Goal: Task Accomplishment & Management: Manage account settings

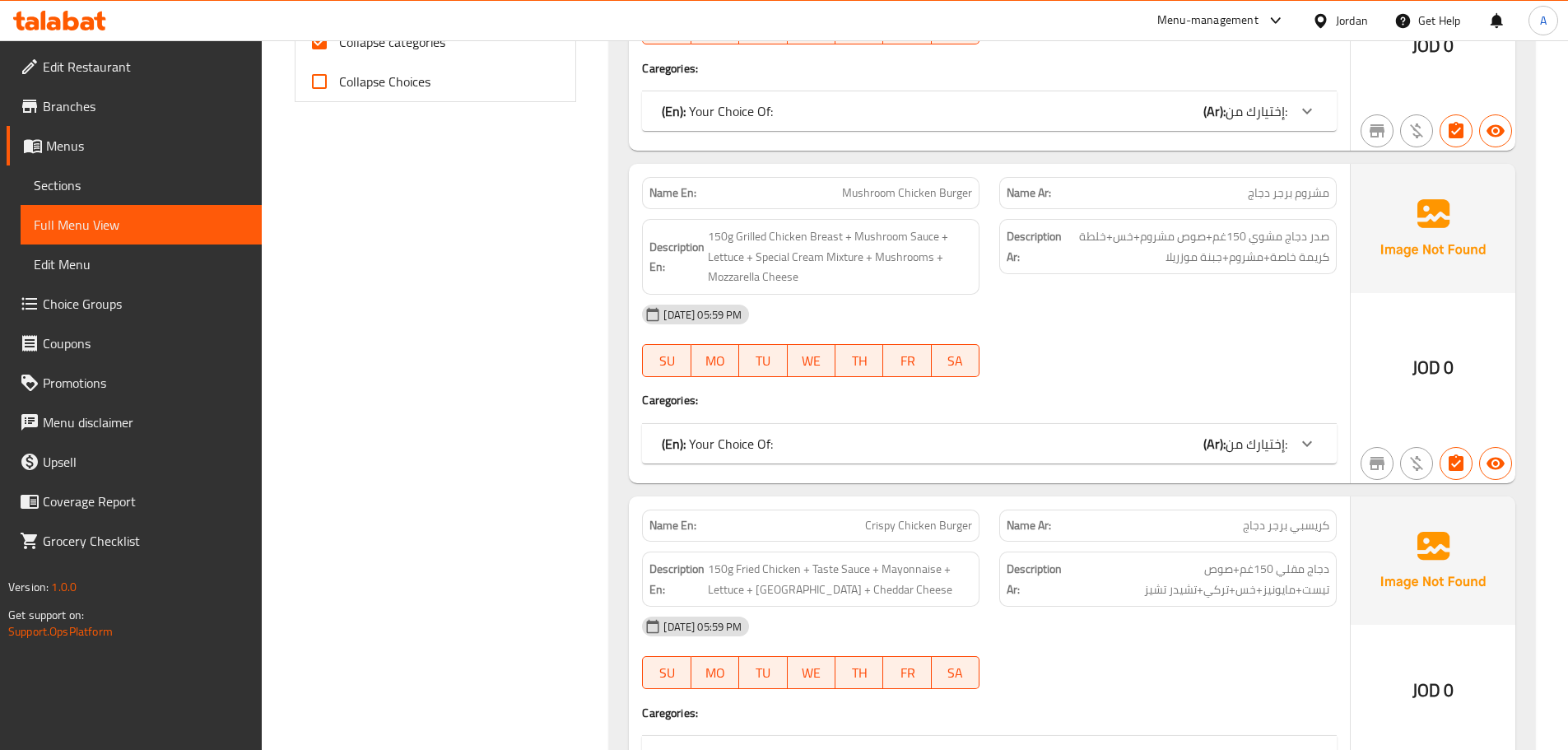
click at [85, 57] on span "Edit Restaurant" at bounding box center [146, 66] width 206 height 20
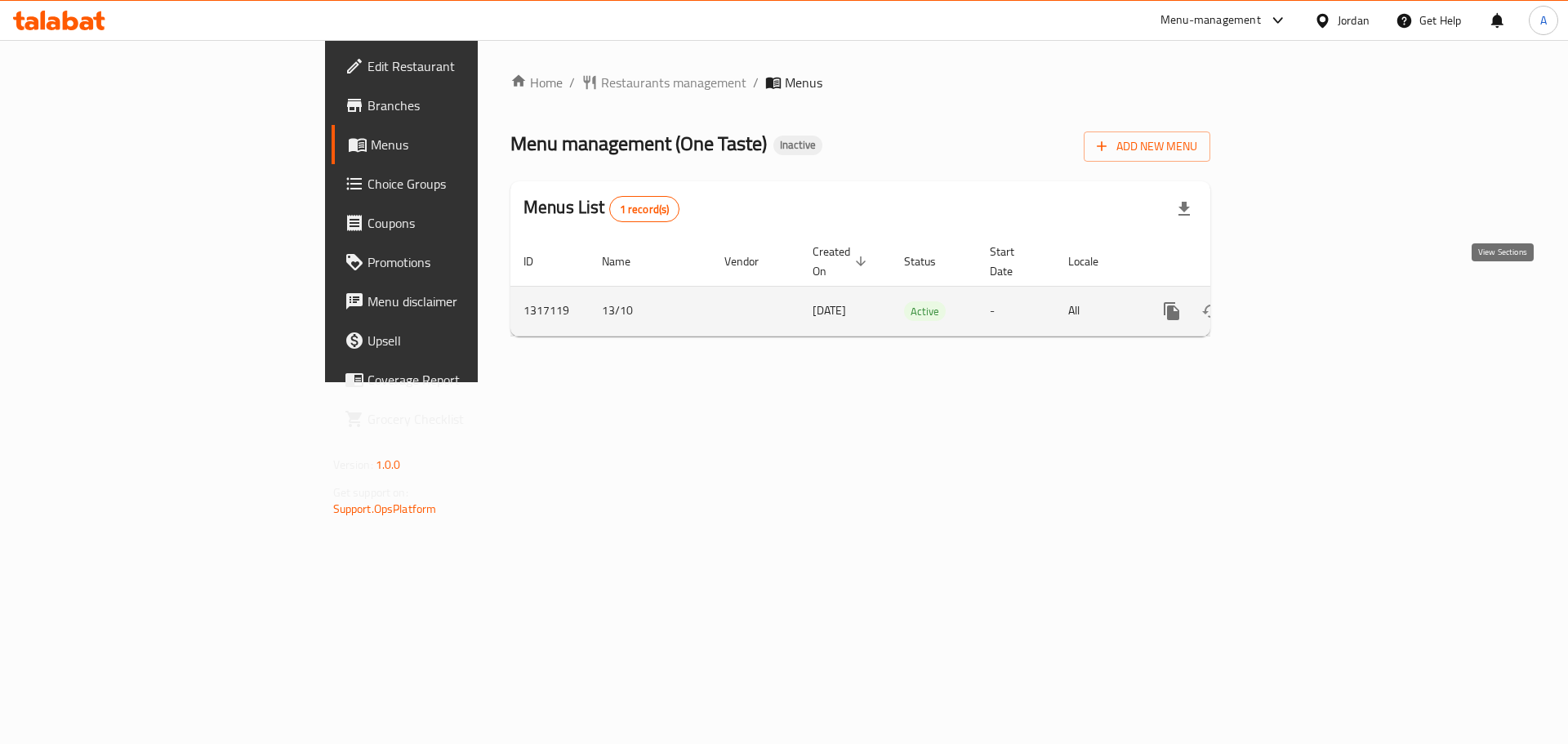
click at [1299, 302] on icon "enhanced table" at bounding box center [1289, 311] width 20 height 20
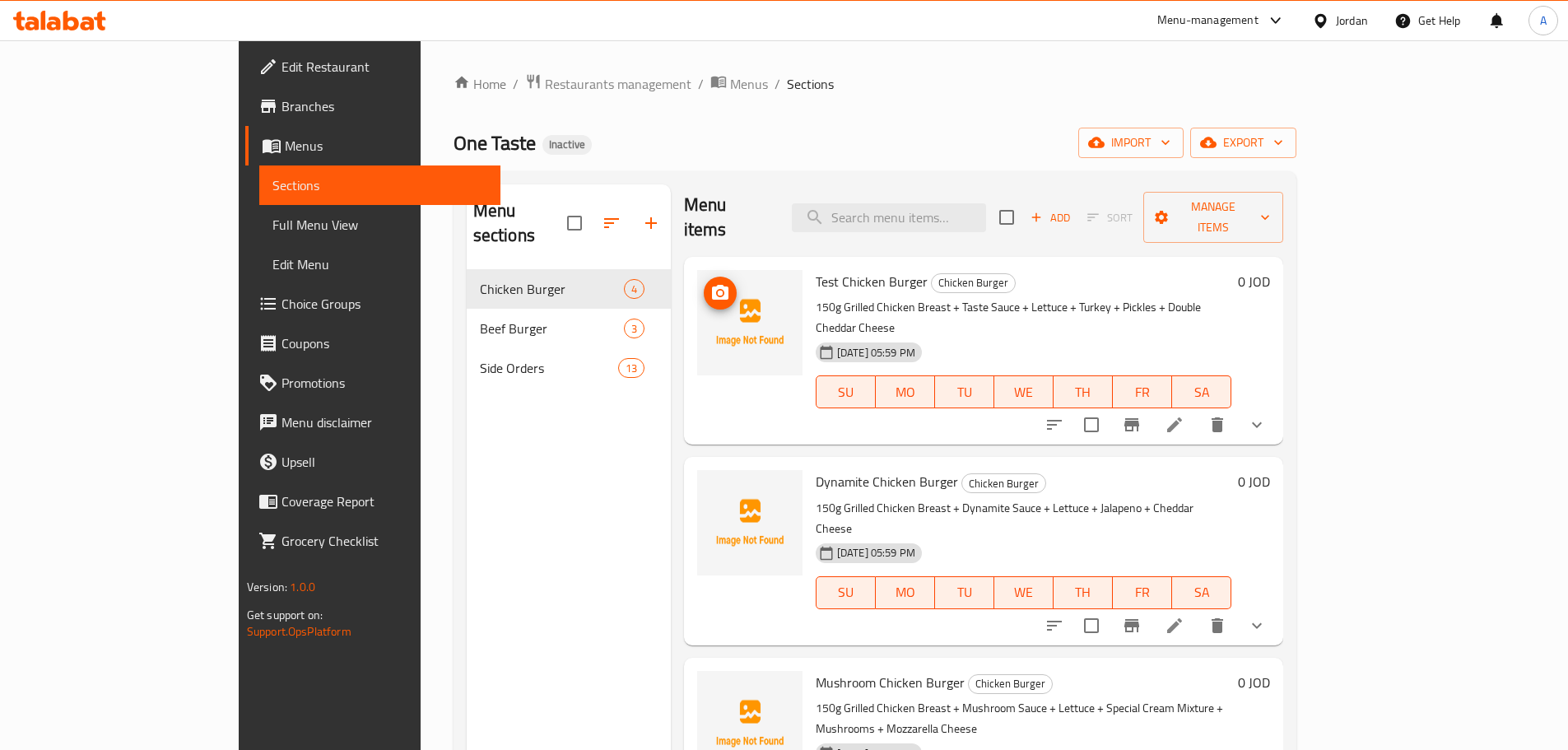
scroll to position [10, 0]
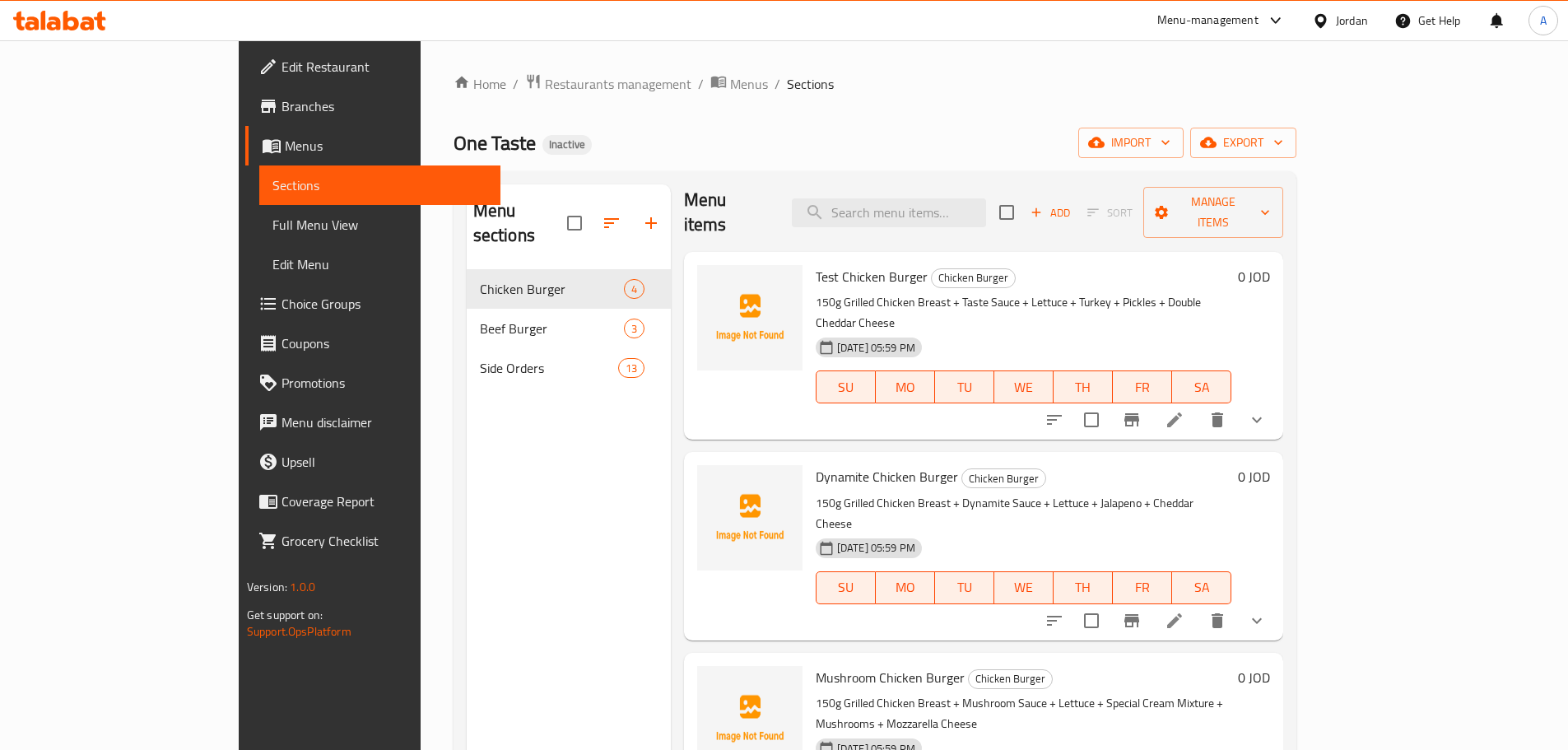
click at [272, 230] on span "Full Menu View" at bounding box center [380, 224] width 215 height 20
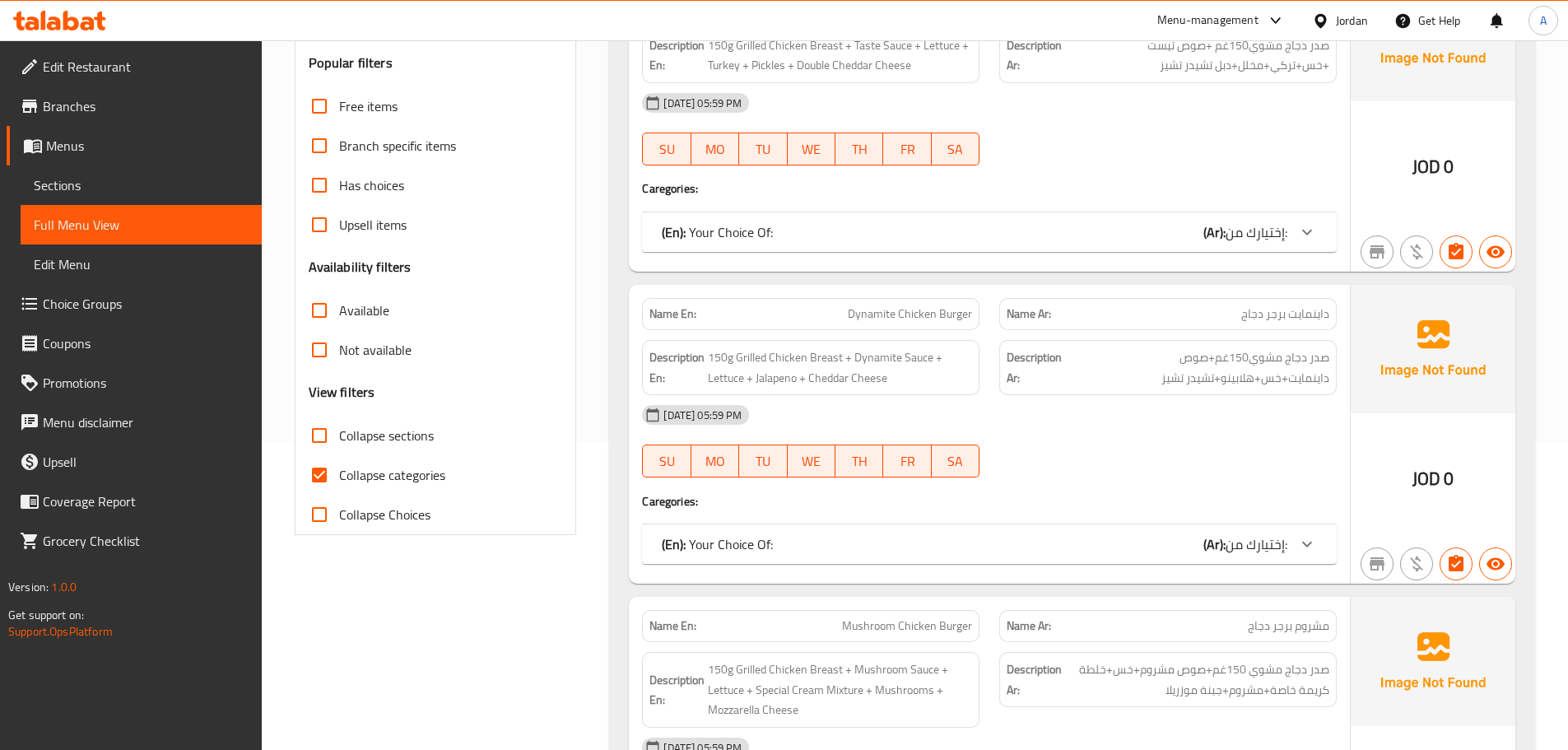
scroll to position [412, 0]
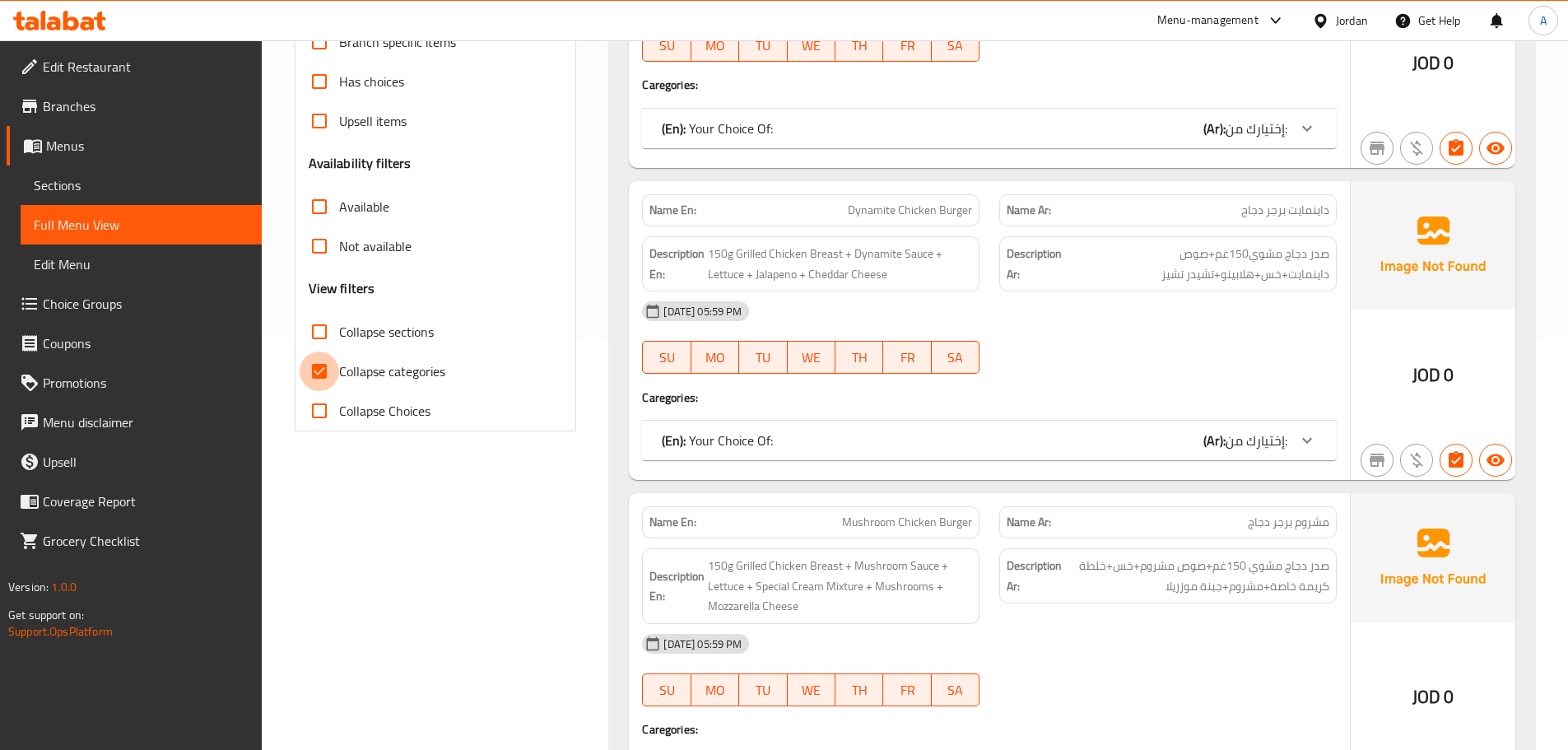
click at [314, 357] on input "Collapse categories" at bounding box center [320, 371] width 40 height 40
checkbox input "false"
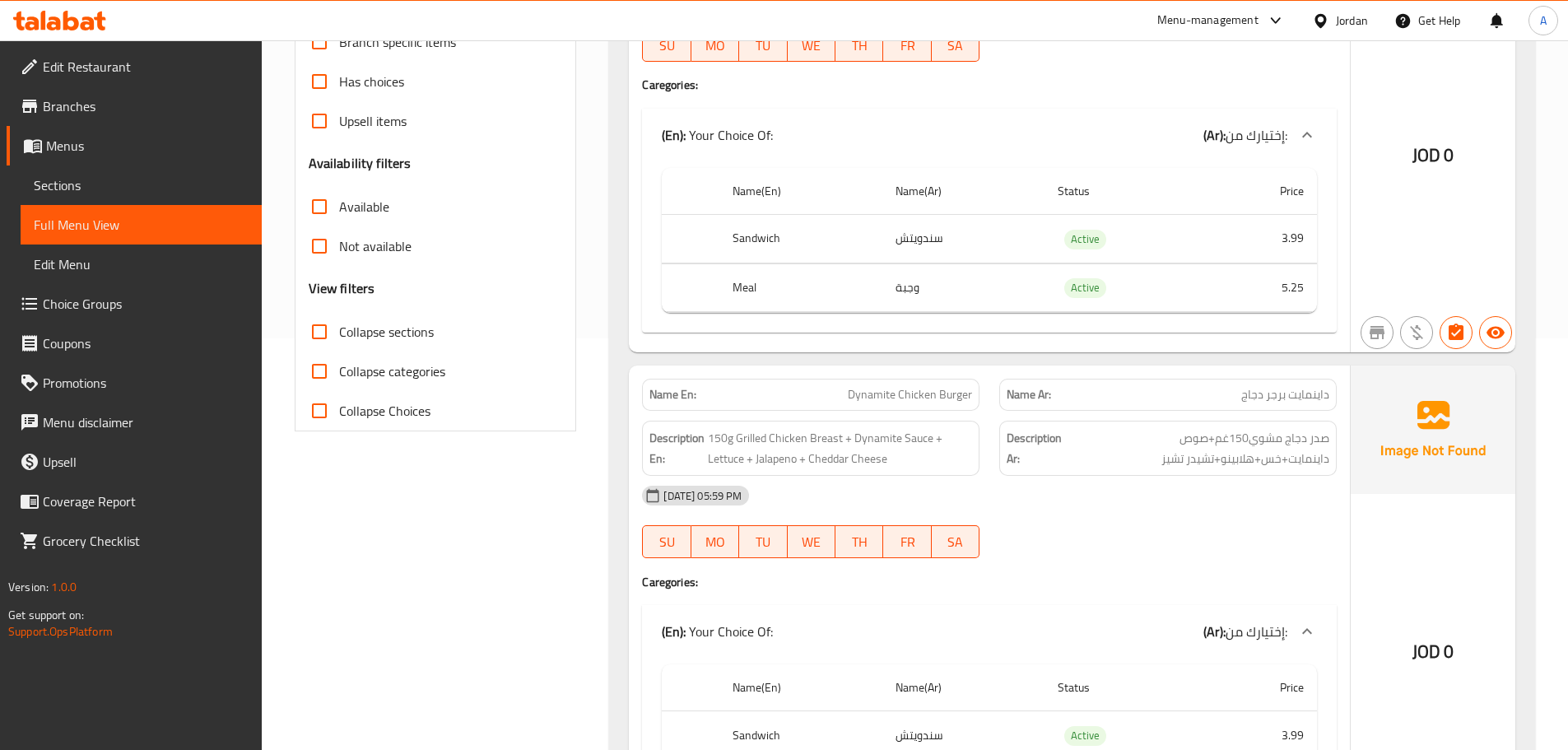
click at [558, 340] on div "Collapse sections" at bounding box center [436, 332] width 254 height 40
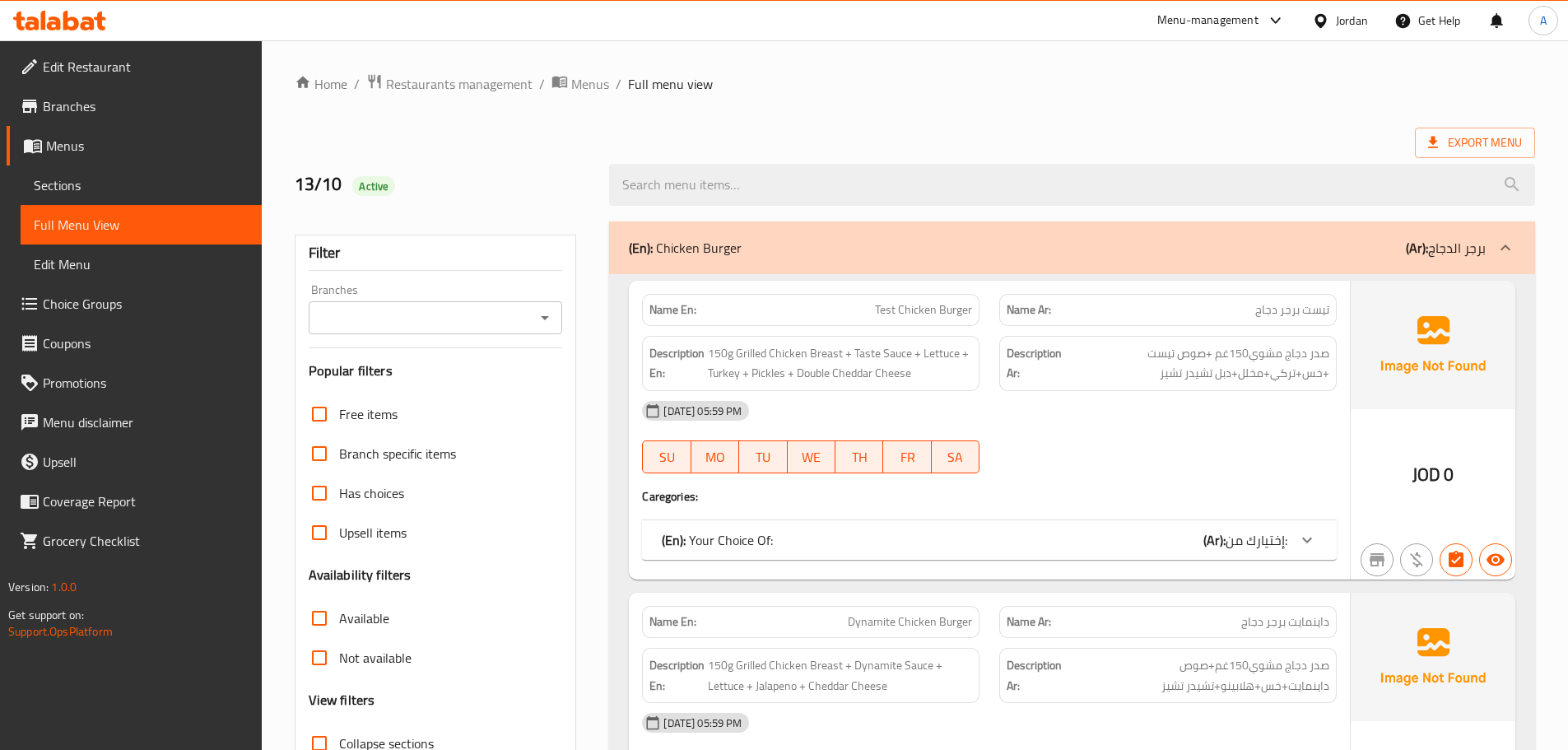
click at [1380, 9] on div "Jordan" at bounding box center [1340, 21] width 82 height 40
click at [1315, 31] on div "Jordan" at bounding box center [1340, 21] width 82 height 40
click at [1337, 20] on div "Jordan" at bounding box center [1351, 20] width 32 height 18
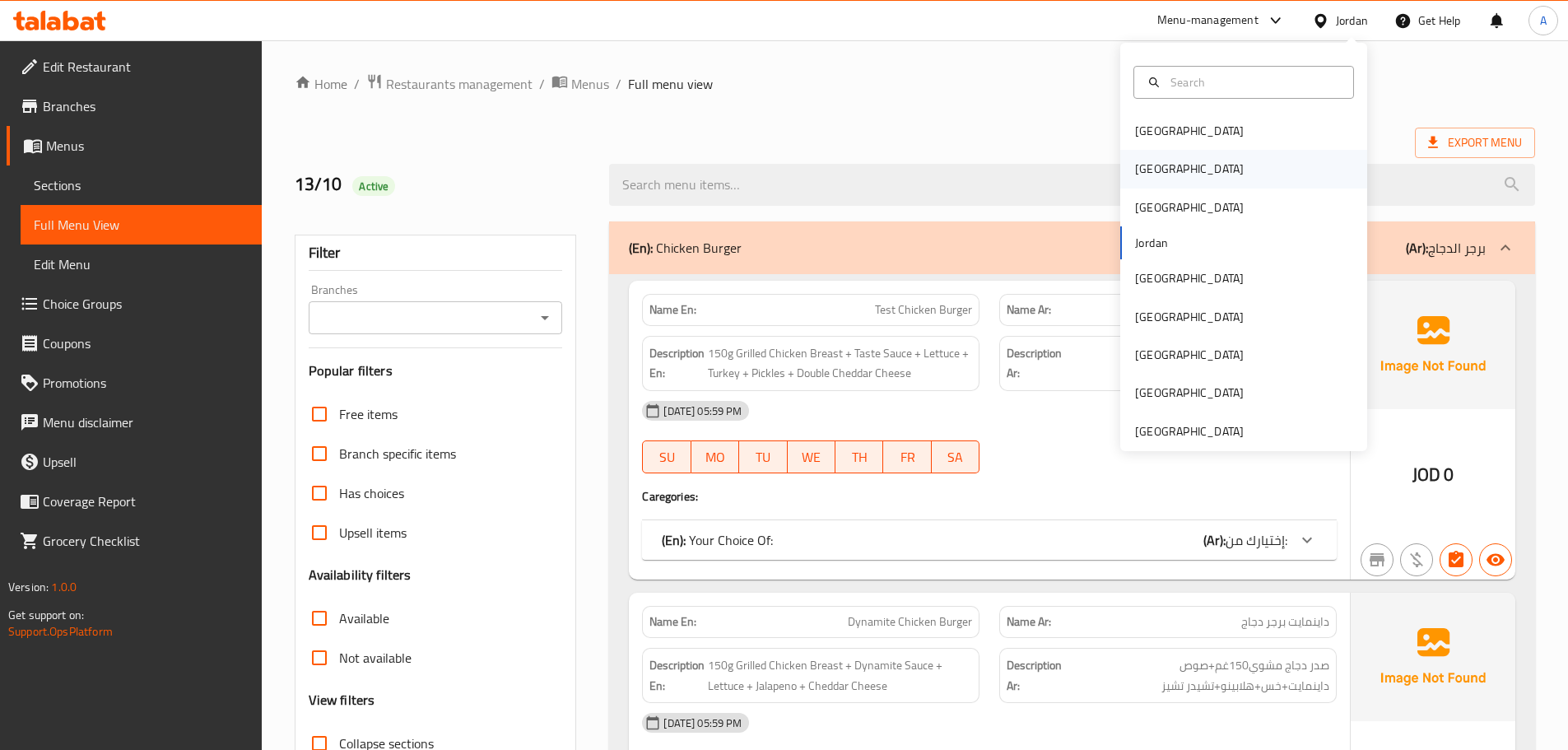
click at [1205, 166] on div "[GEOGRAPHIC_DATA]" at bounding box center [1243, 168] width 247 height 38
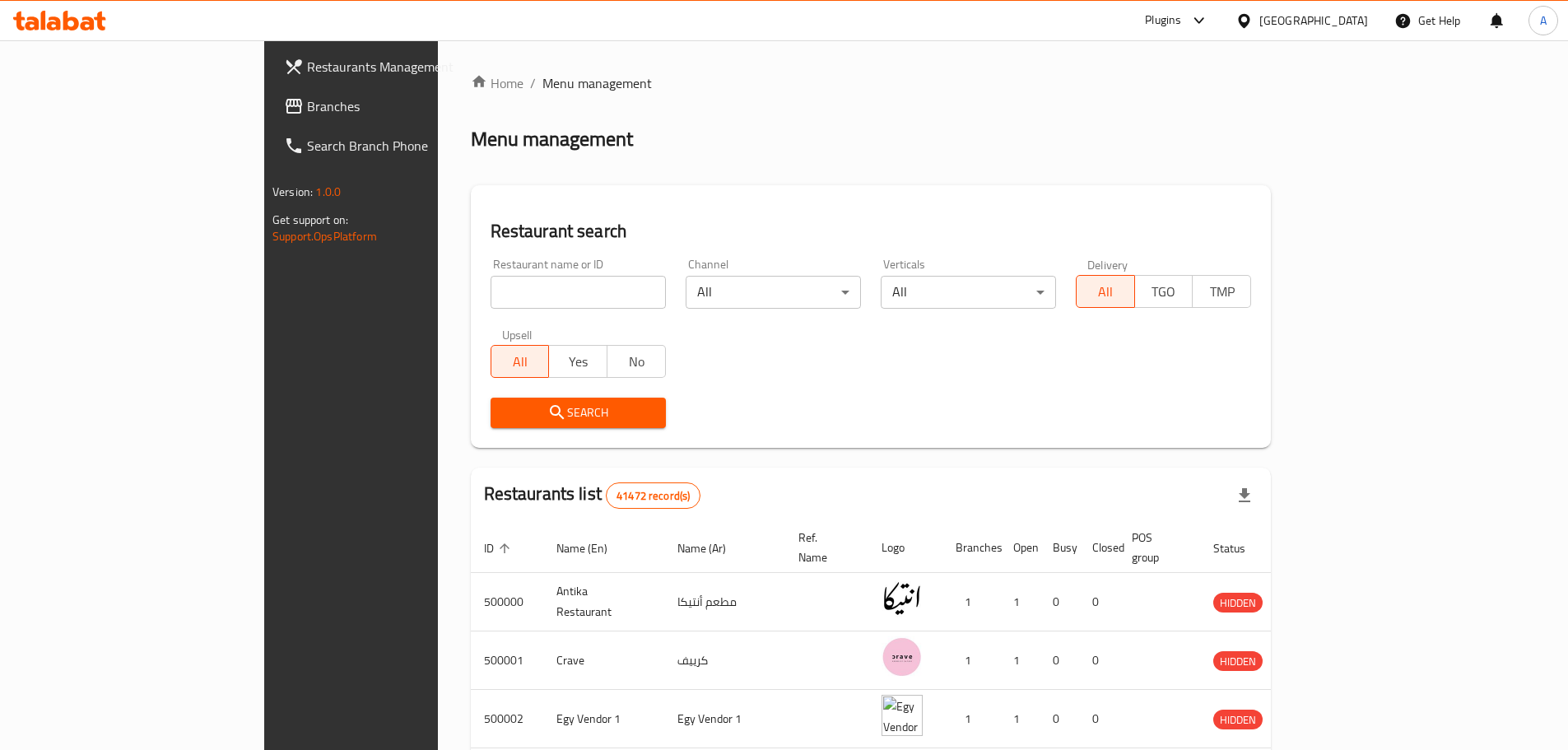
click at [307, 98] on span "Branches" at bounding box center [410, 106] width 206 height 20
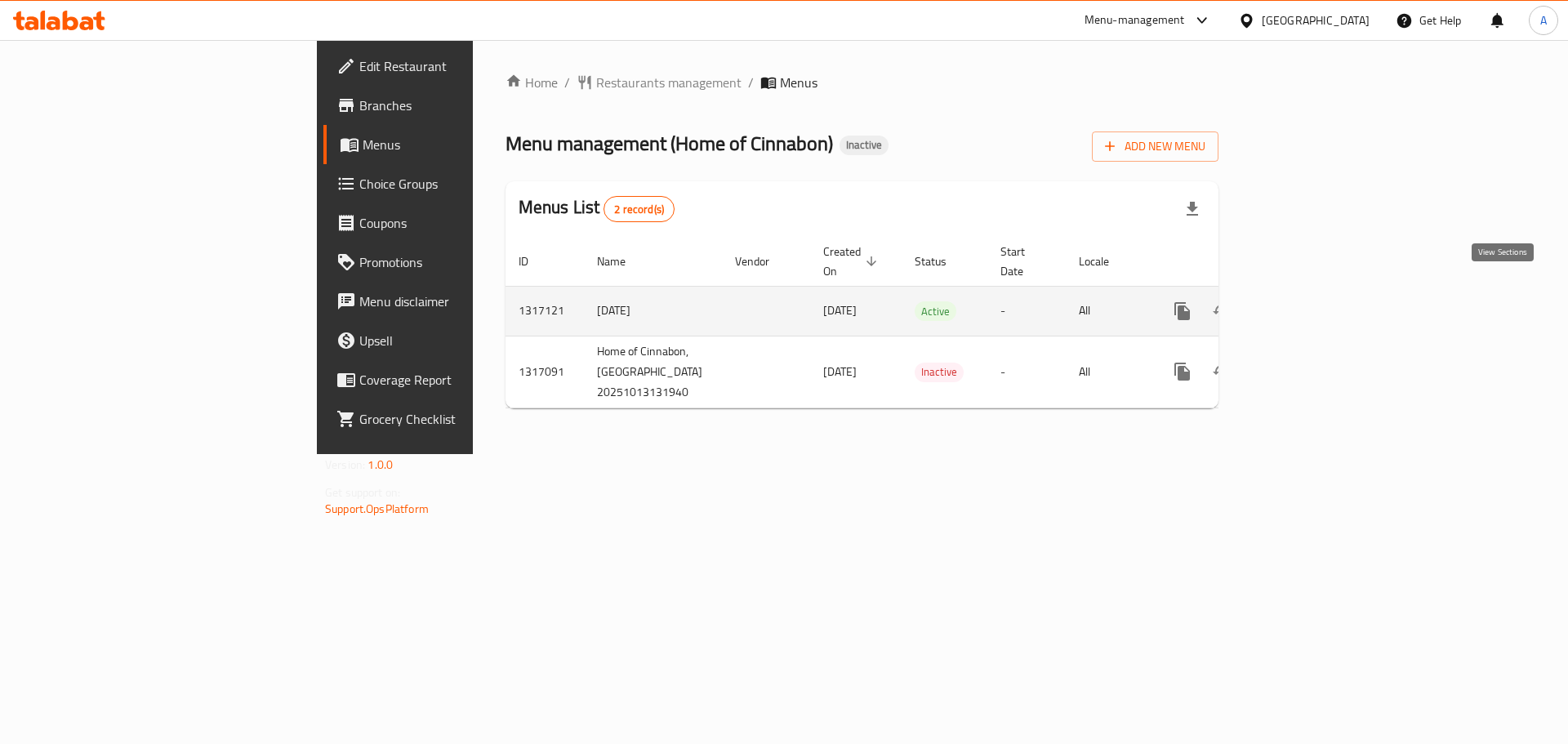
click at [1320, 298] on link "enhanced table" at bounding box center [1300, 311] width 39 height 39
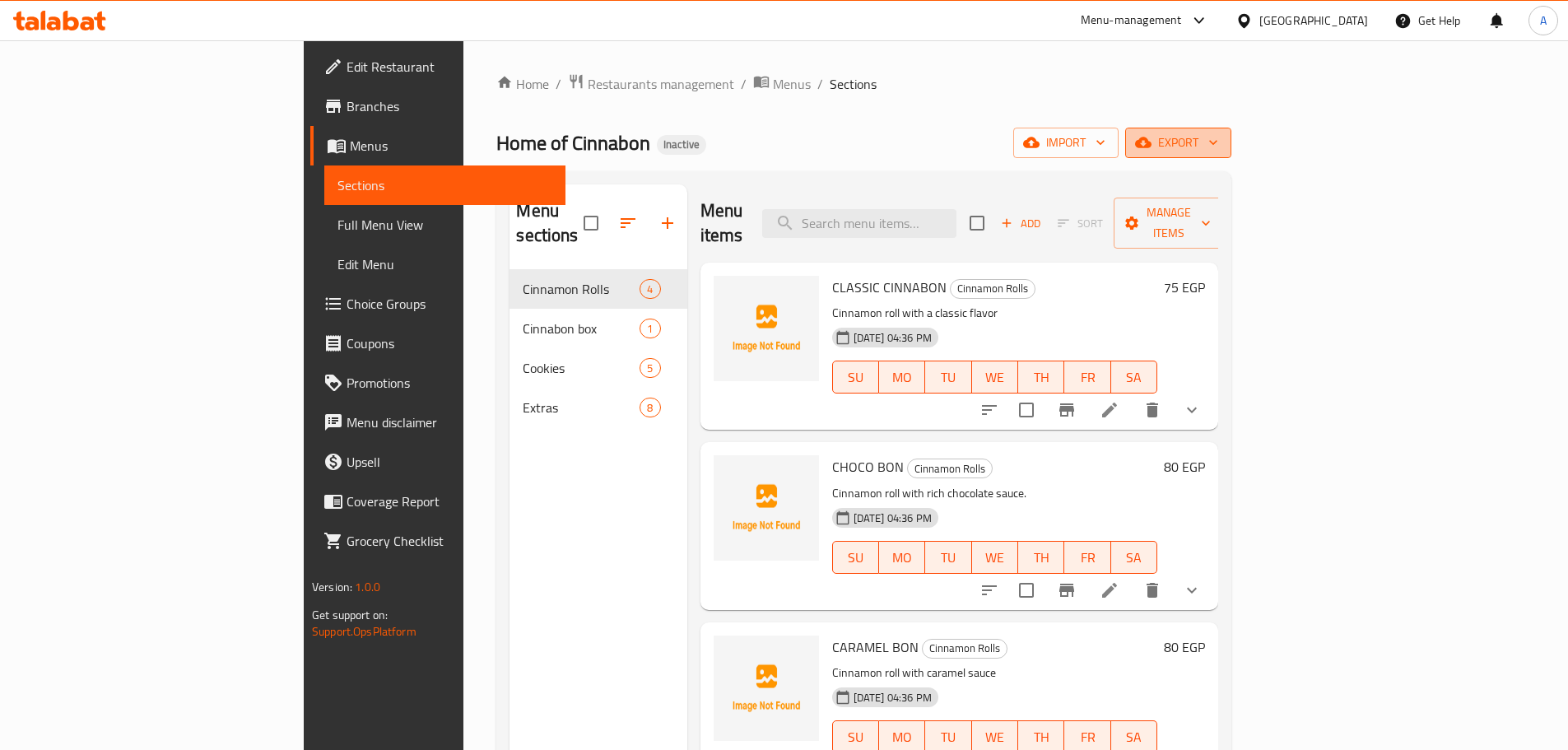
click at [1218, 144] on span "export" at bounding box center [1178, 143] width 80 height 21
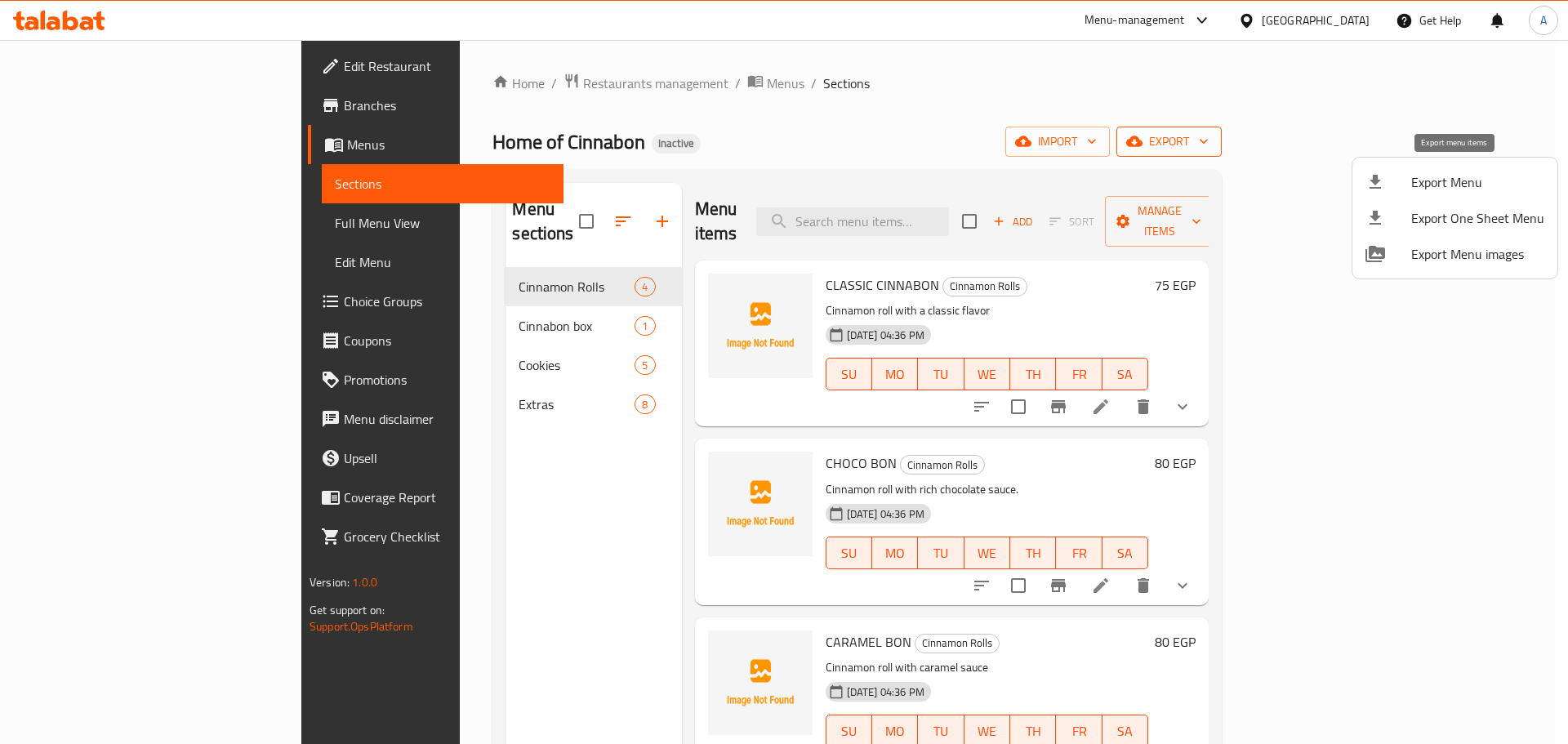
click at [1439, 178] on span "Export Menu" at bounding box center [1478, 182] width 133 height 20
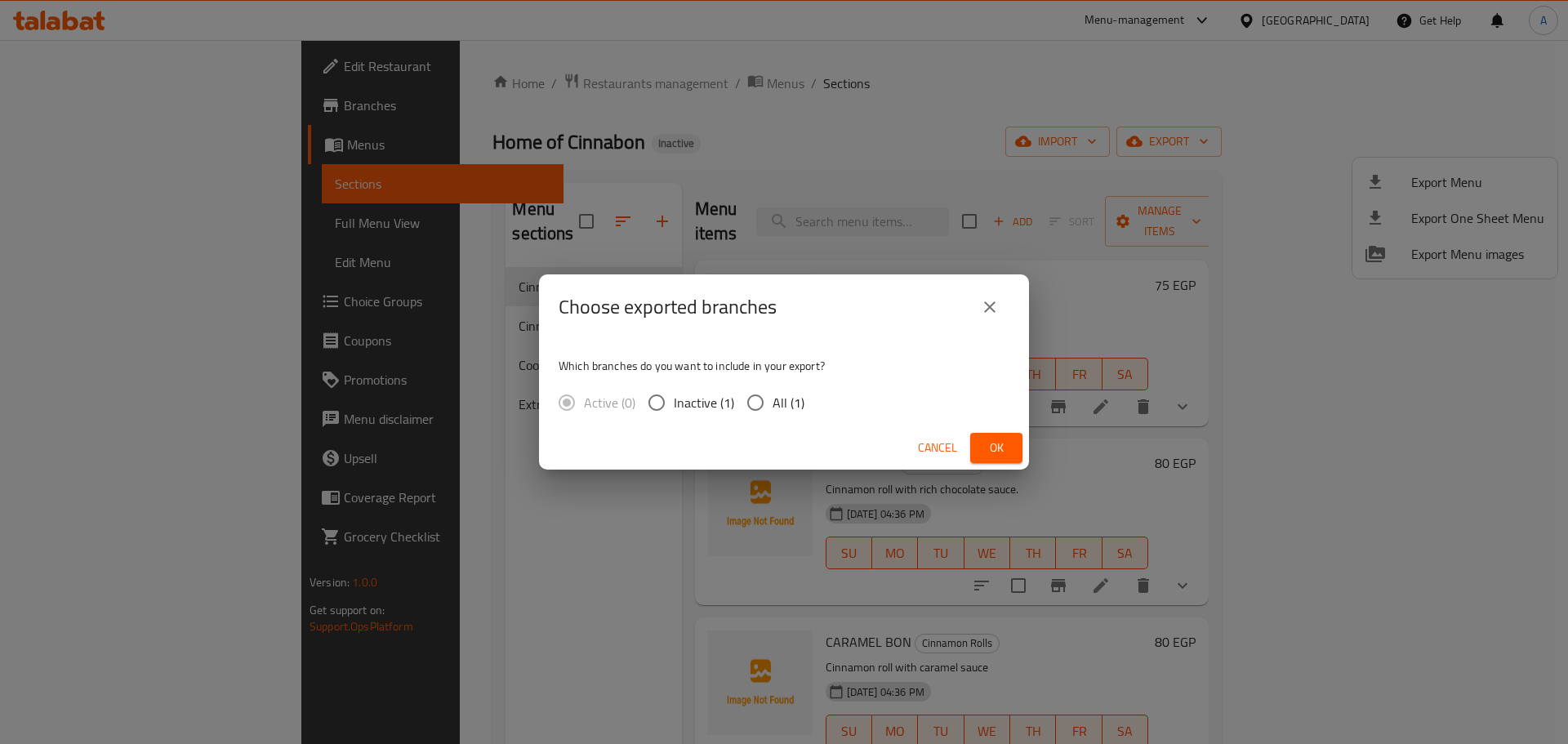
click at [782, 394] on span "All (1)" at bounding box center [788, 402] width 32 height 20
click at [772, 394] on input "All (1)" at bounding box center [755, 402] width 34 height 34
radio input "true"
click at [1038, 457] on div "Choose exported branches Which branches do you want to include in your export? …" at bounding box center [784, 372] width 1568 height 744
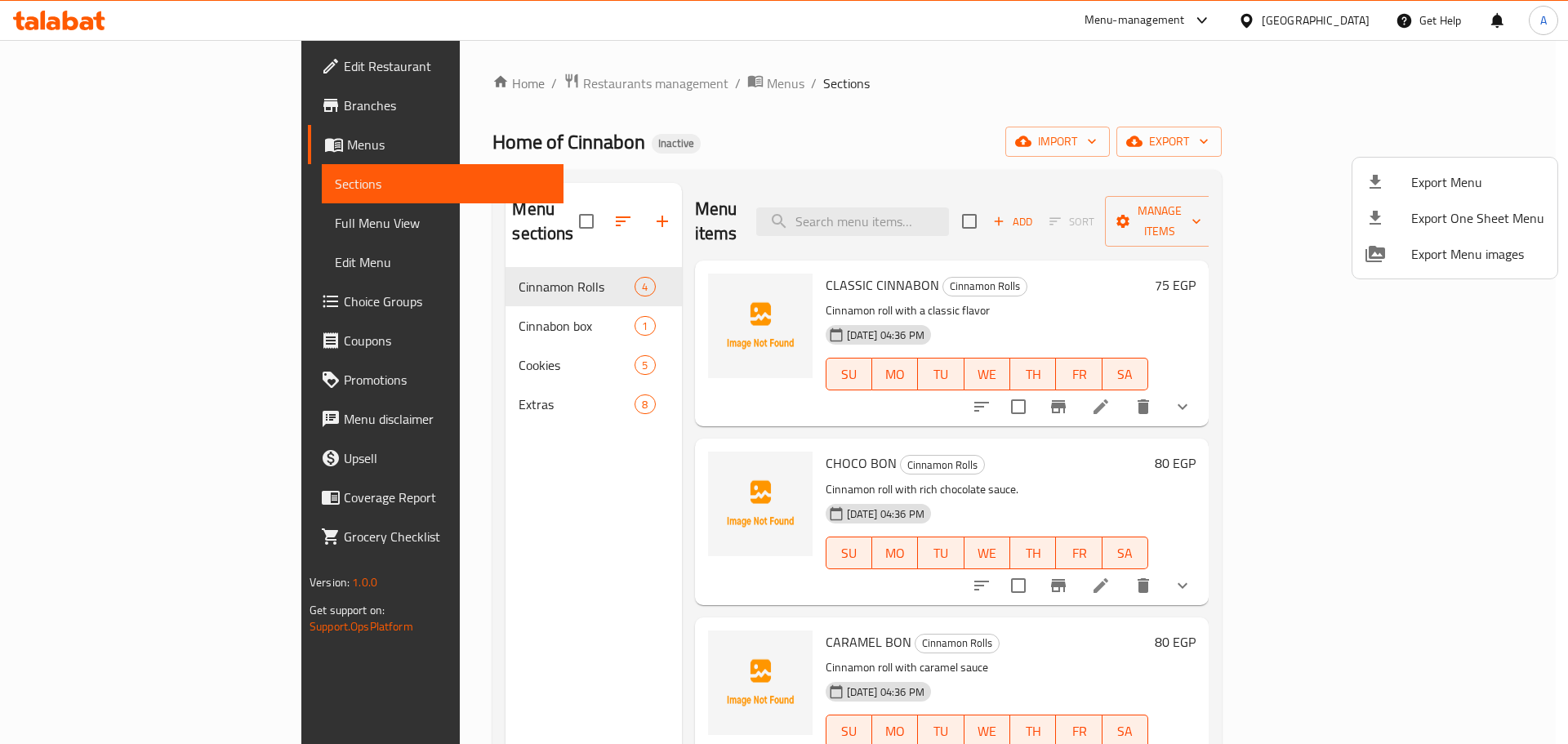
click at [977, 446] on div at bounding box center [784, 372] width 1568 height 744
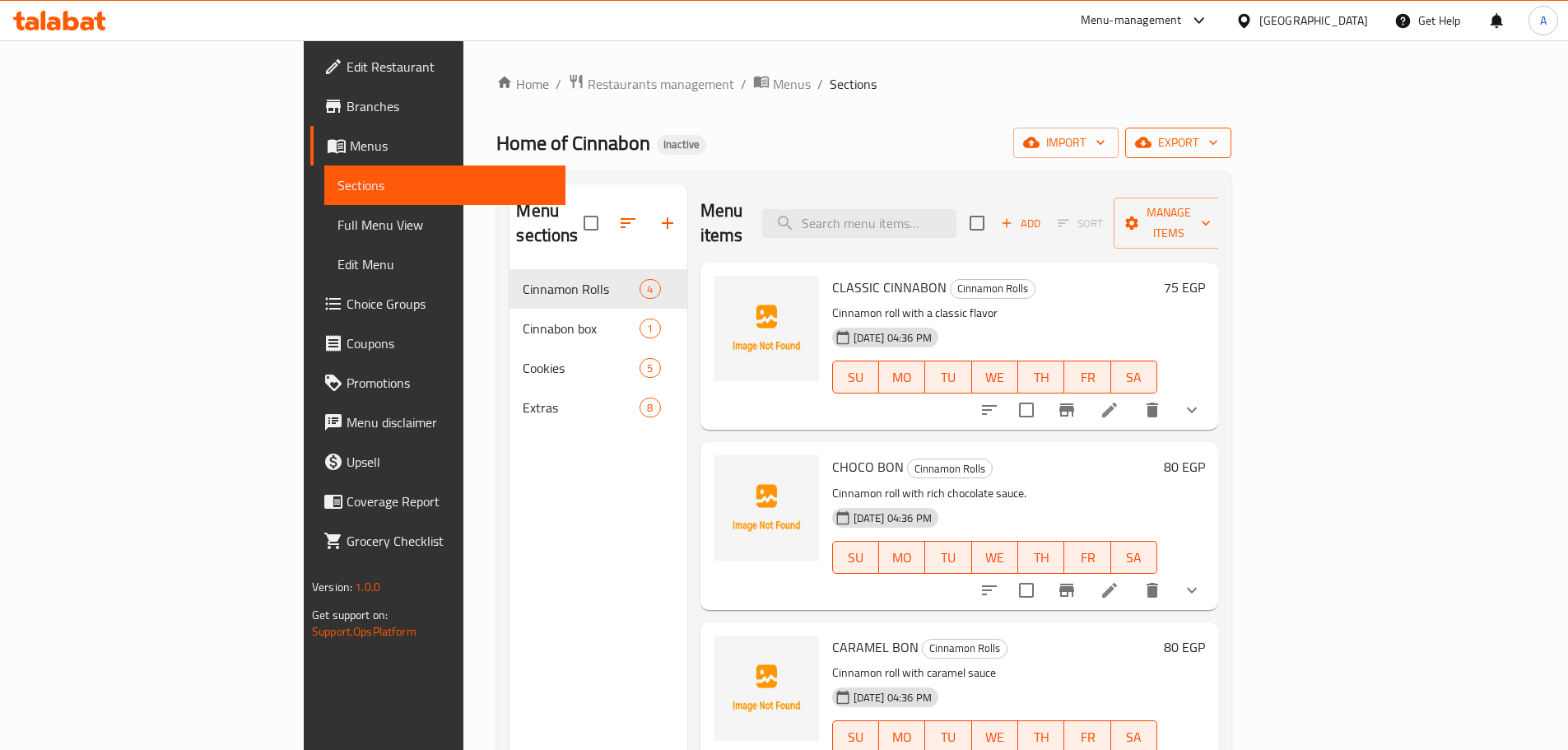
click at [1222, 137] on icon "button" at bounding box center [1213, 142] width 16 height 16
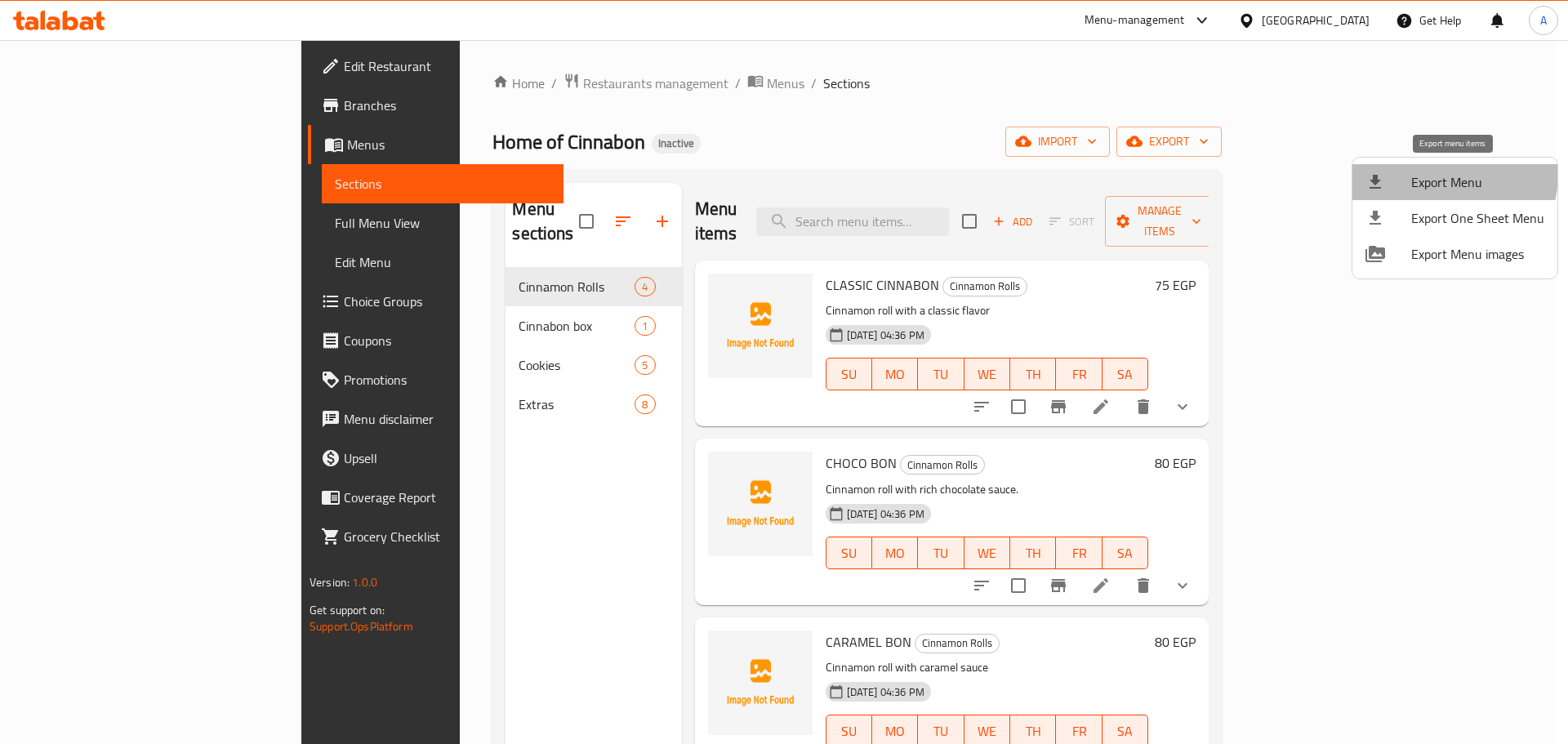
click at [1426, 172] on span "Export Menu" at bounding box center [1478, 182] width 133 height 20
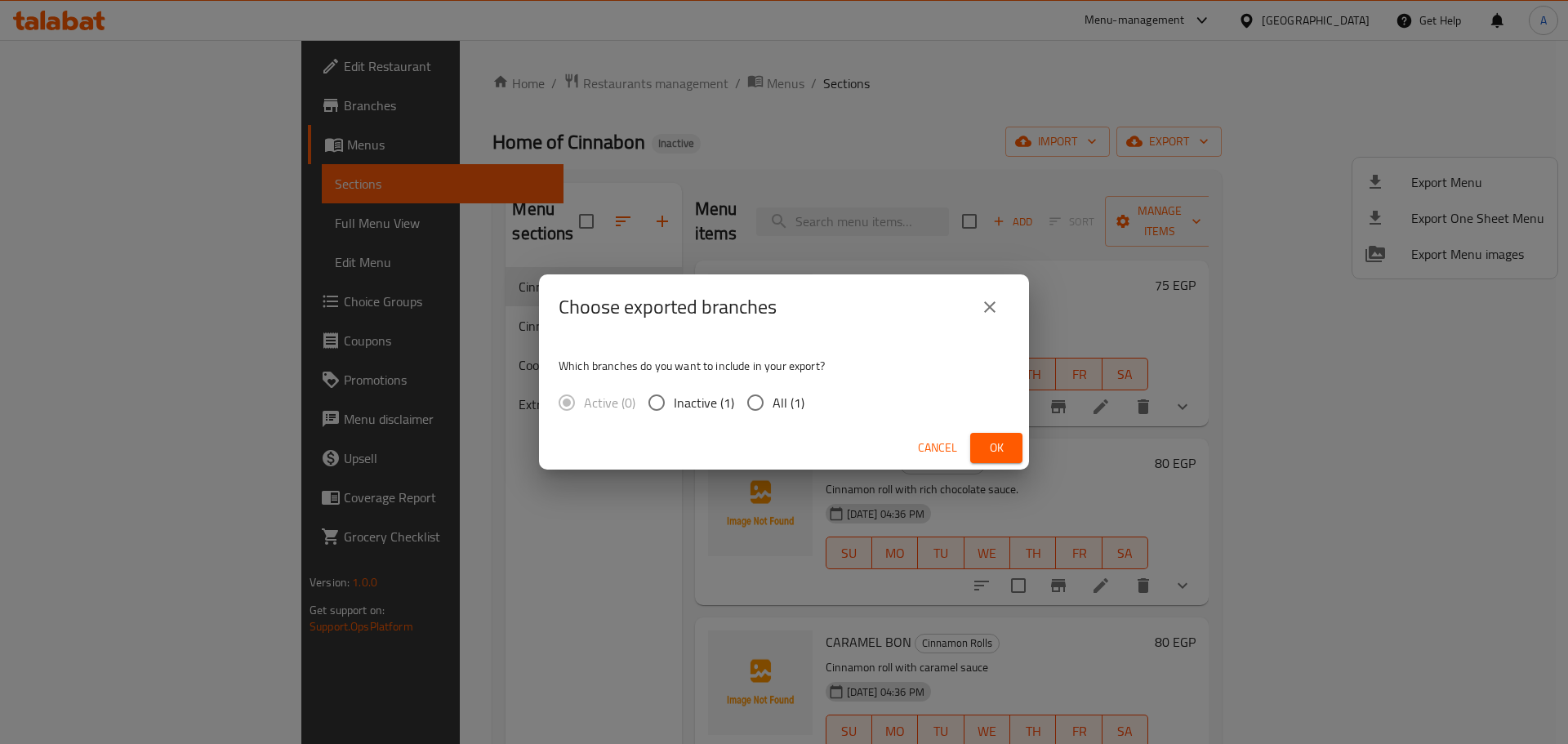
click at [790, 406] on span "All (1)" at bounding box center [788, 402] width 32 height 20
click at [772, 406] on input "All (1)" at bounding box center [755, 402] width 34 height 34
radio input "true"
click at [994, 461] on button "Ok" at bounding box center [996, 447] width 52 height 30
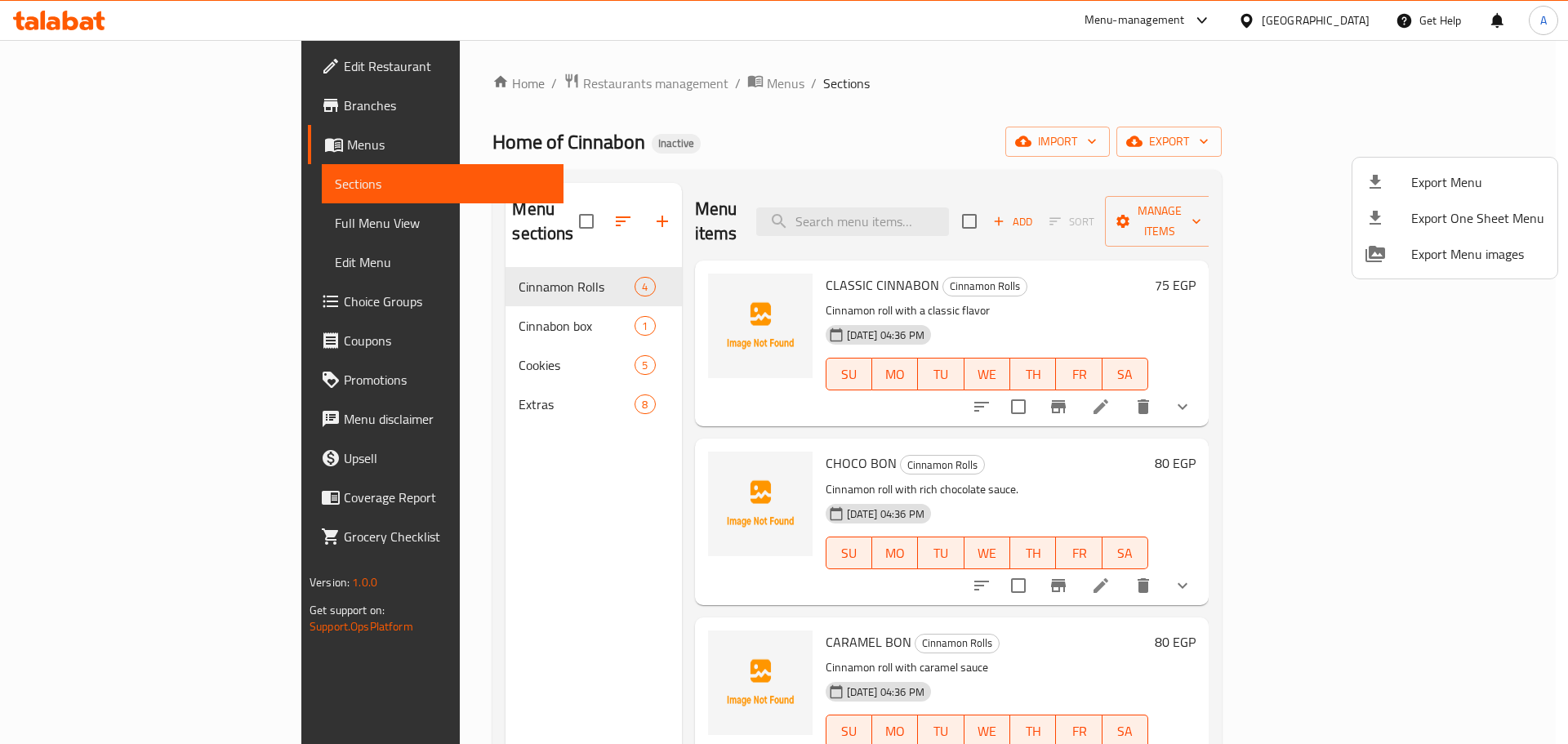
click at [492, 211] on div at bounding box center [784, 372] width 1568 height 744
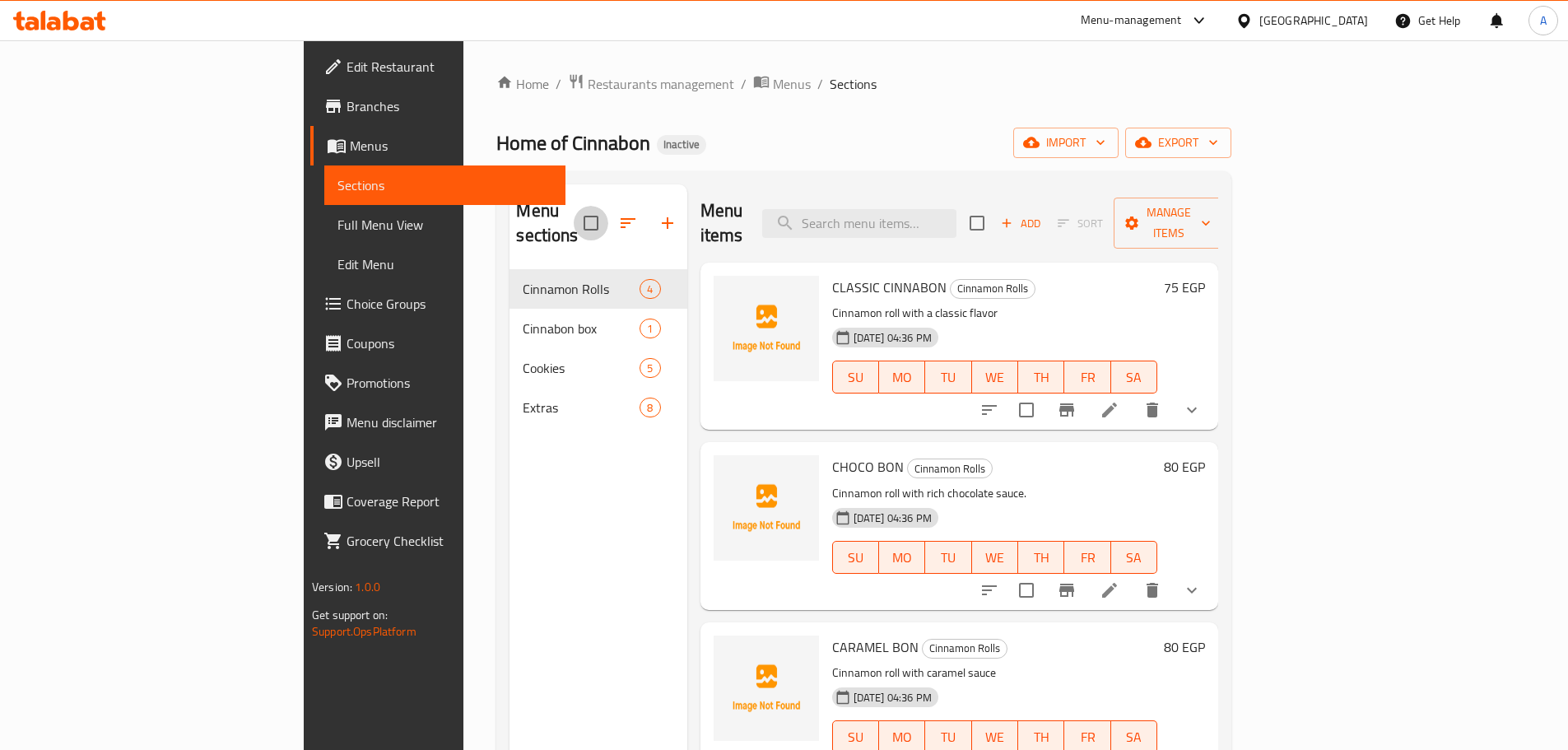
click at [574, 209] on input "checkbox" at bounding box center [591, 223] width 34 height 34
checkbox input "true"
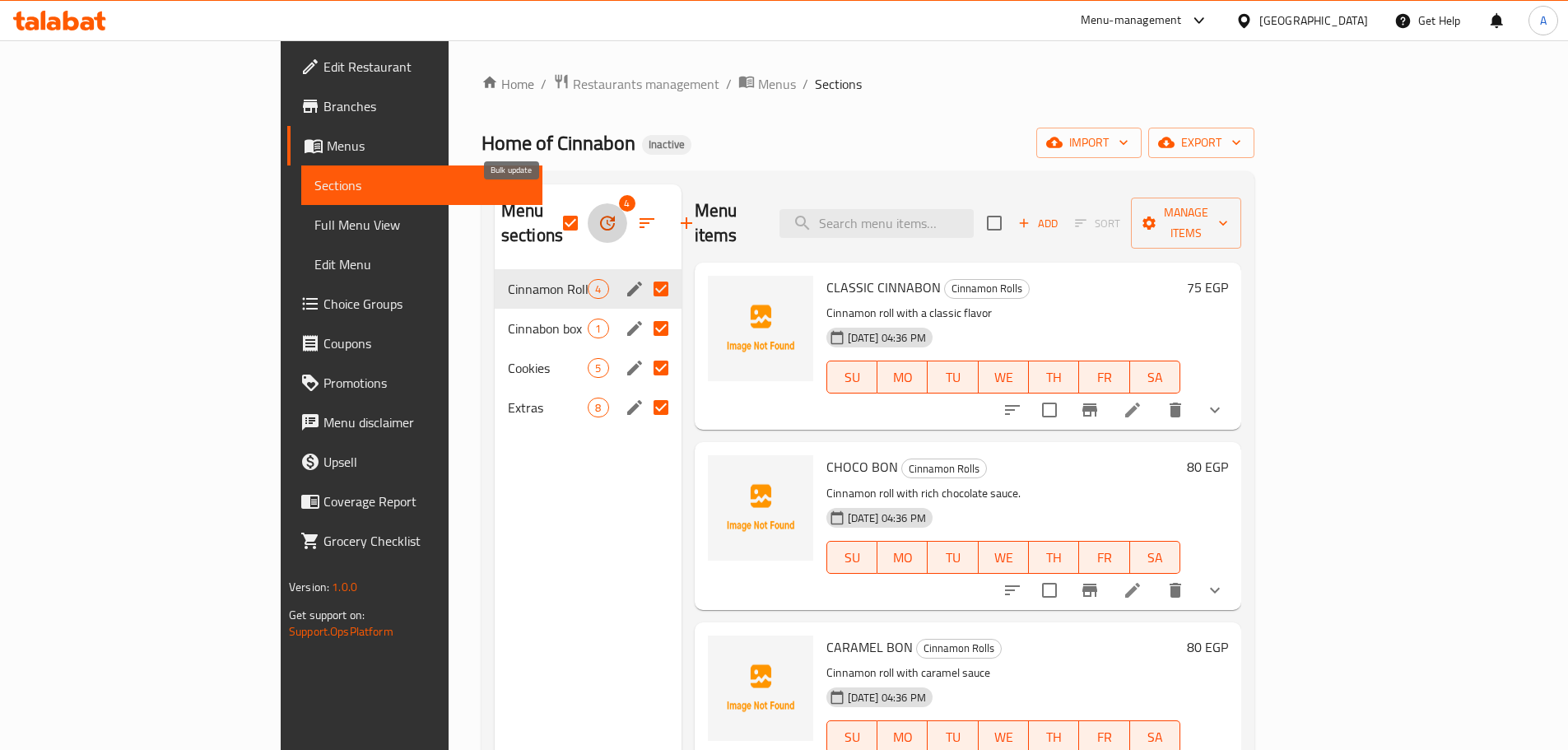
click at [600, 216] on icon "button" at bounding box center [607, 223] width 15 height 15
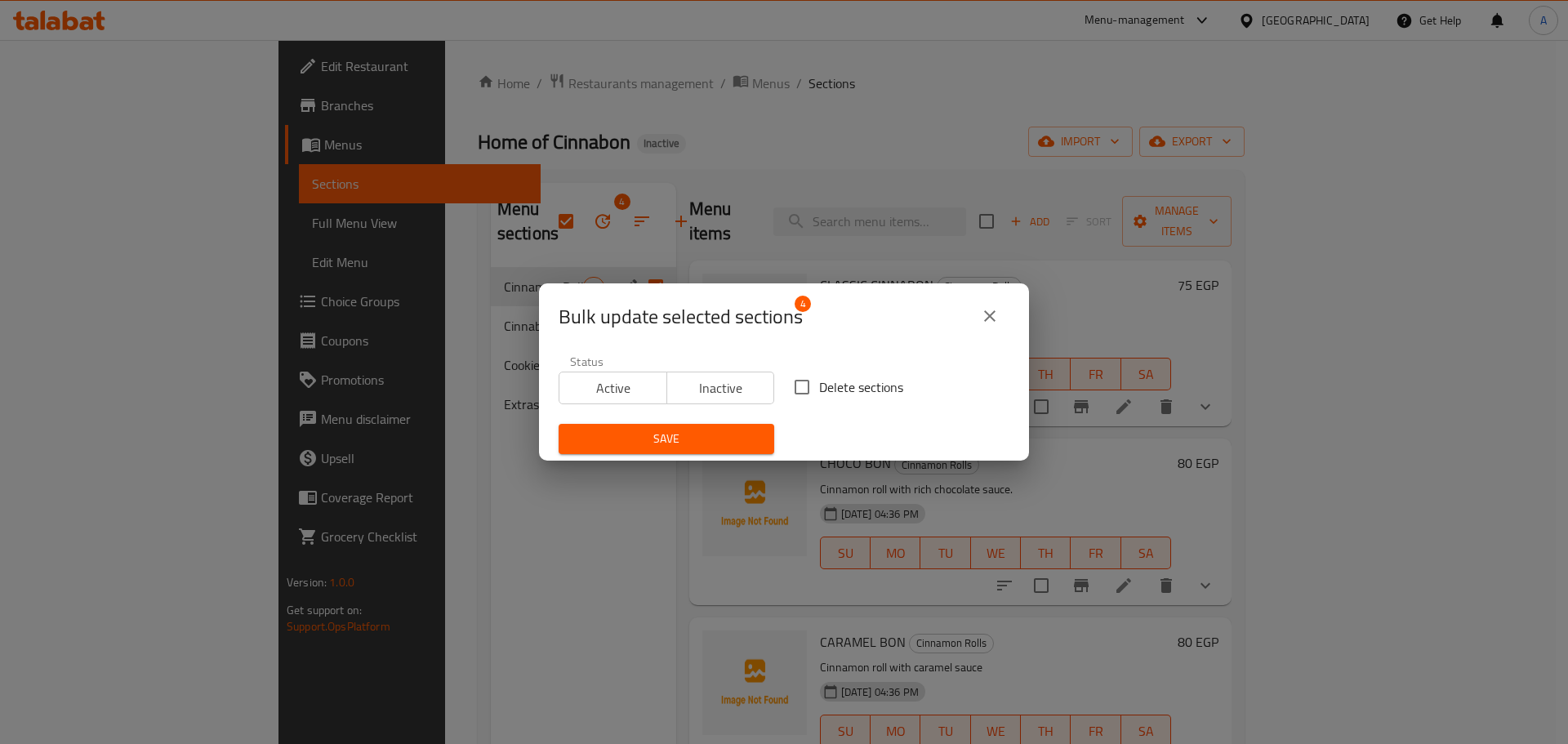
click at [836, 400] on label "Delete sections" at bounding box center [844, 387] width 119 height 34
click at [819, 400] on input "Delete sections" at bounding box center [802, 387] width 34 height 34
checkbox input "true"
click at [718, 441] on span "Save" at bounding box center [667, 439] width 189 height 20
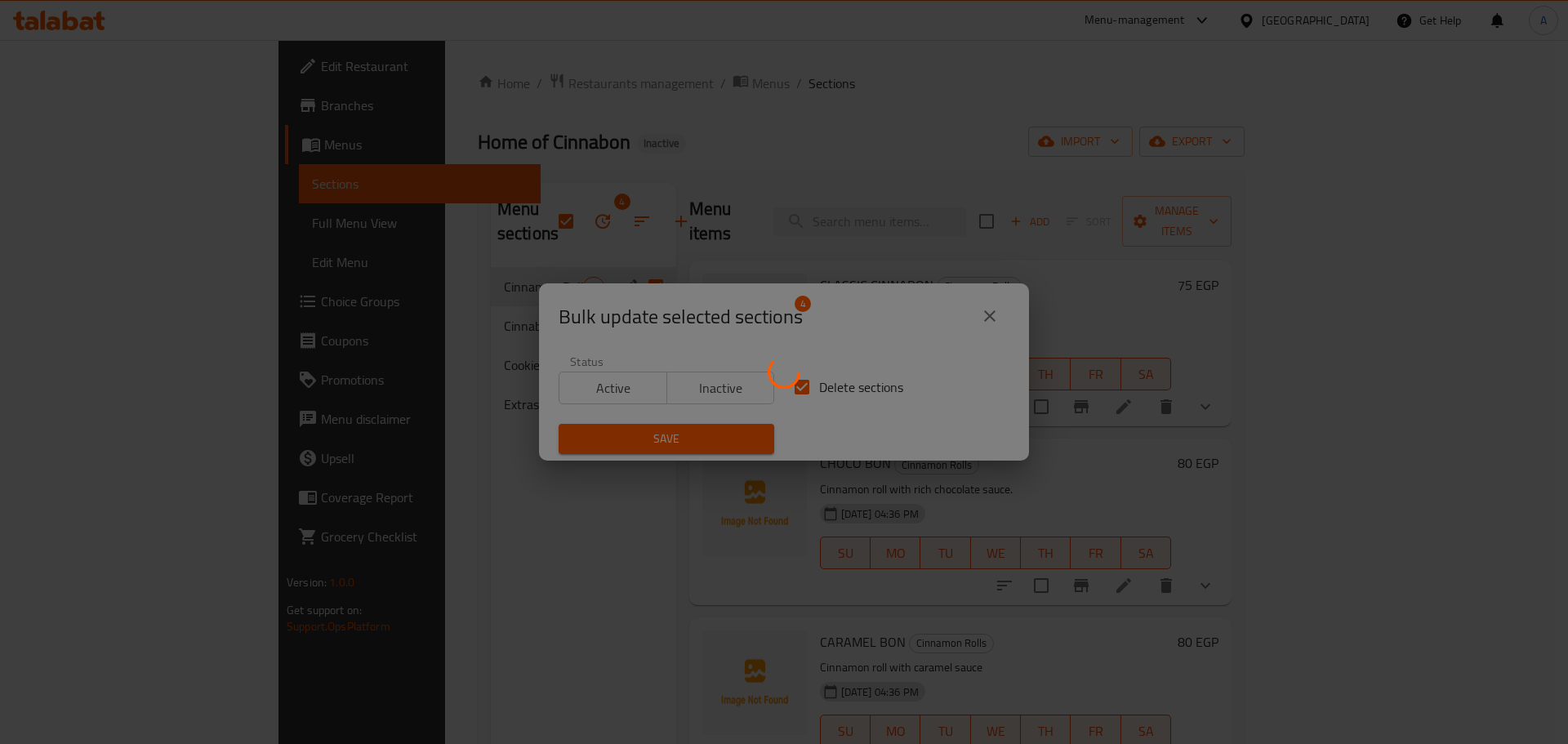
checkbox input "false"
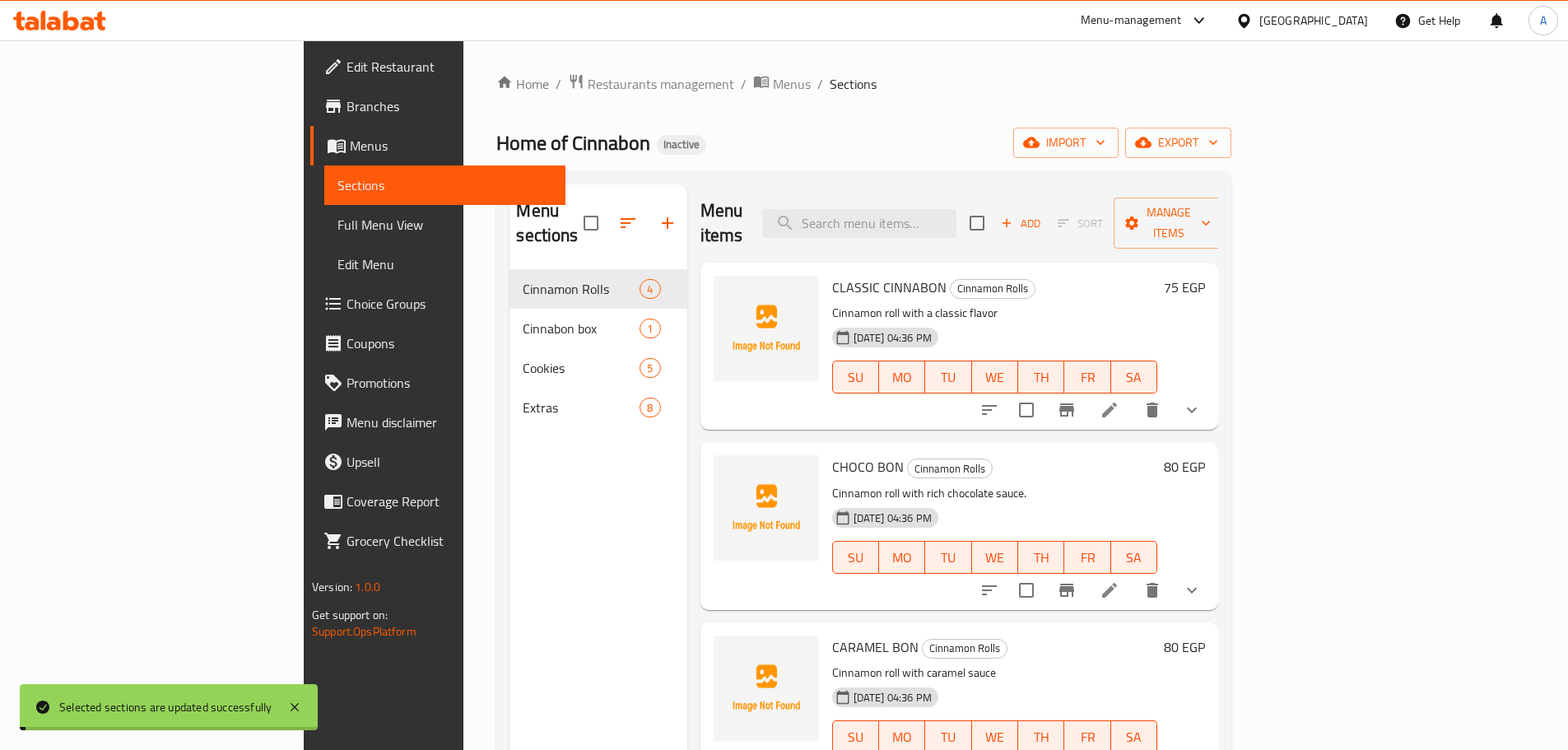
click at [1231, 136] on div "Home of Cinnabon Inactive import export" at bounding box center [864, 142] width 735 height 30
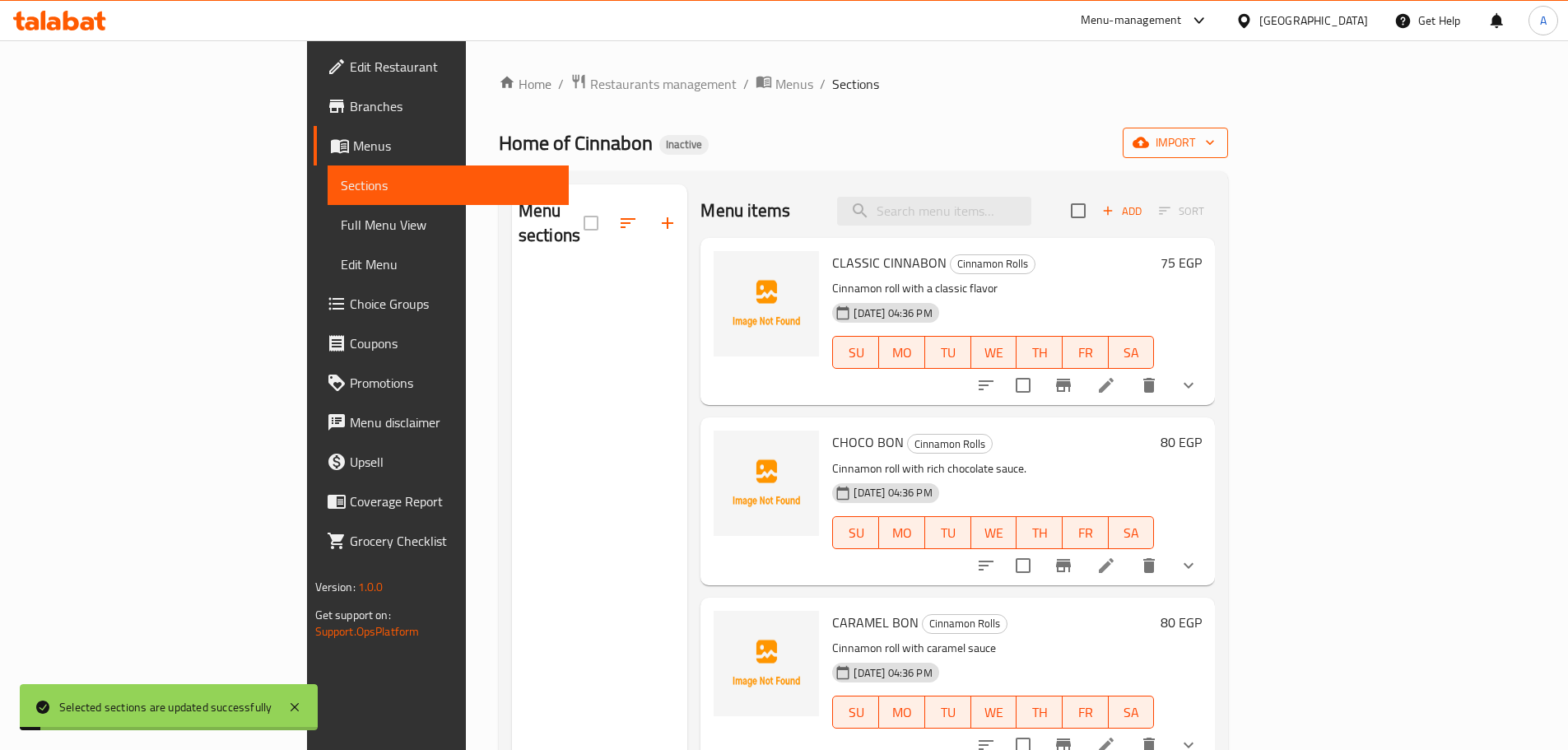
click at [1215, 147] on span "import" at bounding box center [1175, 143] width 79 height 21
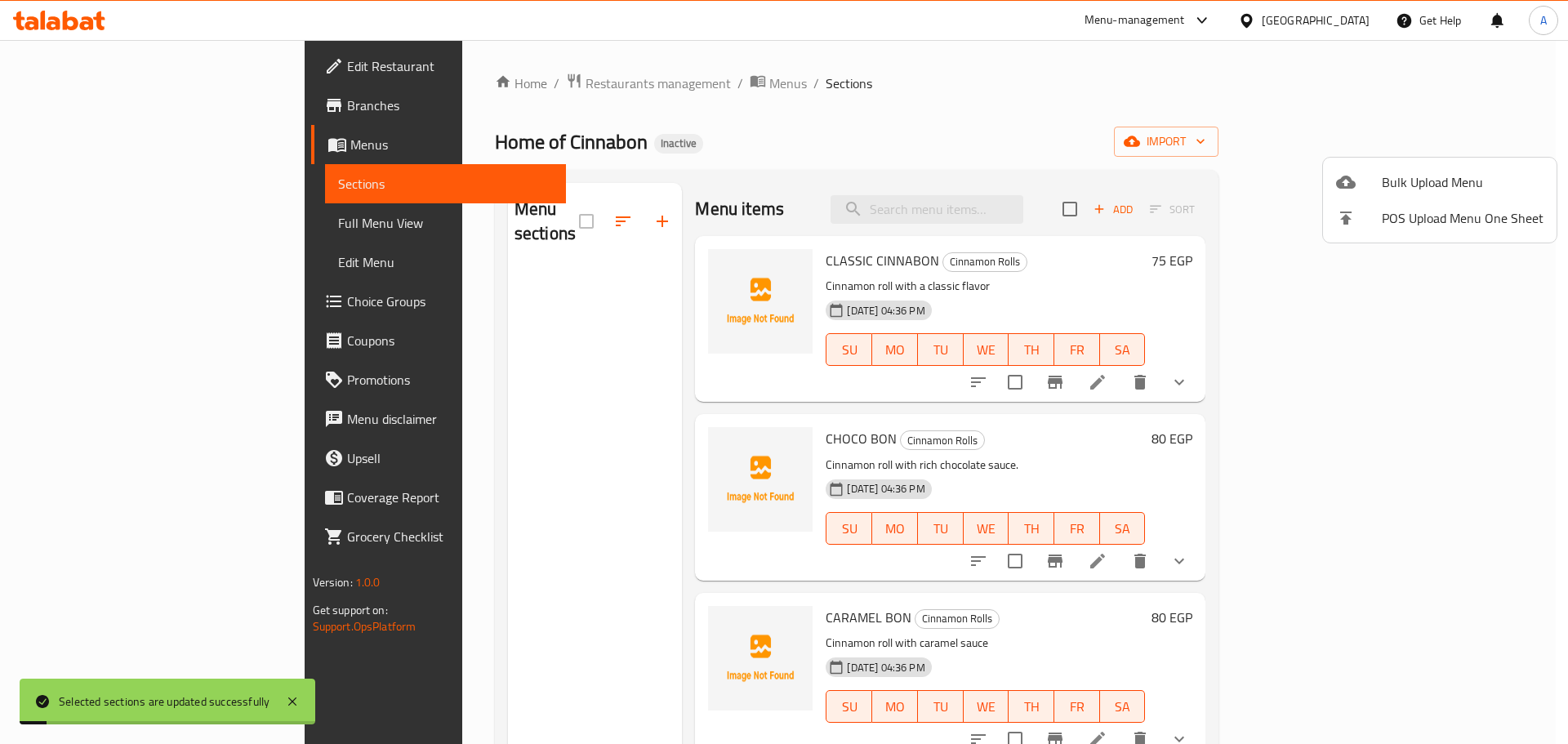
click at [1440, 172] on span "Bulk Upload Menu" at bounding box center [1463, 182] width 162 height 20
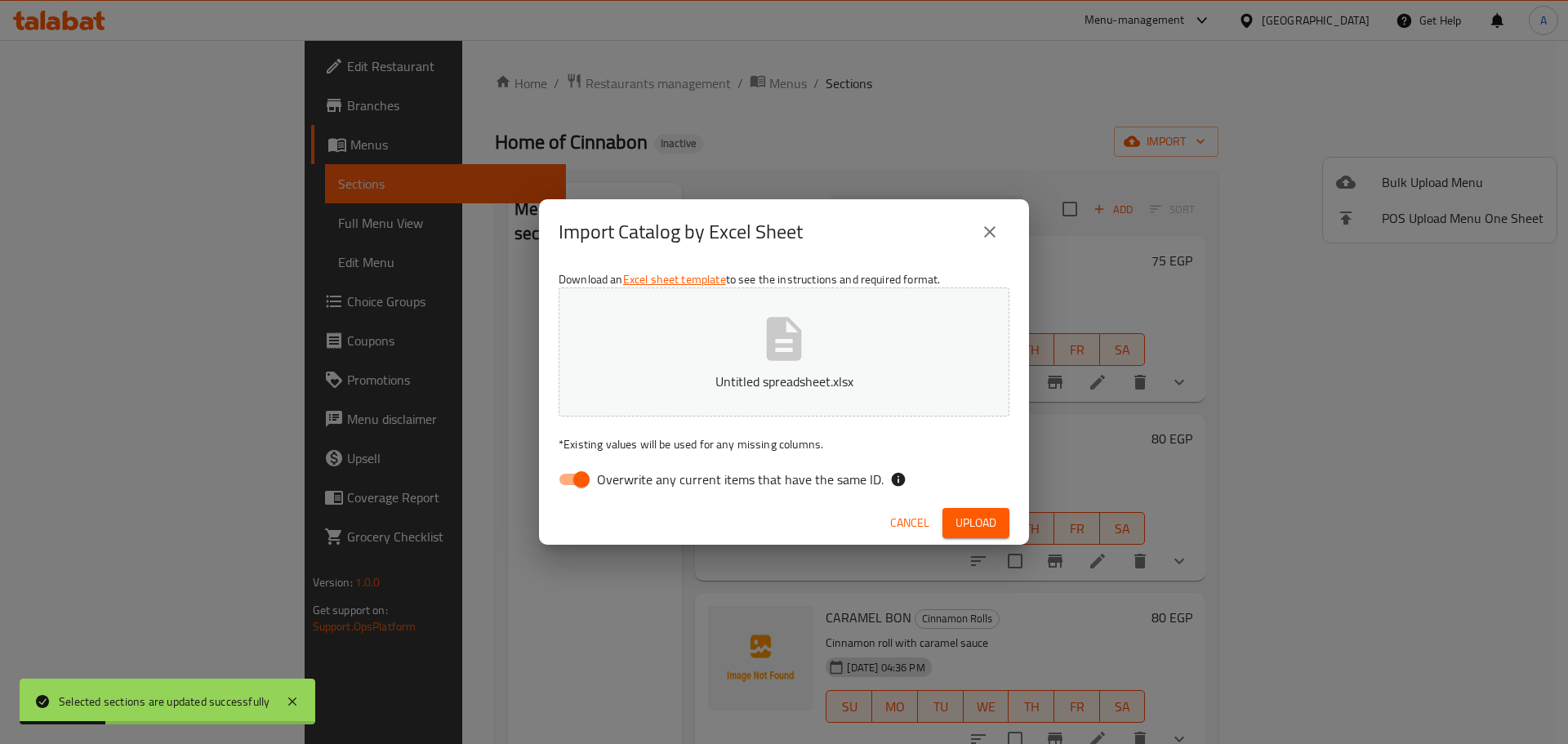
click at [827, 474] on span "Overwrite any current items that have the same ID." at bounding box center [740, 479] width 286 height 20
click at [628, 474] on input "Overwrite any current items that have the same ID." at bounding box center [581, 479] width 93 height 31
checkbox input "false"
click at [982, 534] on button "Upload" at bounding box center [976, 522] width 67 height 30
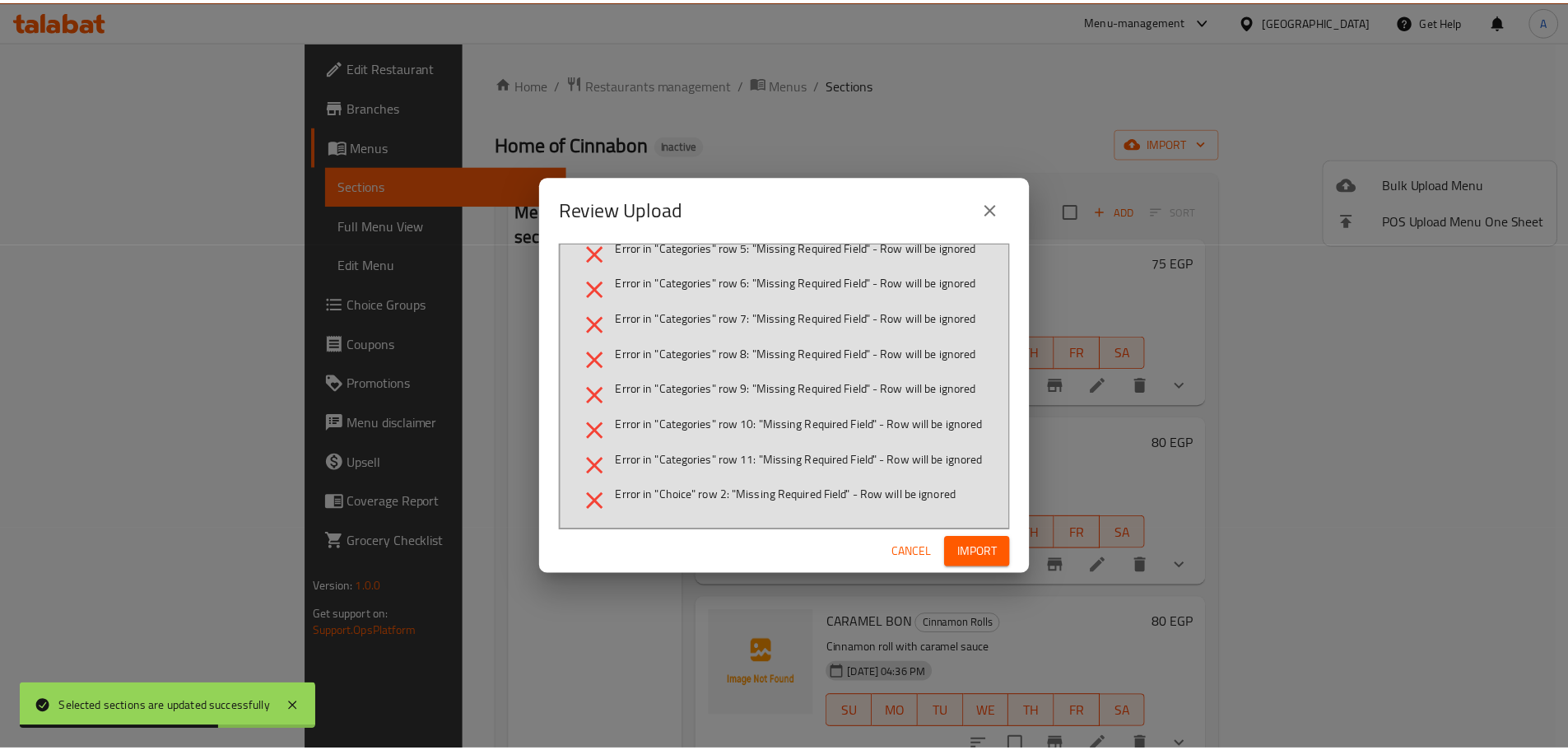
scroll to position [47, 0]
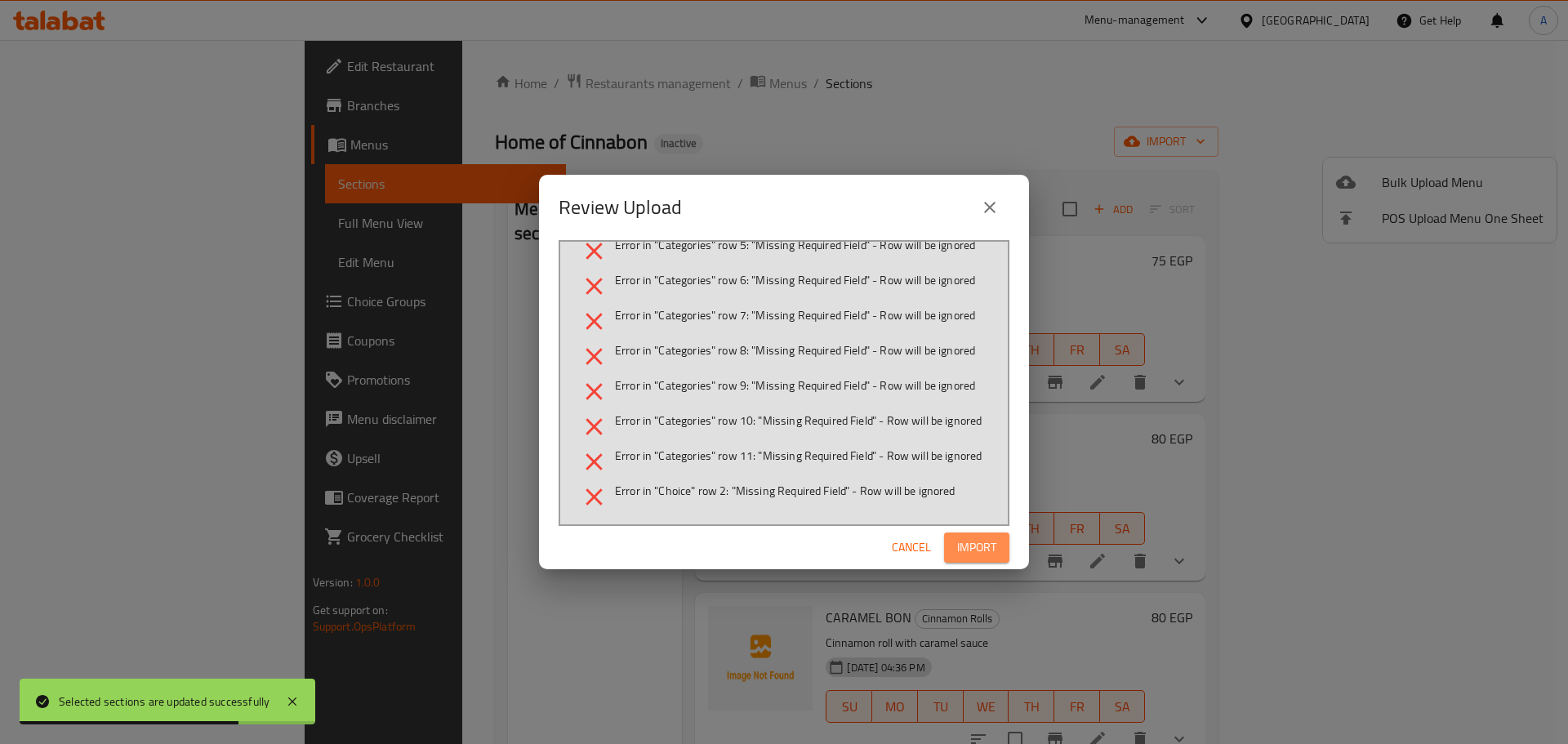
click at [965, 534] on button "Import" at bounding box center [976, 547] width 66 height 30
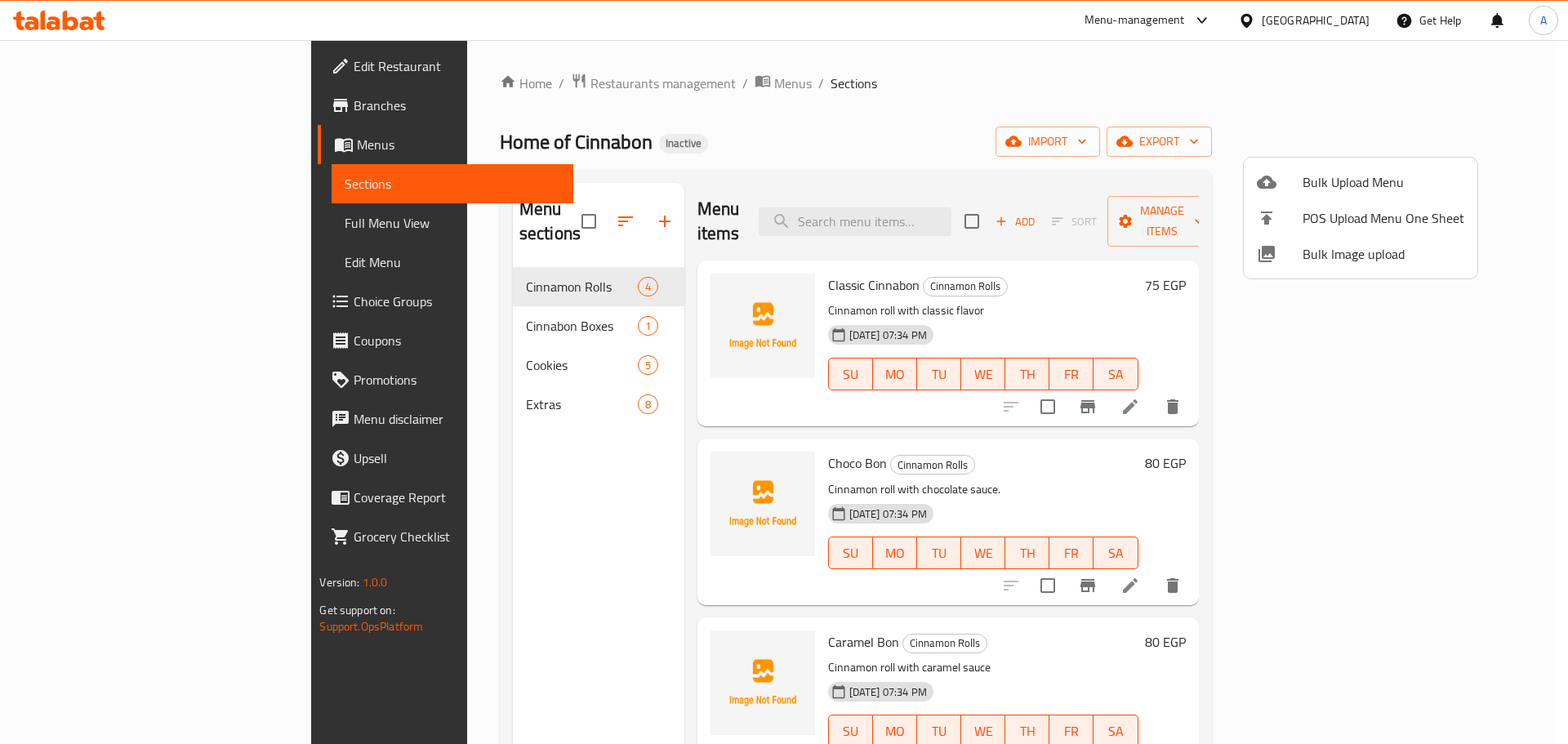
click at [126, 215] on div at bounding box center [784, 372] width 1568 height 744
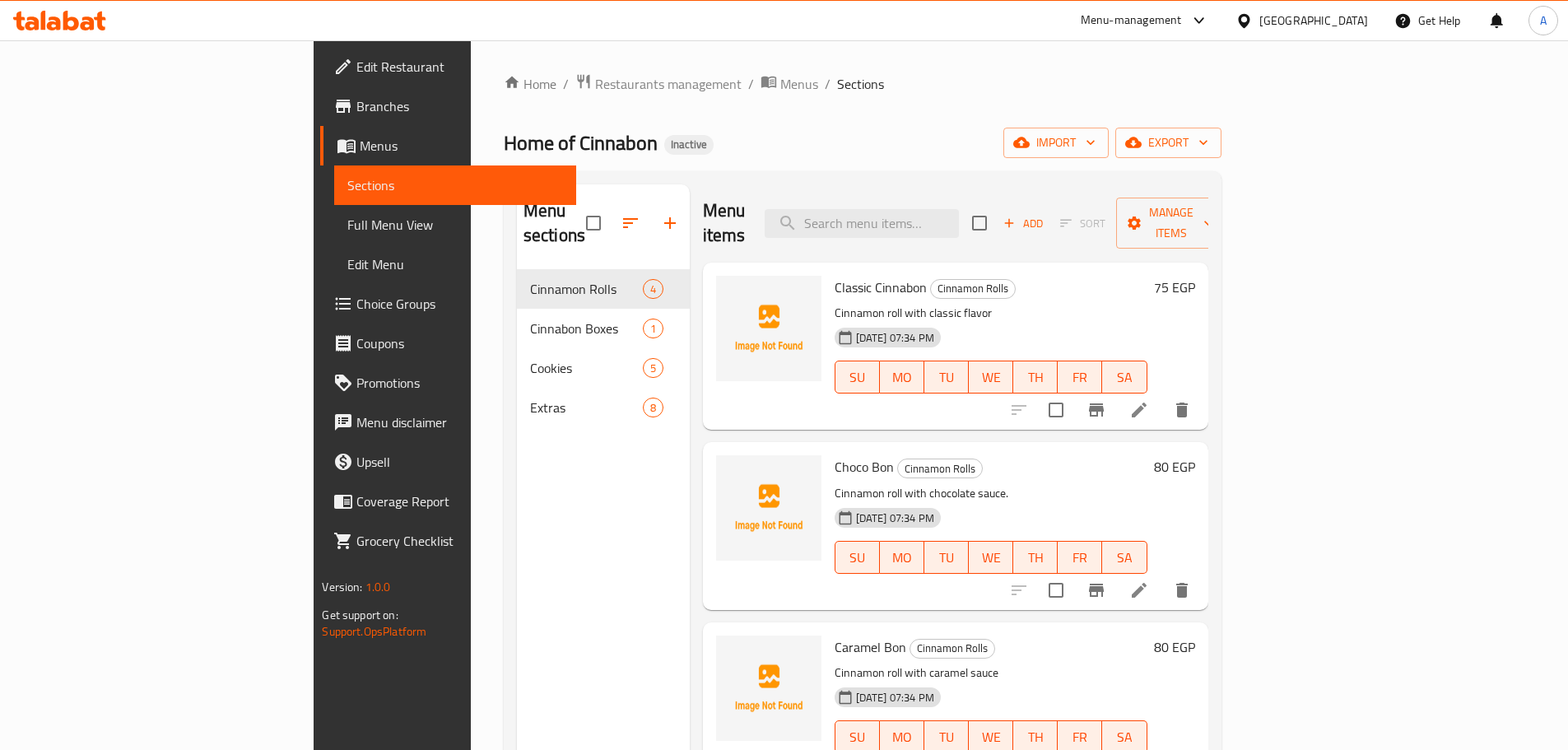
click at [347, 216] on span "Full Menu View" at bounding box center [455, 224] width 215 height 20
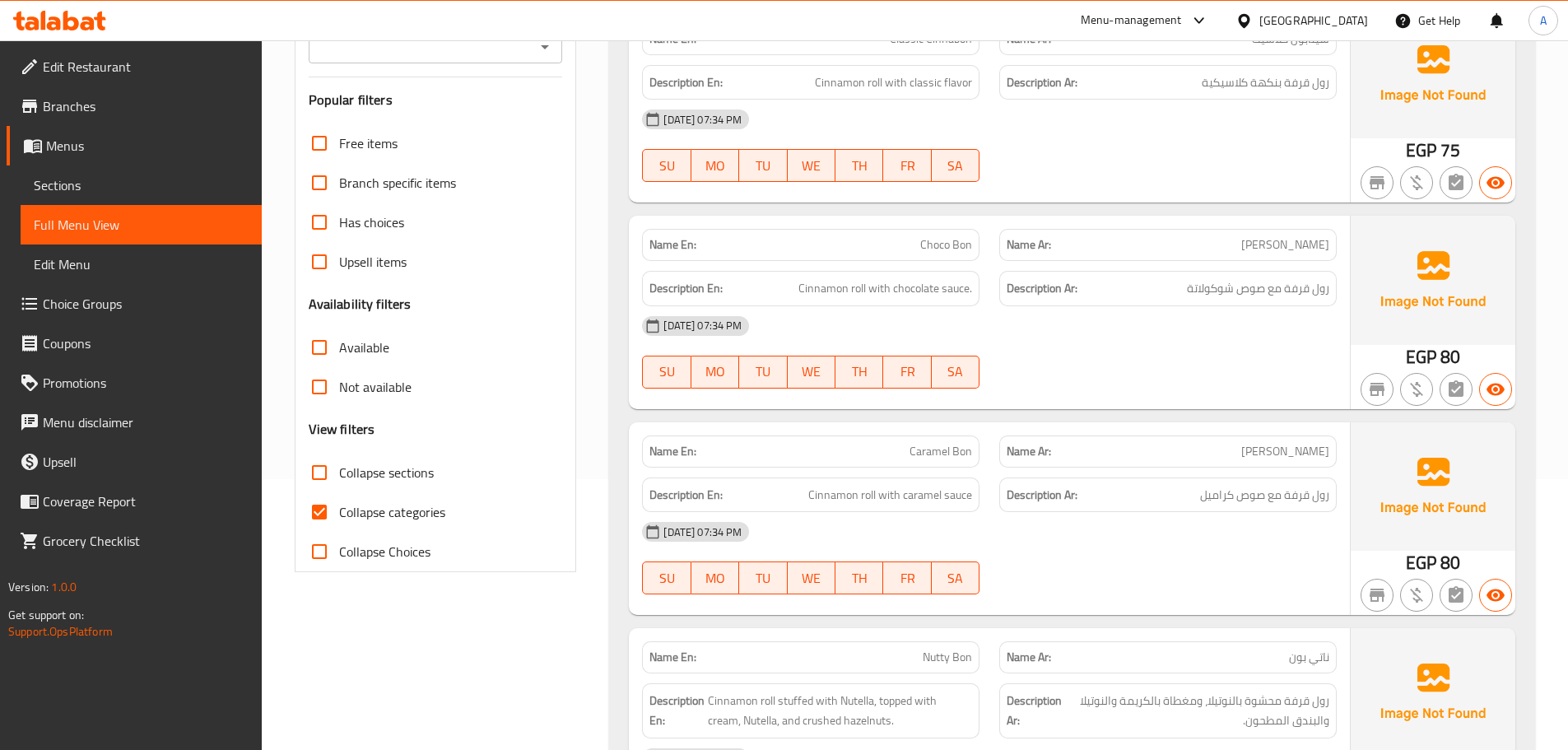
scroll to position [494, 0]
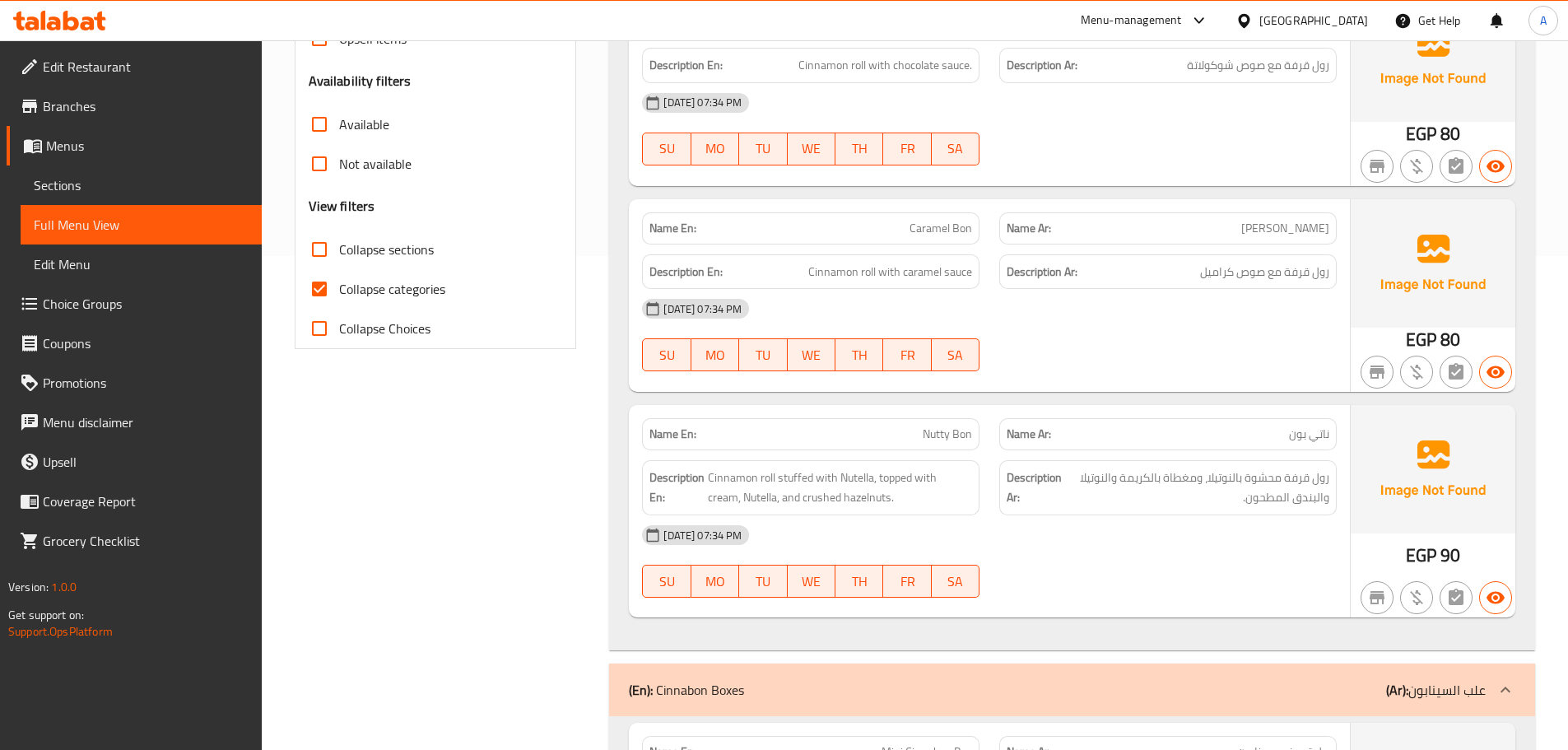
click at [347, 232] on label "Collapse sections" at bounding box center [367, 249] width 134 height 40
click at [339, 232] on input "Collapse sections" at bounding box center [320, 249] width 40 height 40
checkbox input "true"
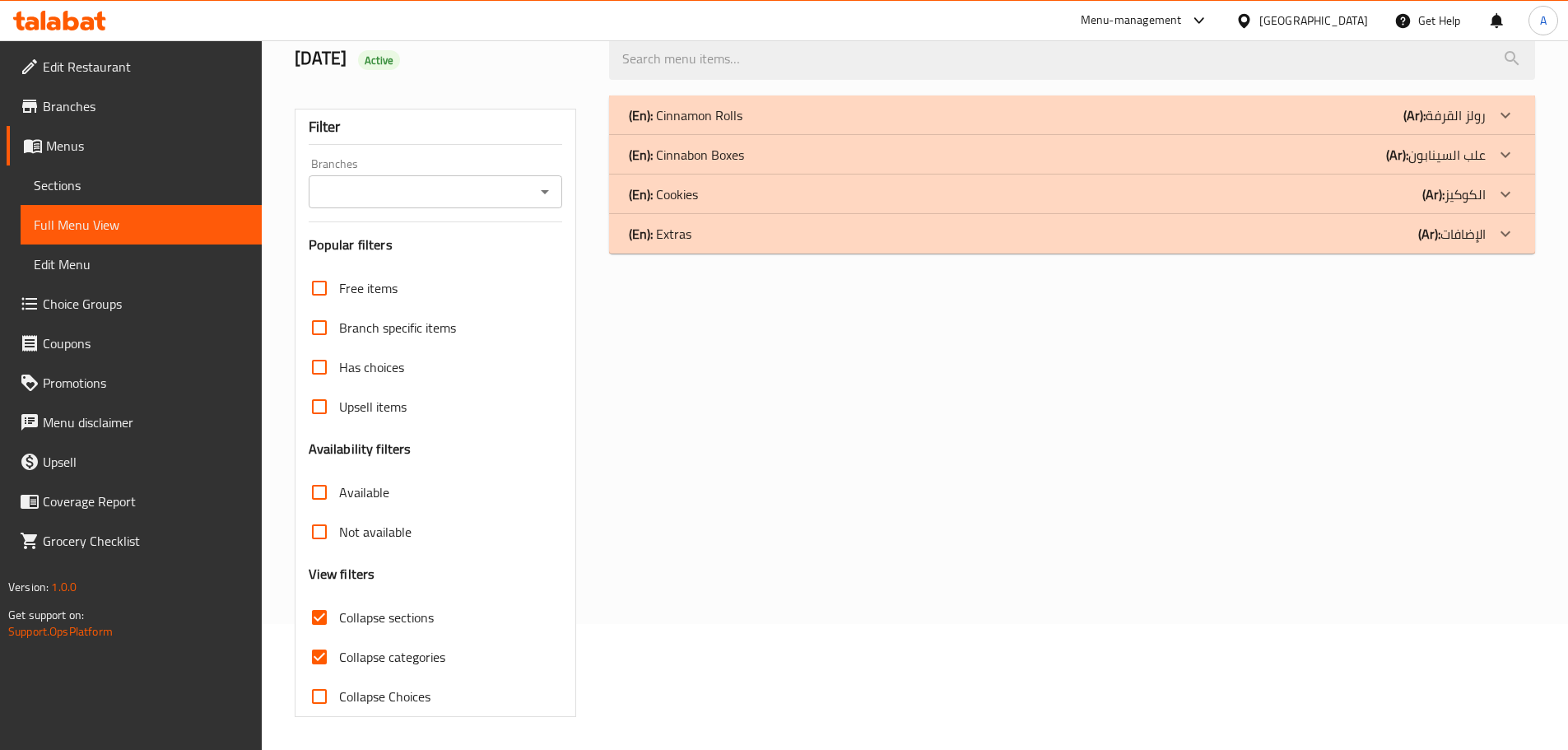
scroll to position [126, 0]
click at [680, 191] on p "(En): Cookies" at bounding box center [663, 194] width 69 height 20
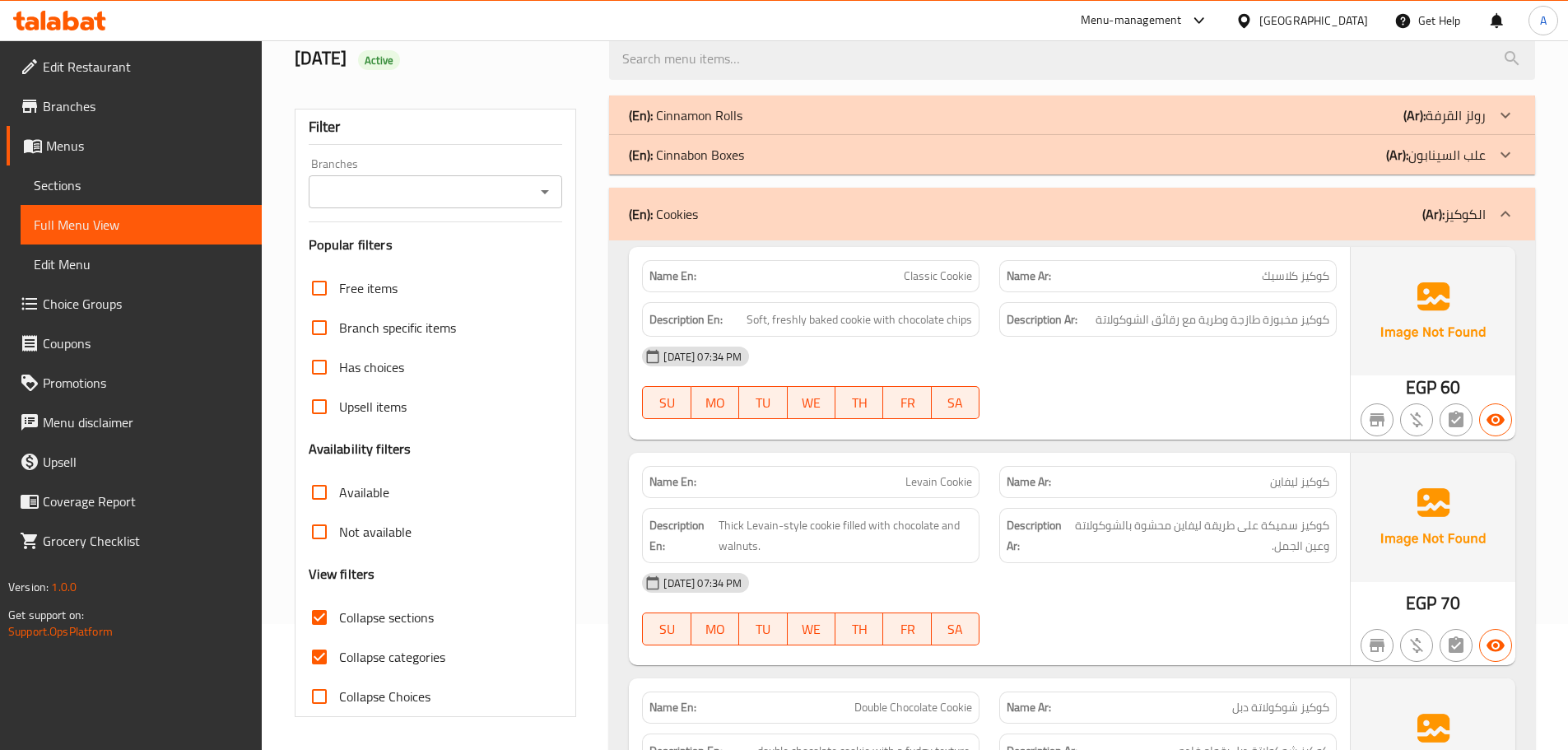
click at [687, 199] on div "(En): Cookies (Ar): الكوكيز" at bounding box center [1072, 213] width 926 height 52
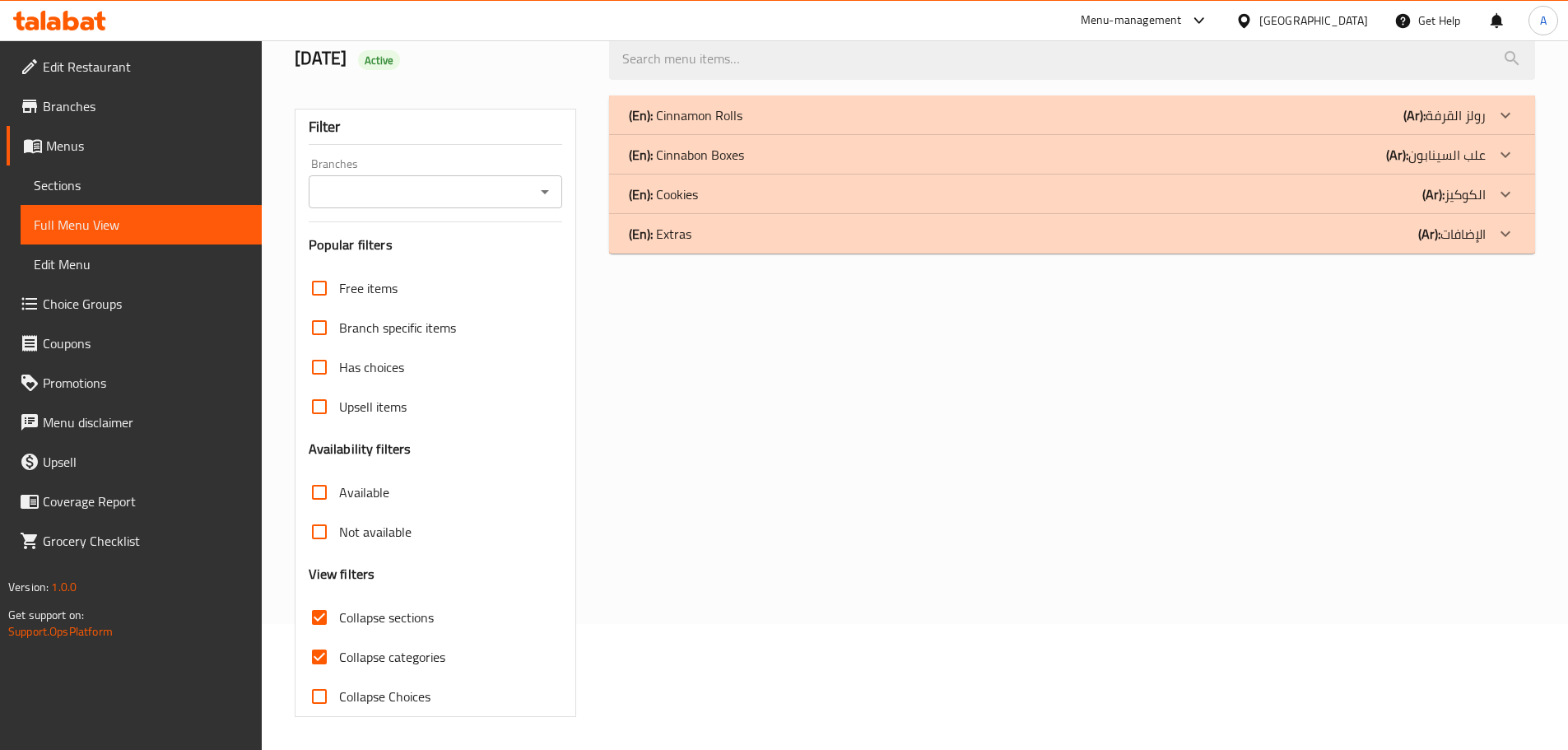
click at [693, 167] on div "(En): Cinnabon Boxes (Ar): علب السينابون" at bounding box center [1072, 155] width 926 height 40
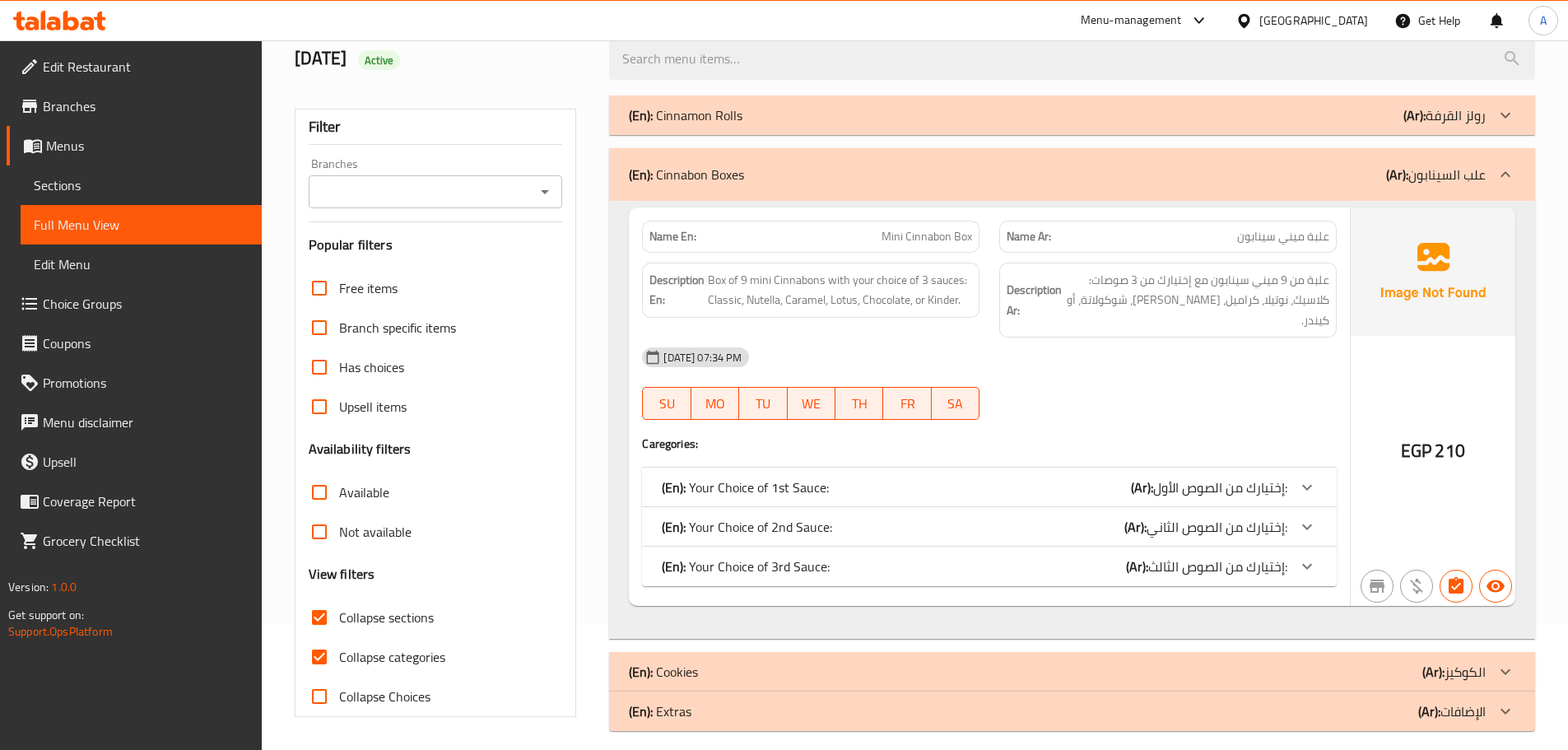
click at [824, 557] on p "(En): Your Choice of 3rd Sauce:" at bounding box center [745, 566] width 168 height 20
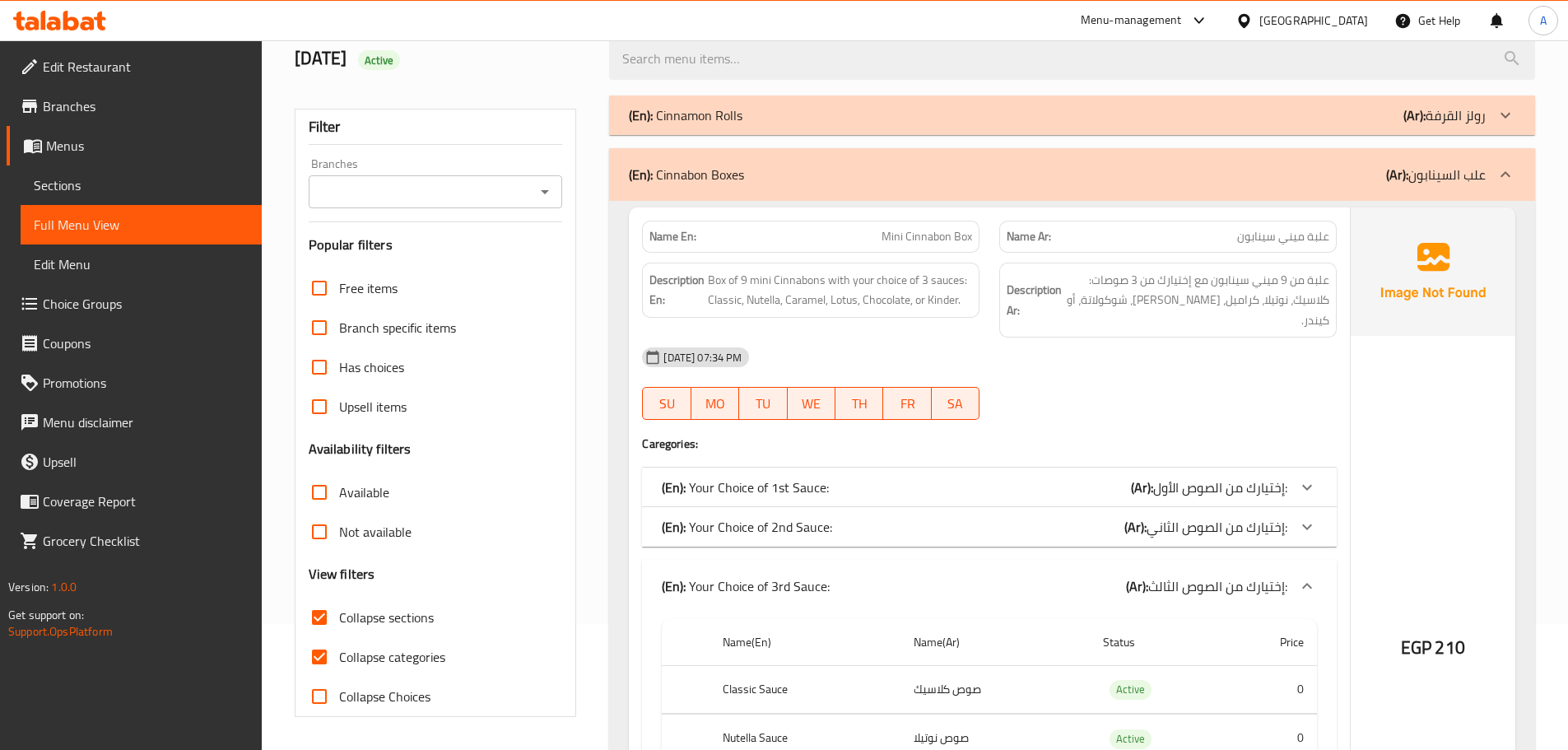
click at [818, 517] on p "(En): Your Choice of 2nd Sauce:" at bounding box center [747, 527] width 170 height 20
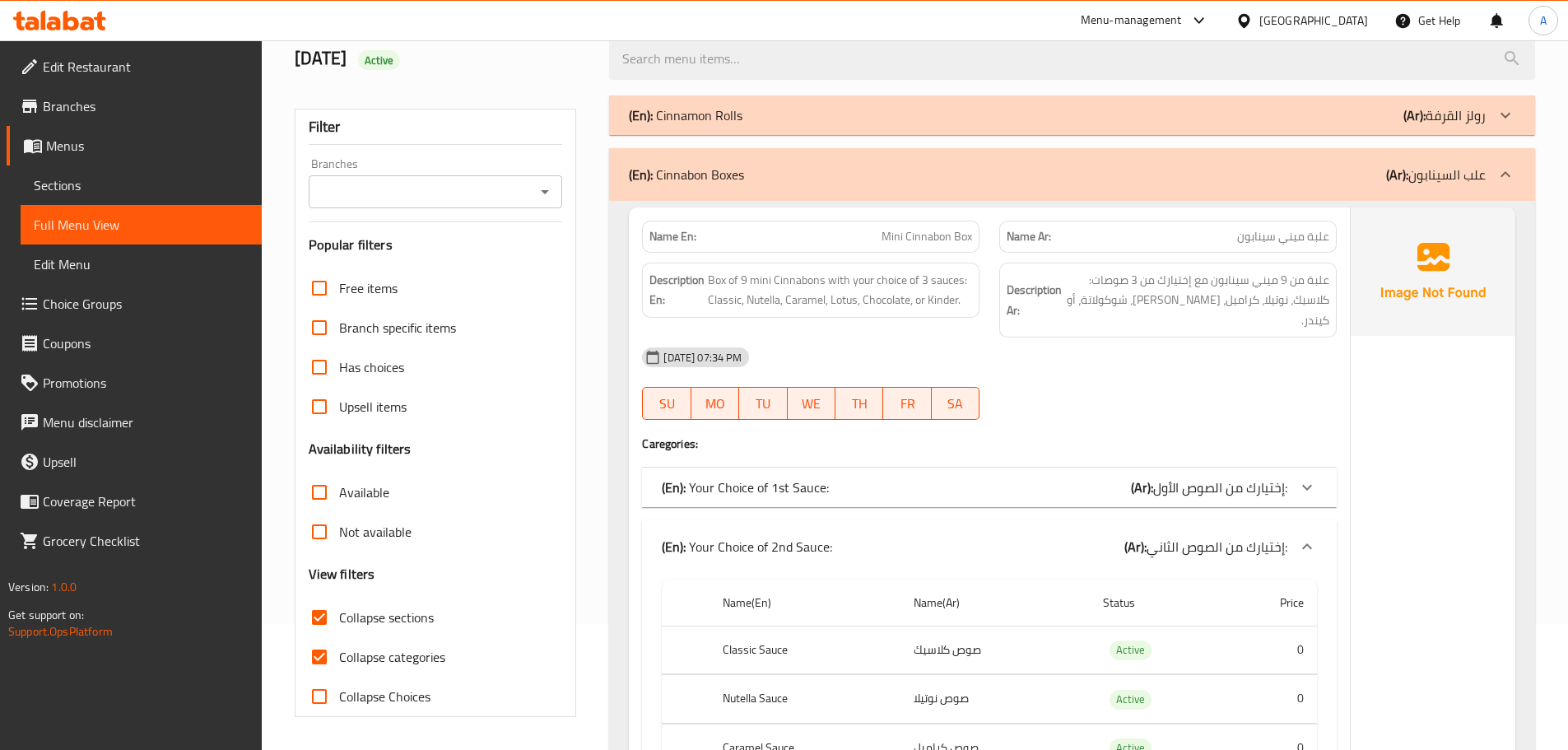
click at [819, 478] on p "(En): Your Choice of 1st Sauce:" at bounding box center [745, 487] width 167 height 20
click at [309, 654] on input "Collapse categories" at bounding box center [320, 656] width 40 height 40
checkbox input "true"
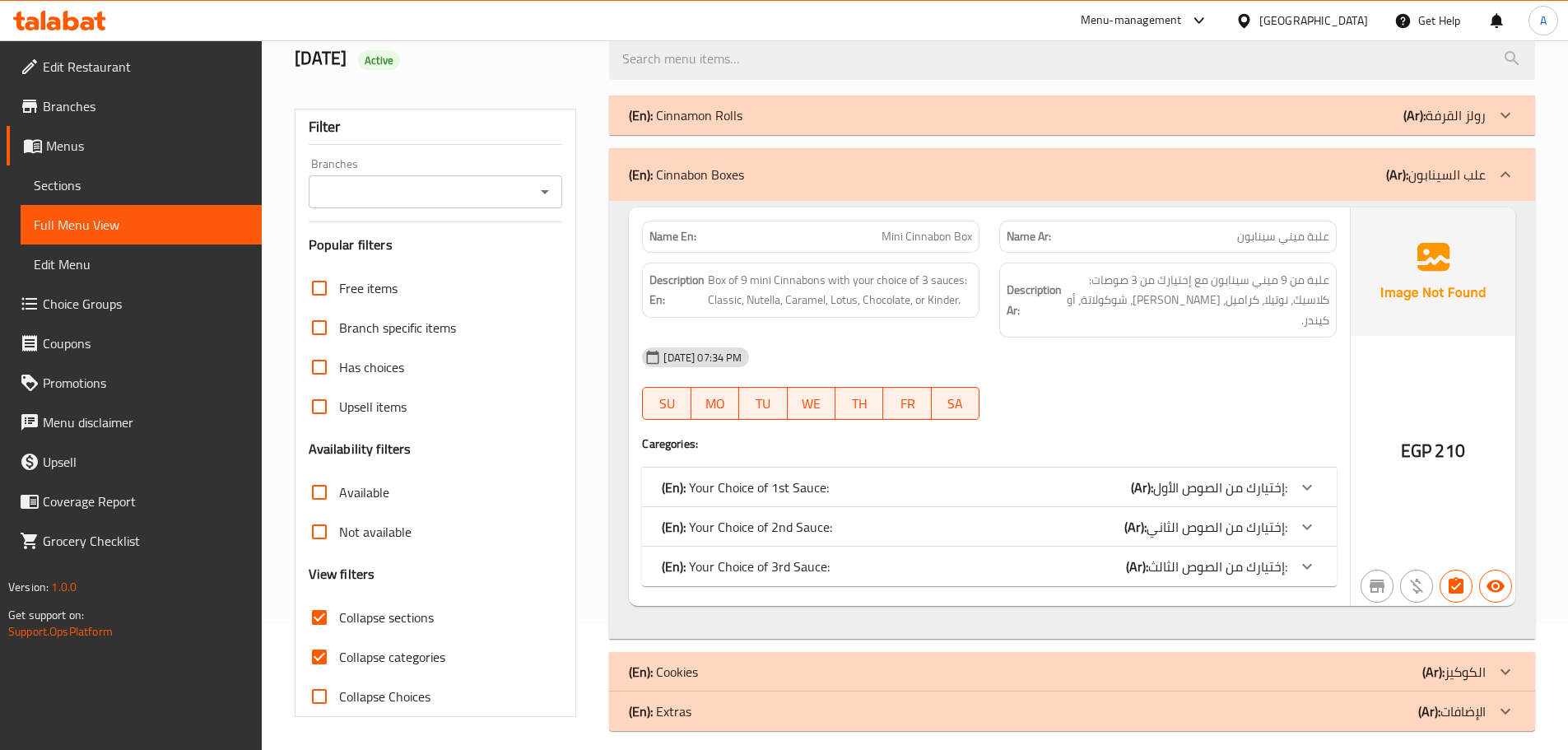
click at [718, 197] on div "(En): Cinnabon Boxes (Ar): علب السينابون" at bounding box center [1072, 174] width 926 height 52
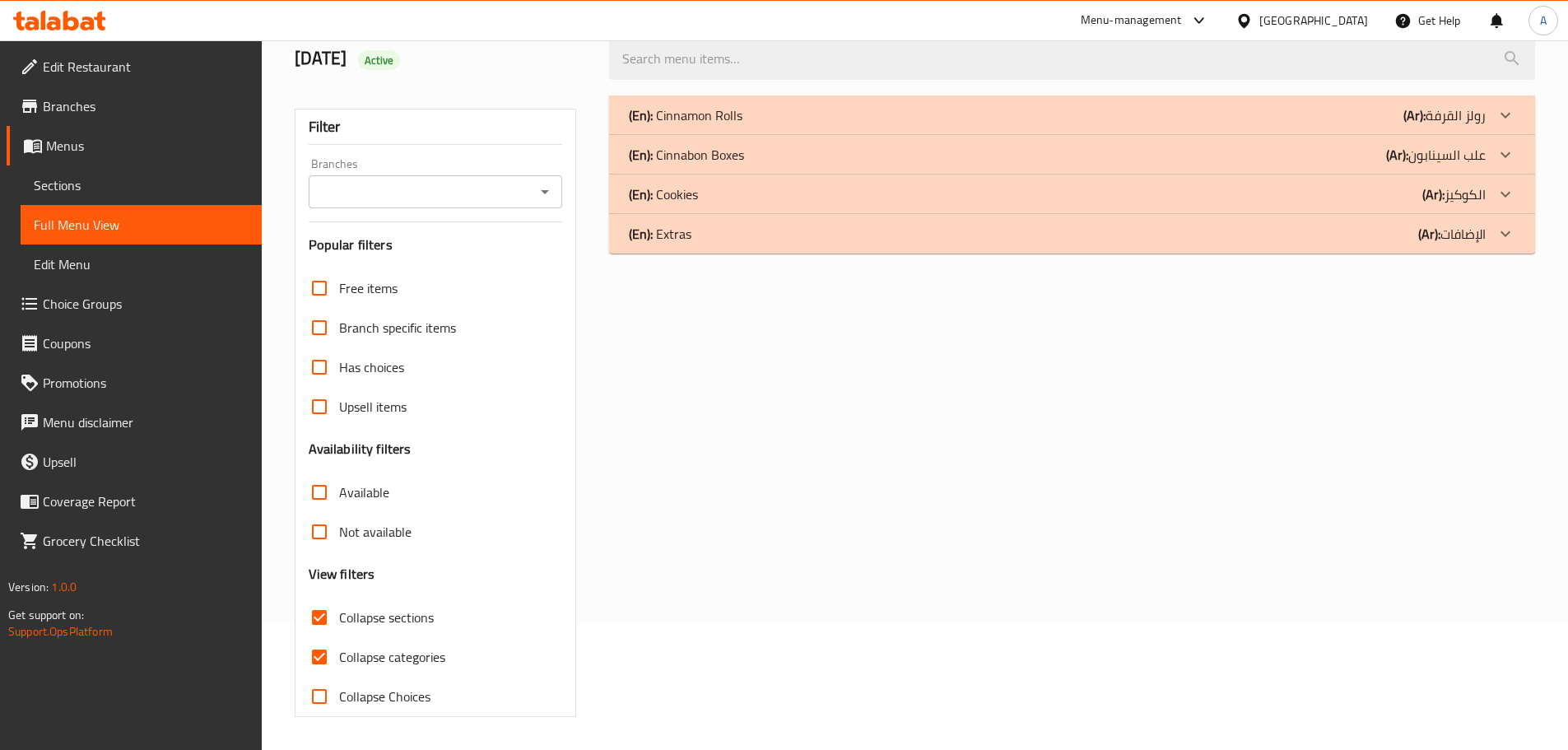
click at [65, 186] on span "Sections" at bounding box center [141, 185] width 215 height 20
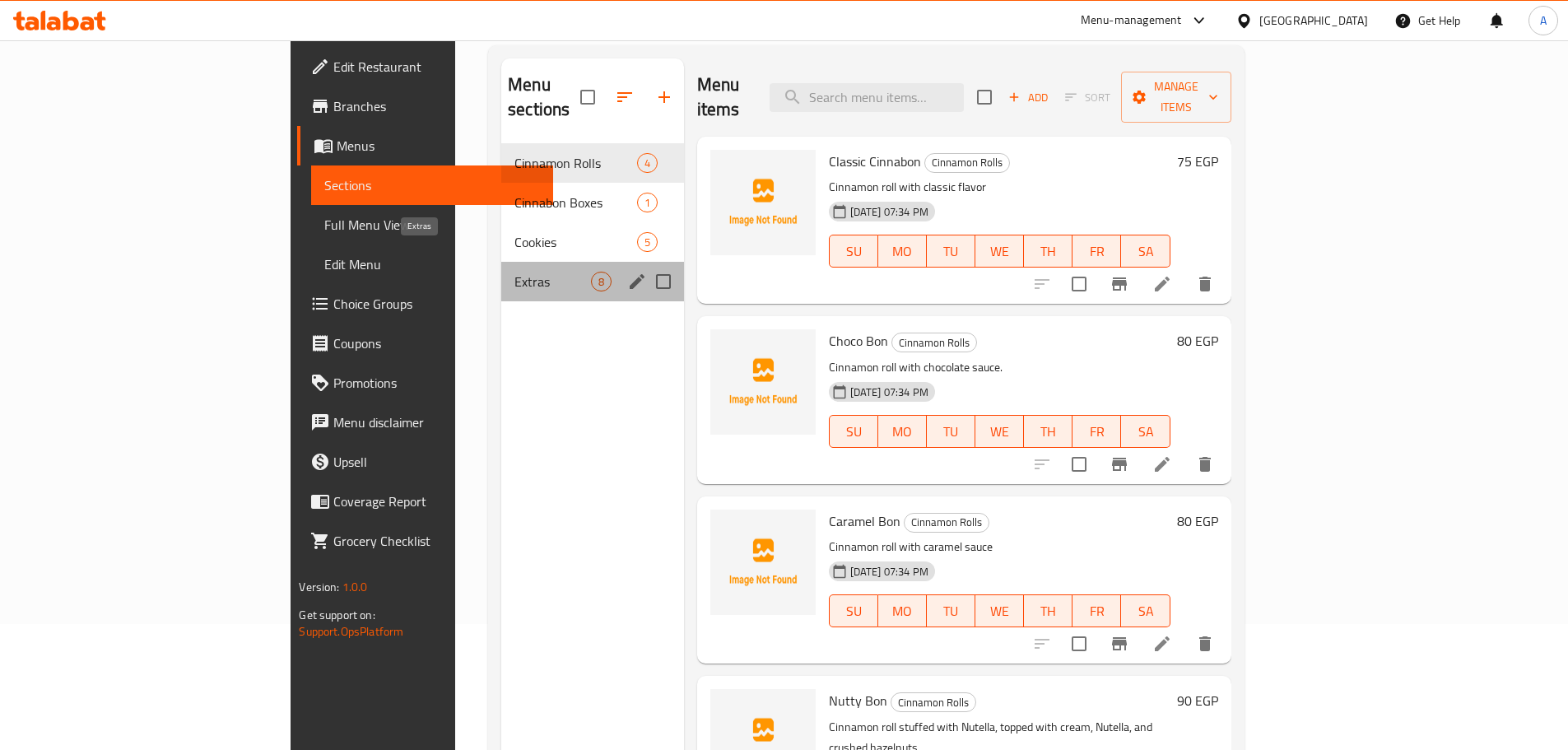
click at [515, 271] on span "Extras" at bounding box center [552, 281] width 76 height 20
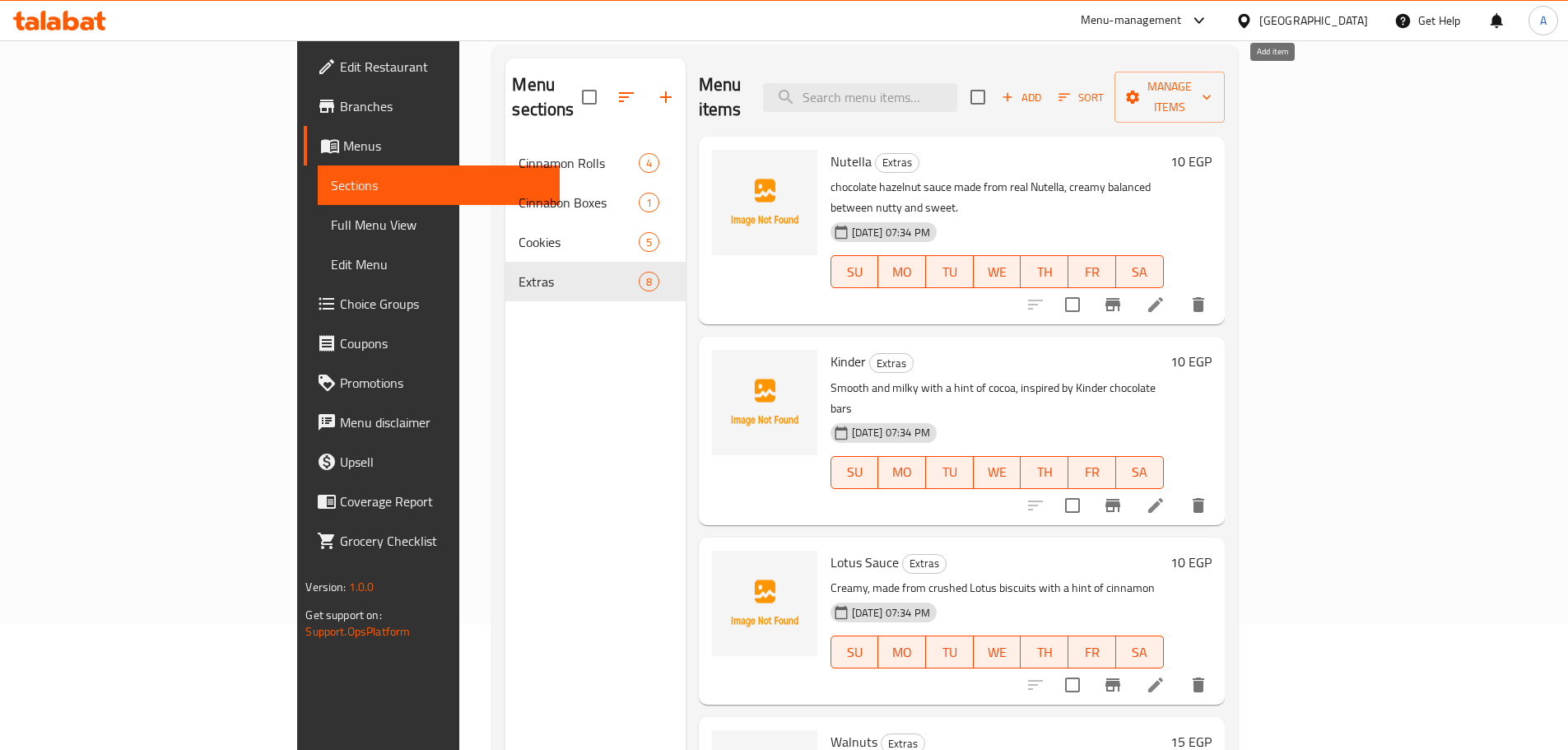
click at [1044, 88] on span "Add" at bounding box center [1022, 98] width 45 height 19
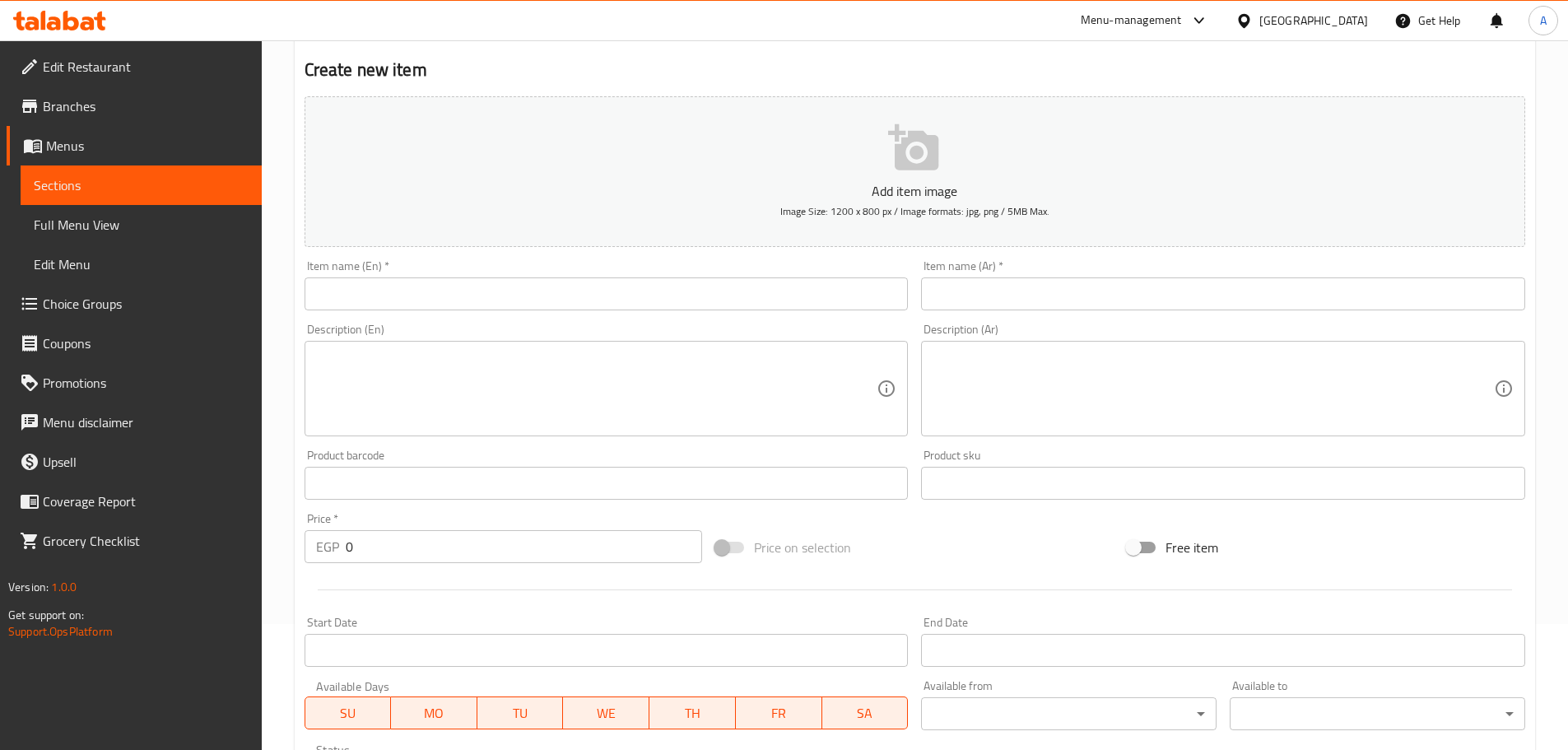
click at [423, 296] on input "text" at bounding box center [606, 294] width 604 height 33
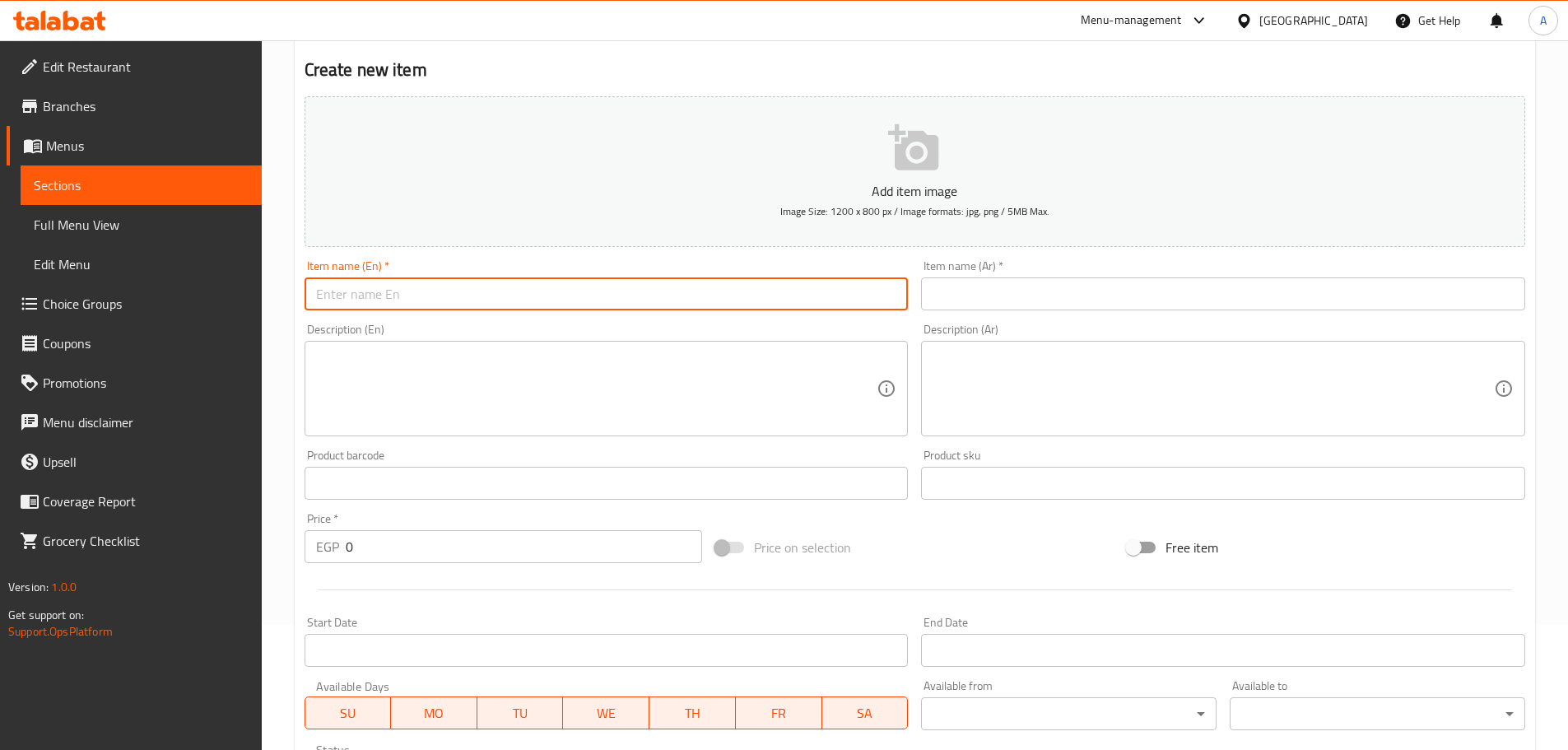
paste input "White Frosting"
type input "White Frosting"
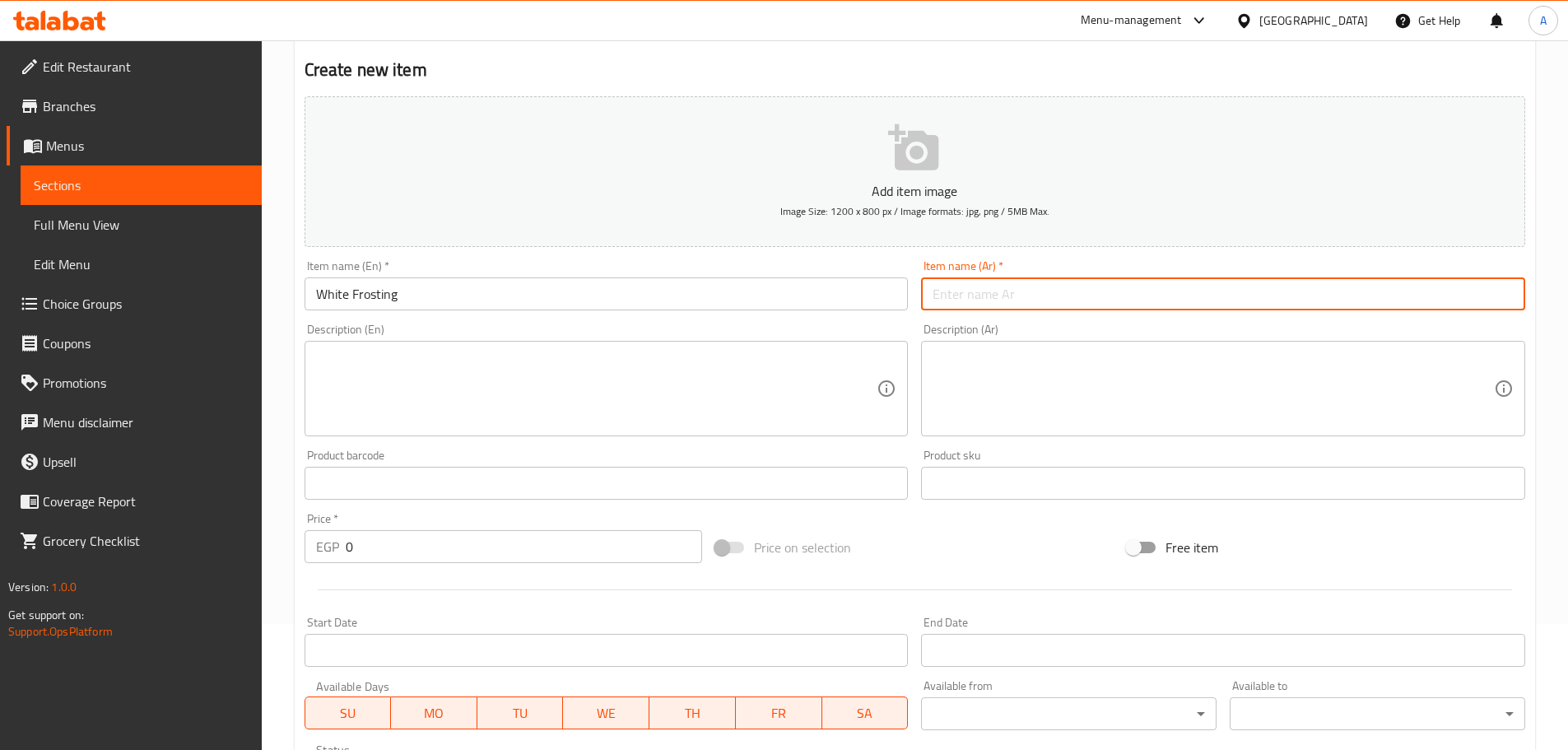
type input ","
type input "فروستينج أبيض"
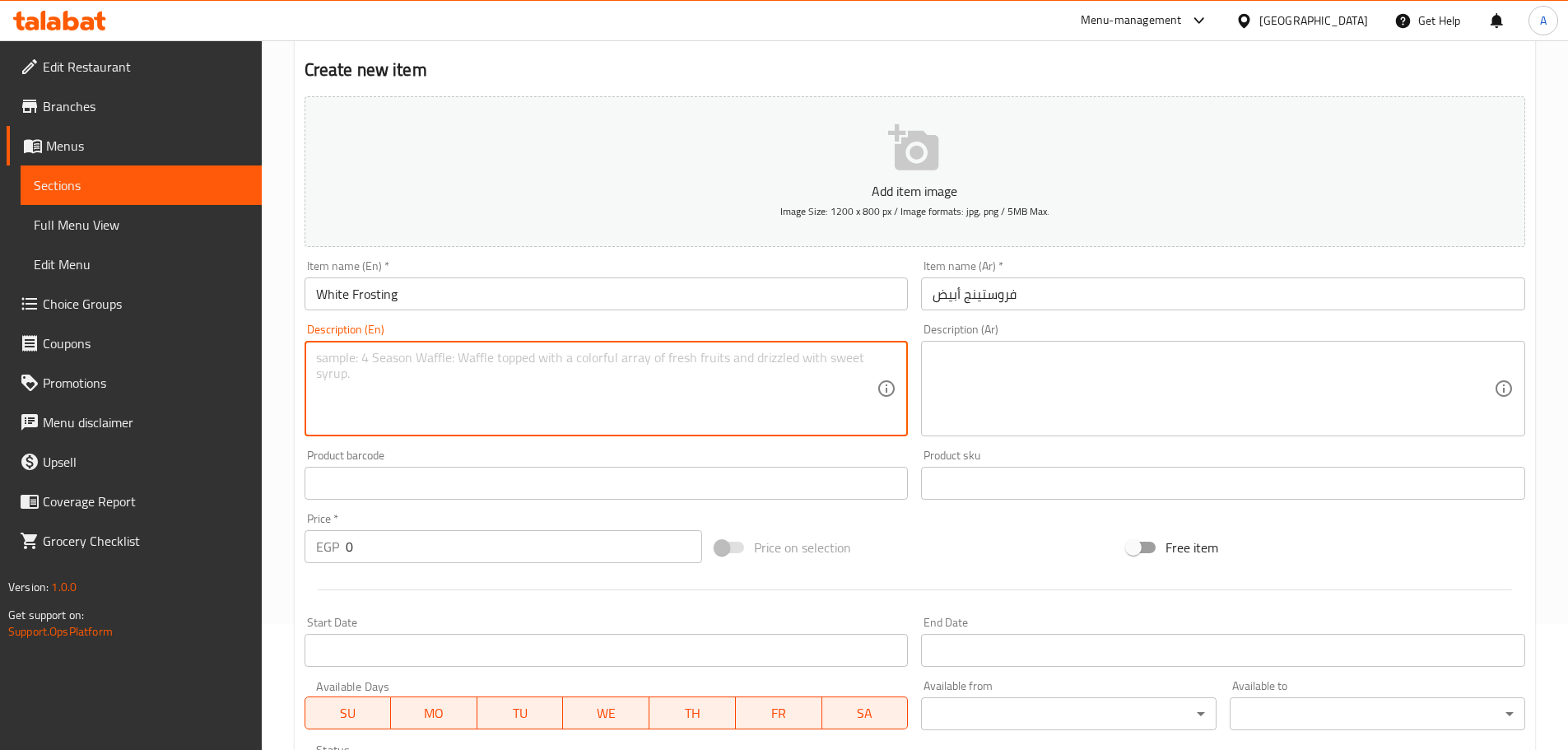
click at [487, 368] on textarea at bounding box center [596, 388] width 561 height 78
paste textarea "Smooth vanilla-flavored white frosting for topping your rolls or cookies."
drag, startPoint x: 528, startPoint y: 357, endPoint x: 816, endPoint y: 357, distance: 288.0
click at [816, 357] on textarea "Smooth vanilla-flavored white frosting for topping your rolls or cookies." at bounding box center [596, 388] width 561 height 78
type textarea "Smooth vanilla-flavored white frosting"
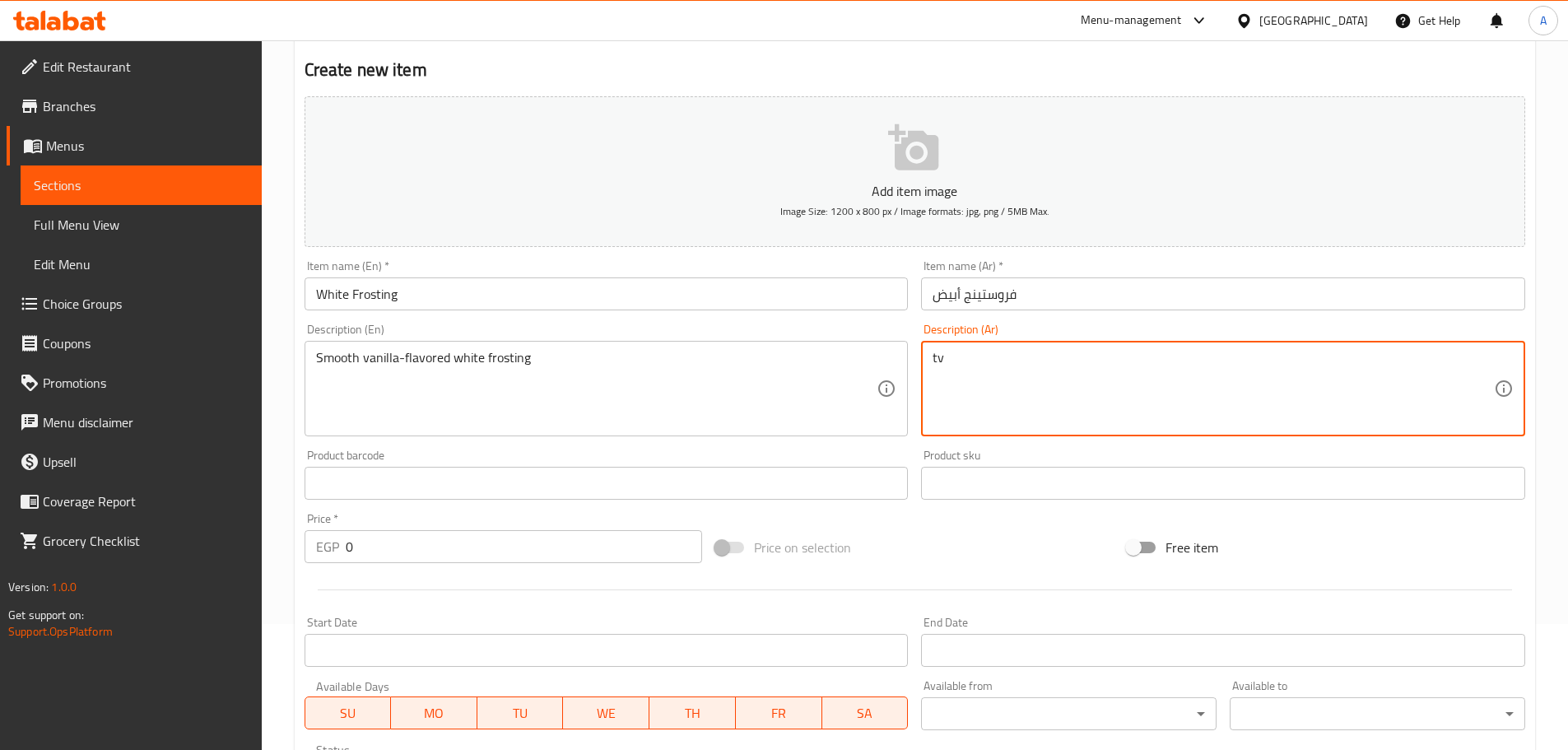
type textarea "t"
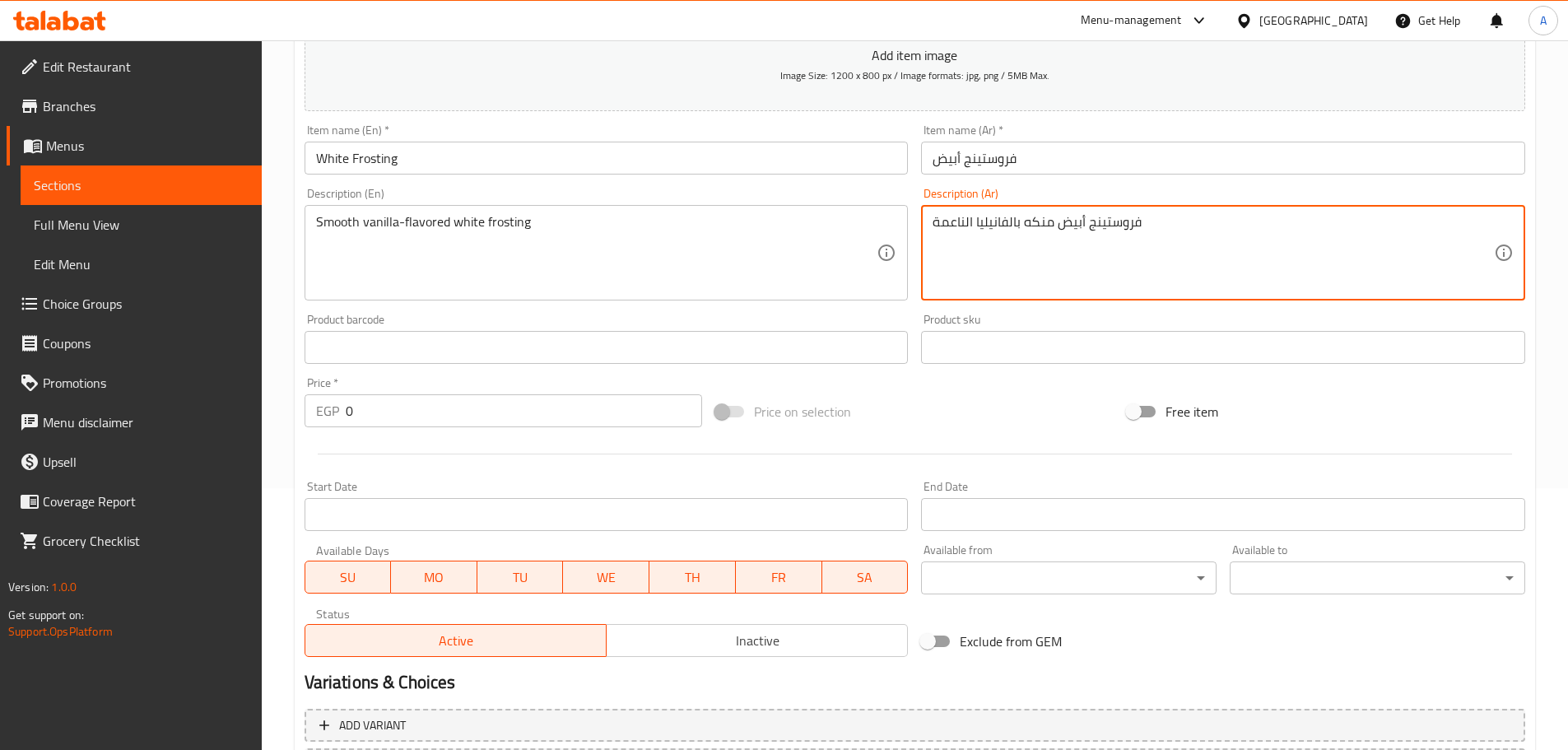
scroll to position [373, 0]
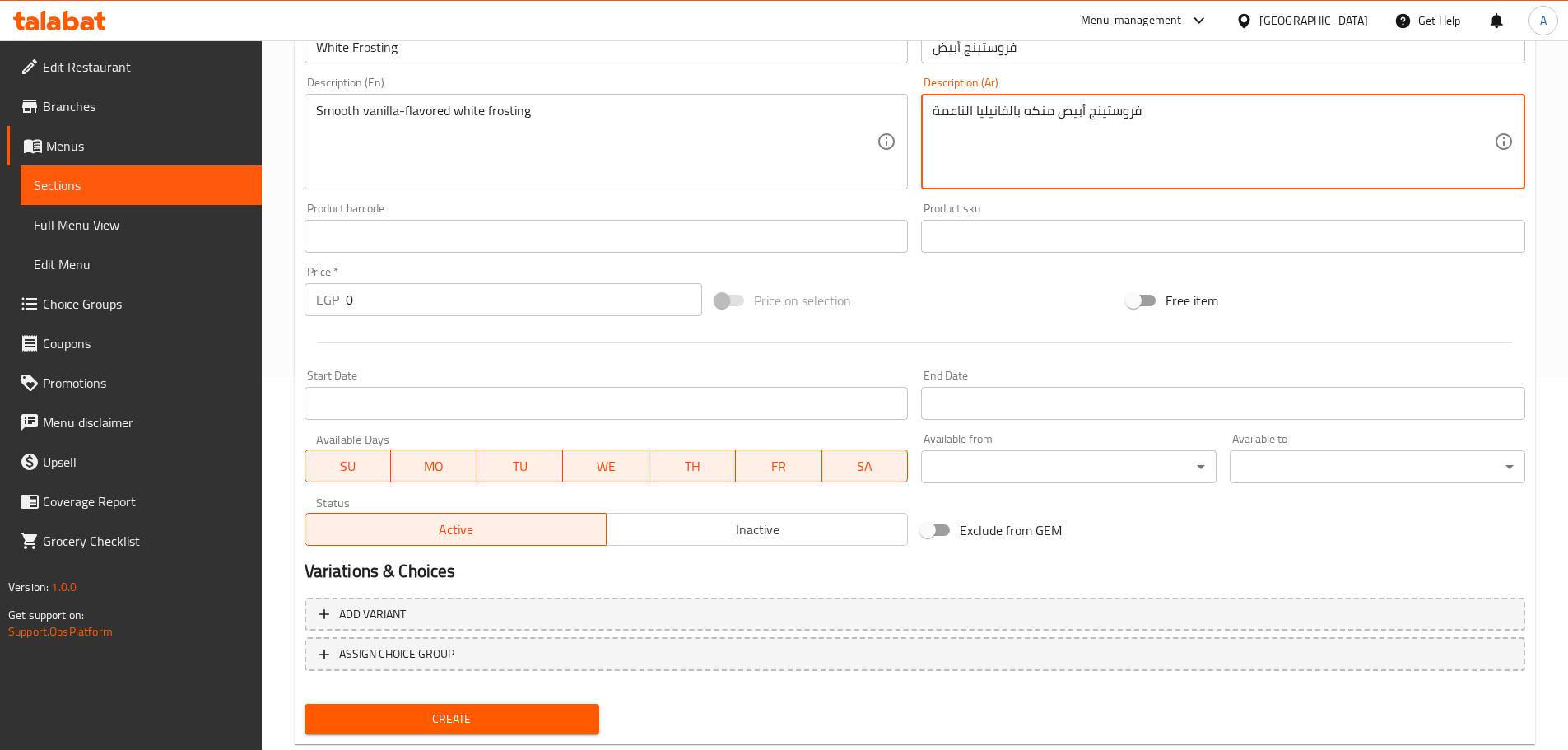
type textarea "فروستينج أبيض منكه بالفانيليا الناعمة"
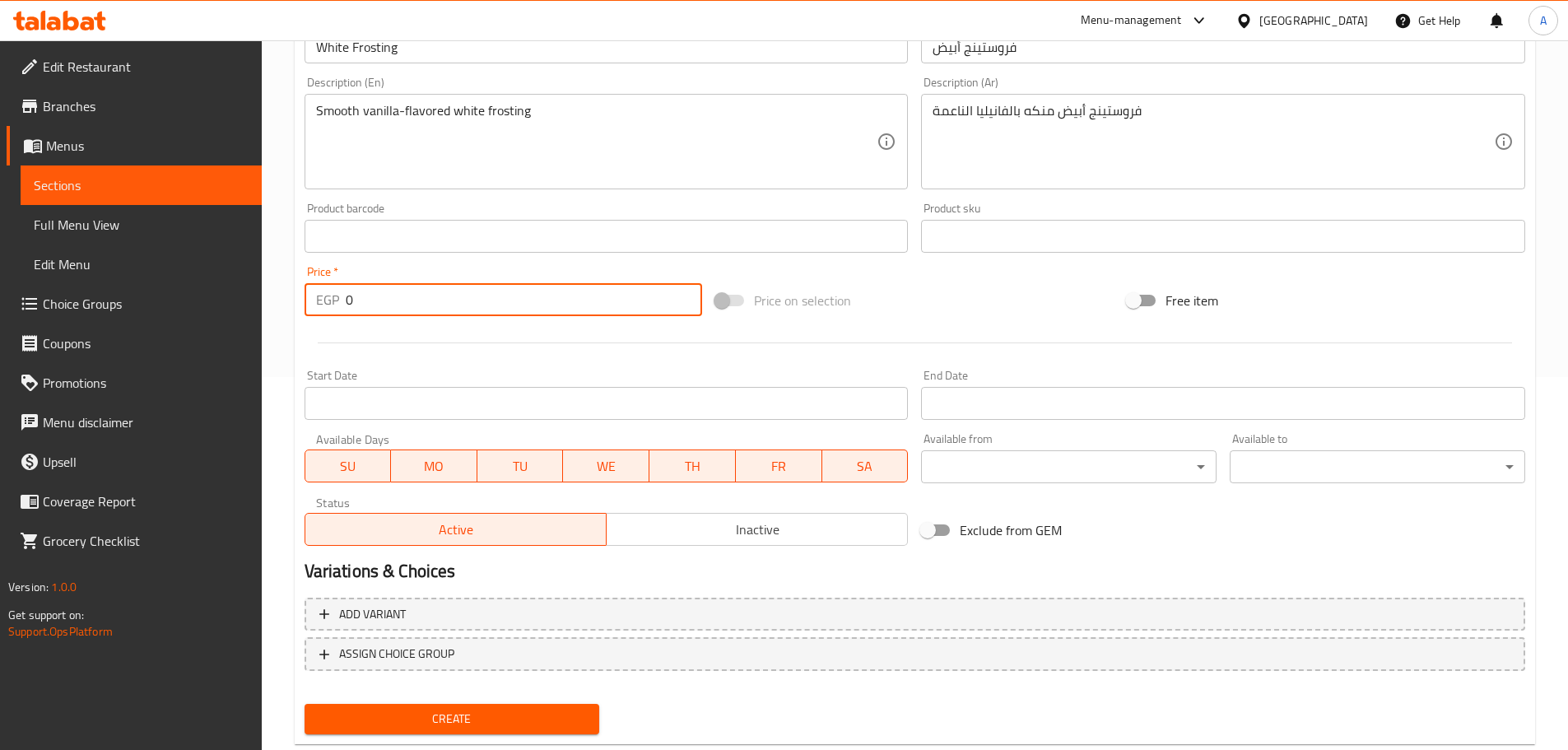
click at [422, 293] on input "0" at bounding box center [524, 300] width 357 height 33
paste input "15"
drag, startPoint x: 422, startPoint y: 293, endPoint x: 333, endPoint y: 294, distance: 89.0
click at [333, 294] on div "EGP 015 Price *" at bounding box center [503, 300] width 399 height 33
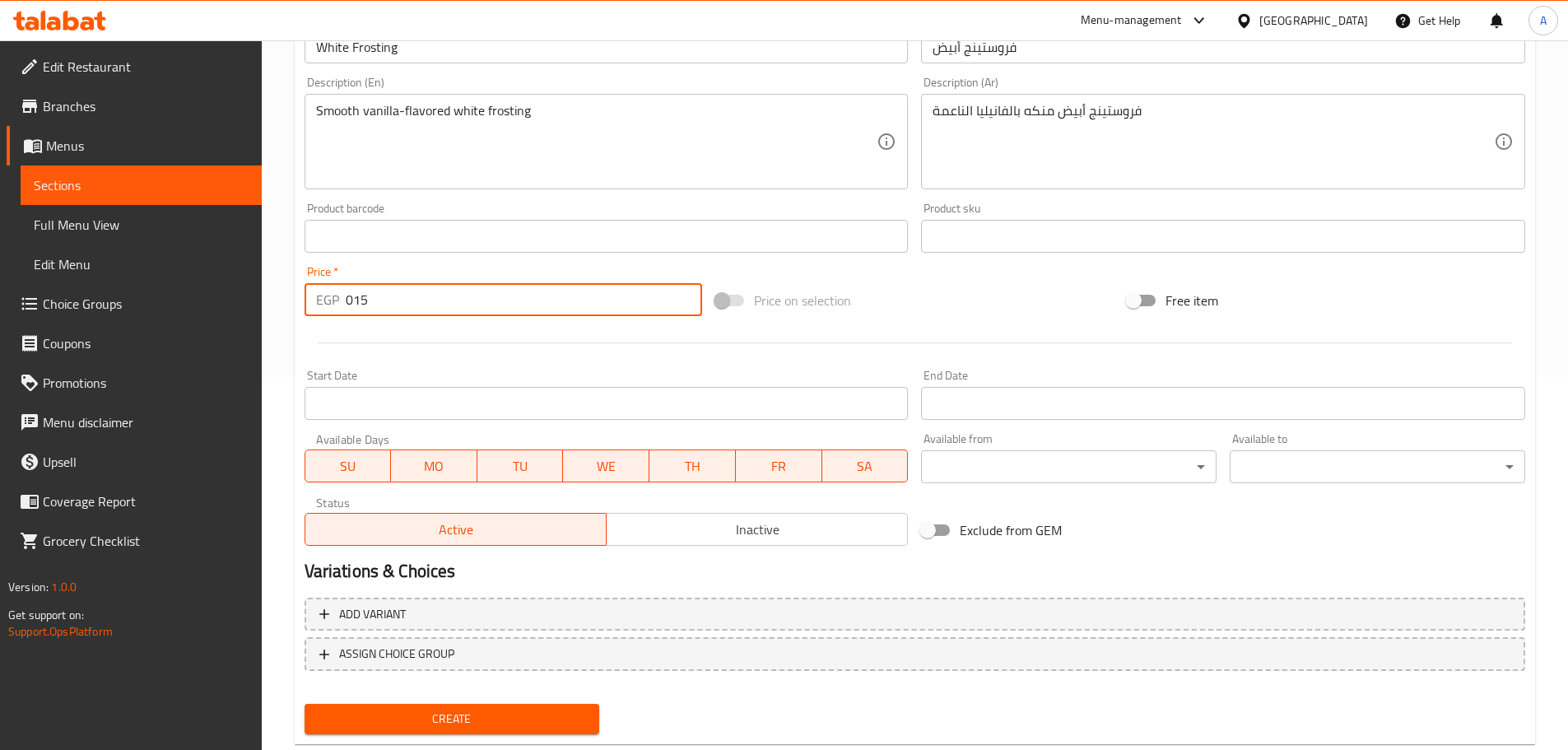
paste input "number"
type input "15"
click at [304, 704] on button "Create" at bounding box center [452, 718] width 296 height 30
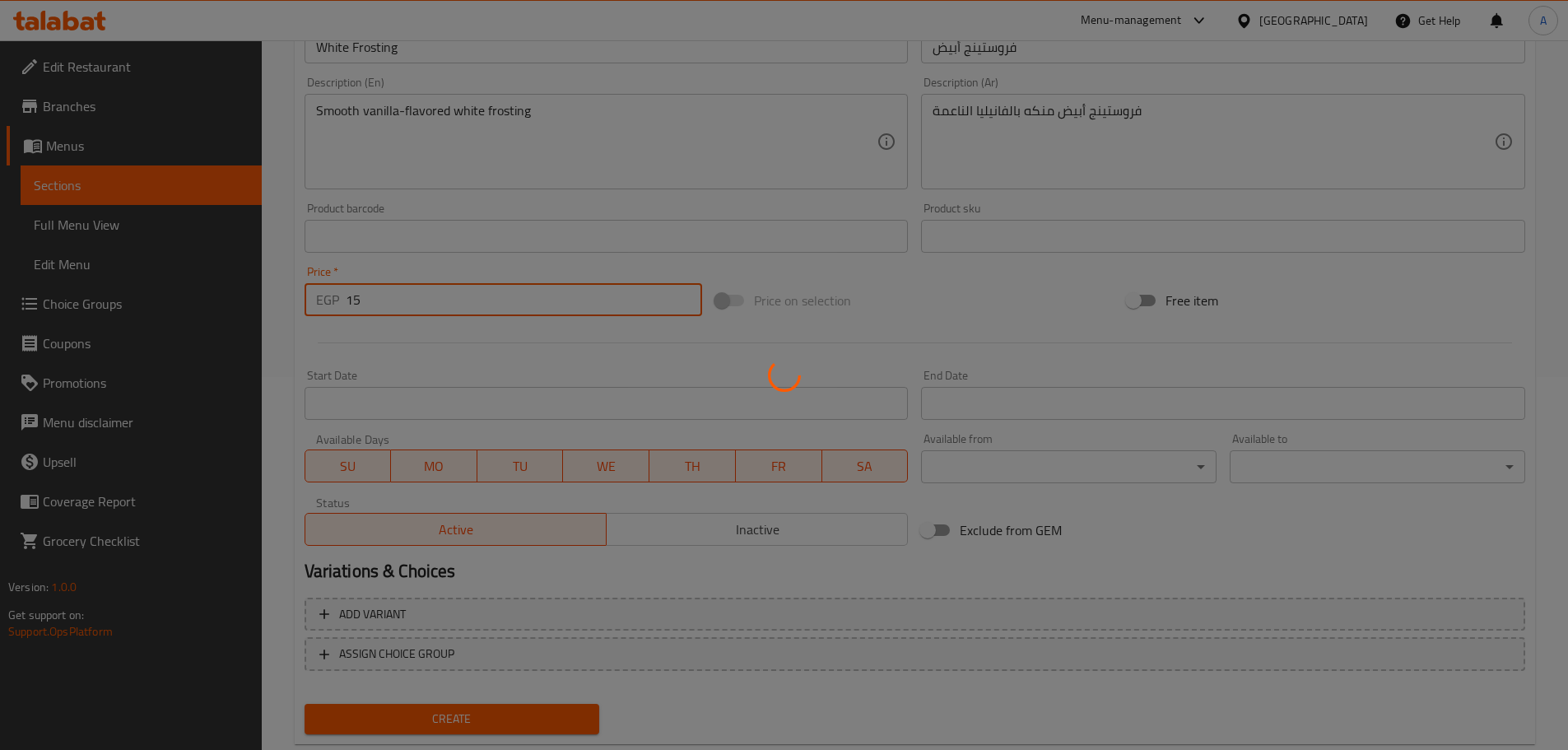
type input "0"
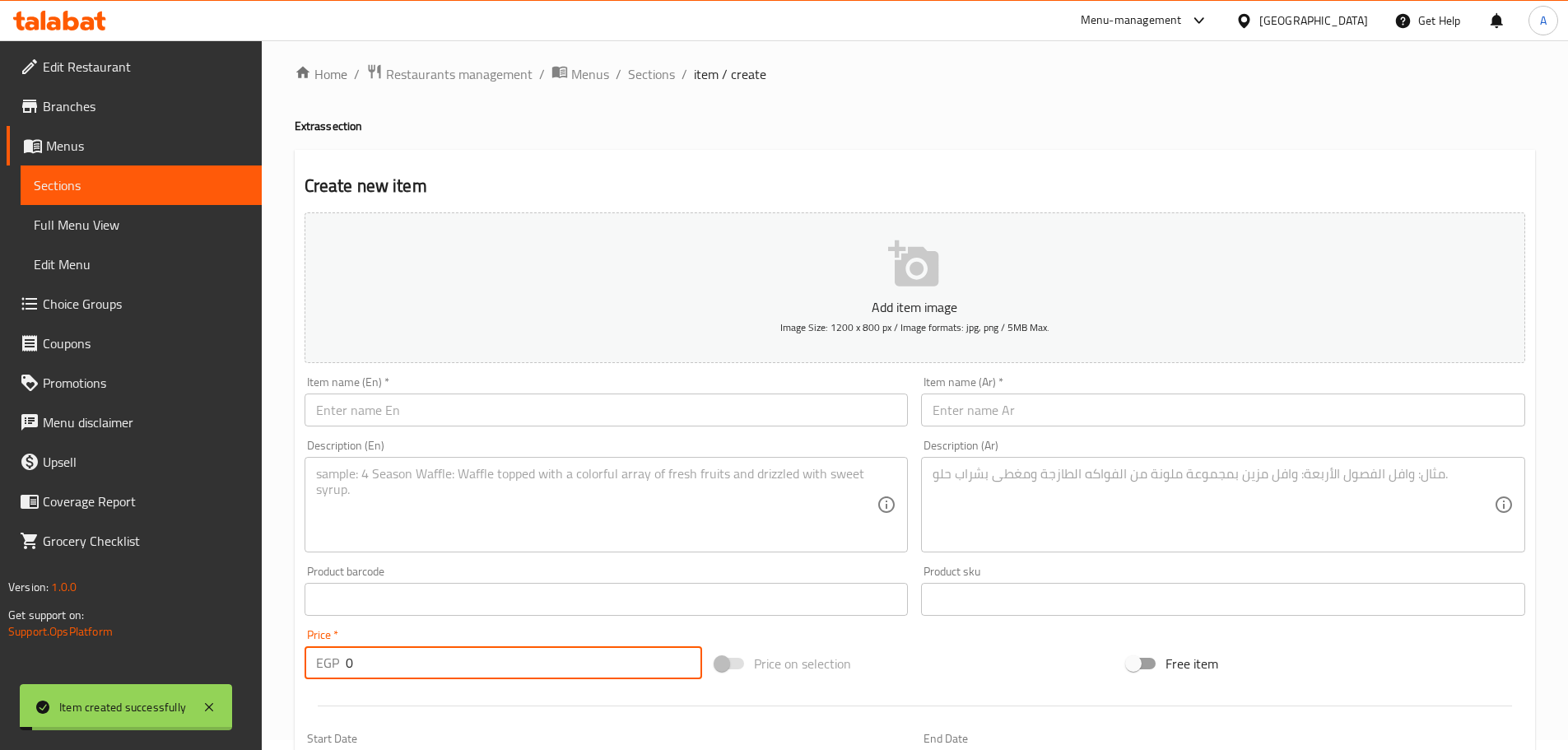
scroll to position [0, 0]
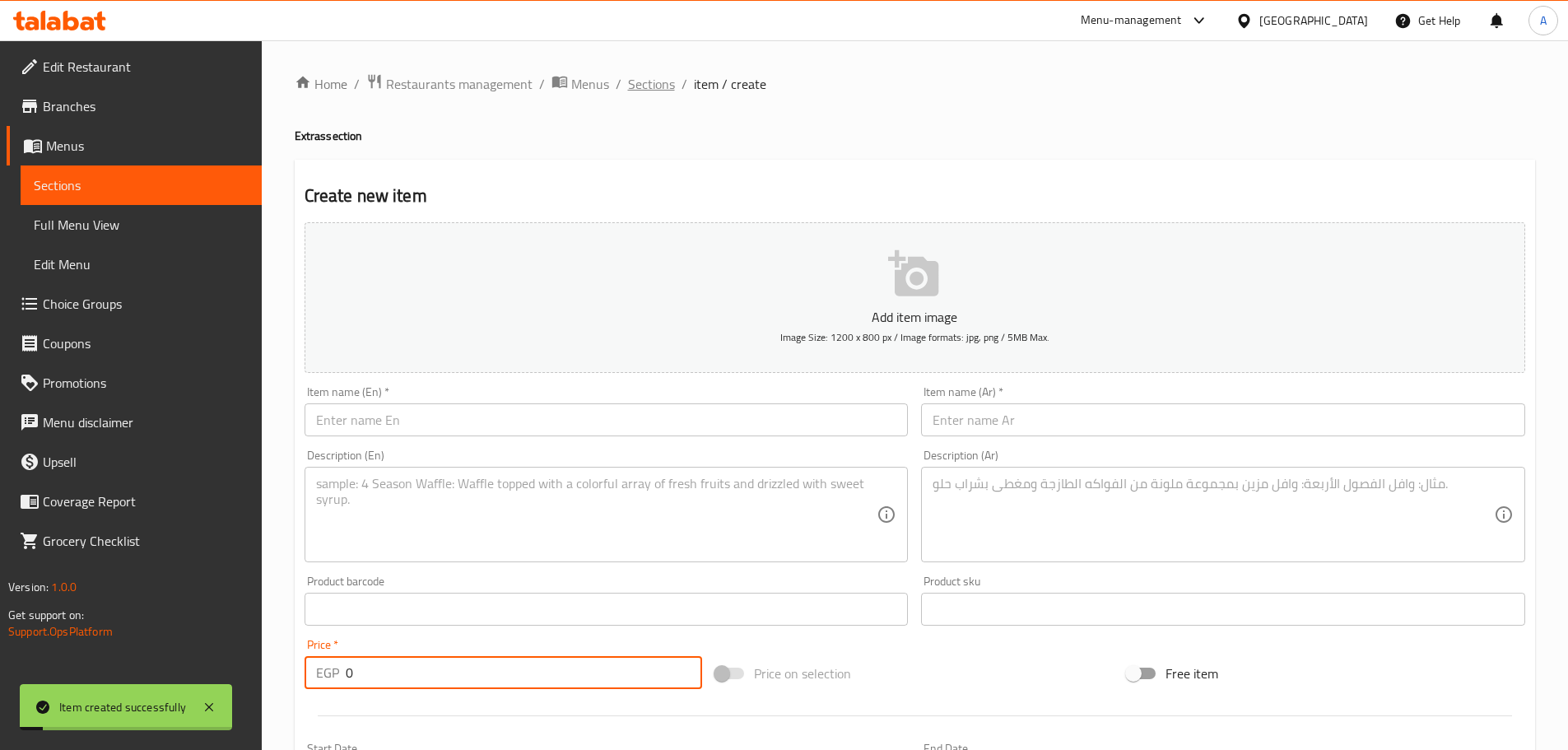
click at [662, 88] on span "Sections" at bounding box center [651, 83] width 47 height 20
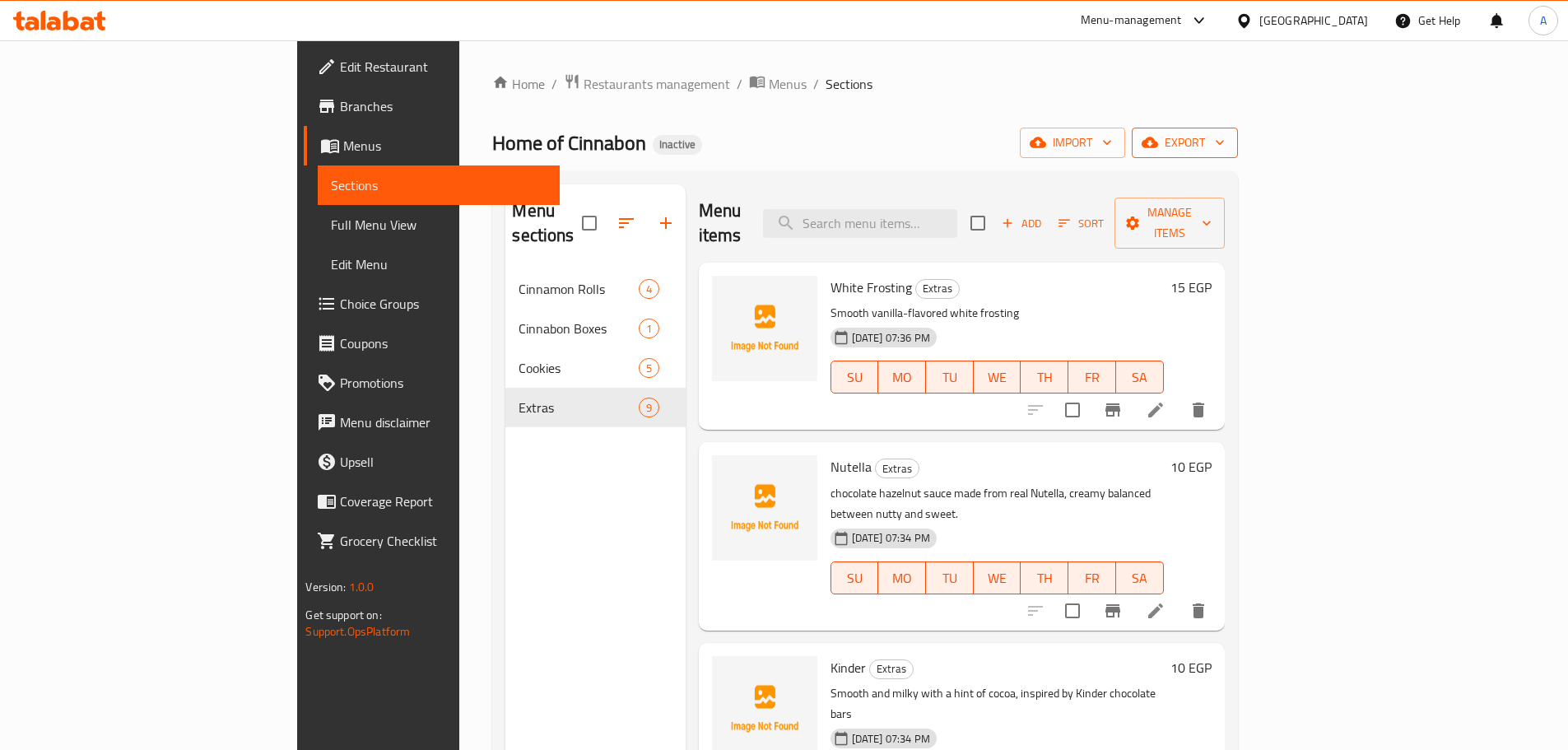
click at [1158, 139] on icon "button" at bounding box center [1150, 142] width 16 height 16
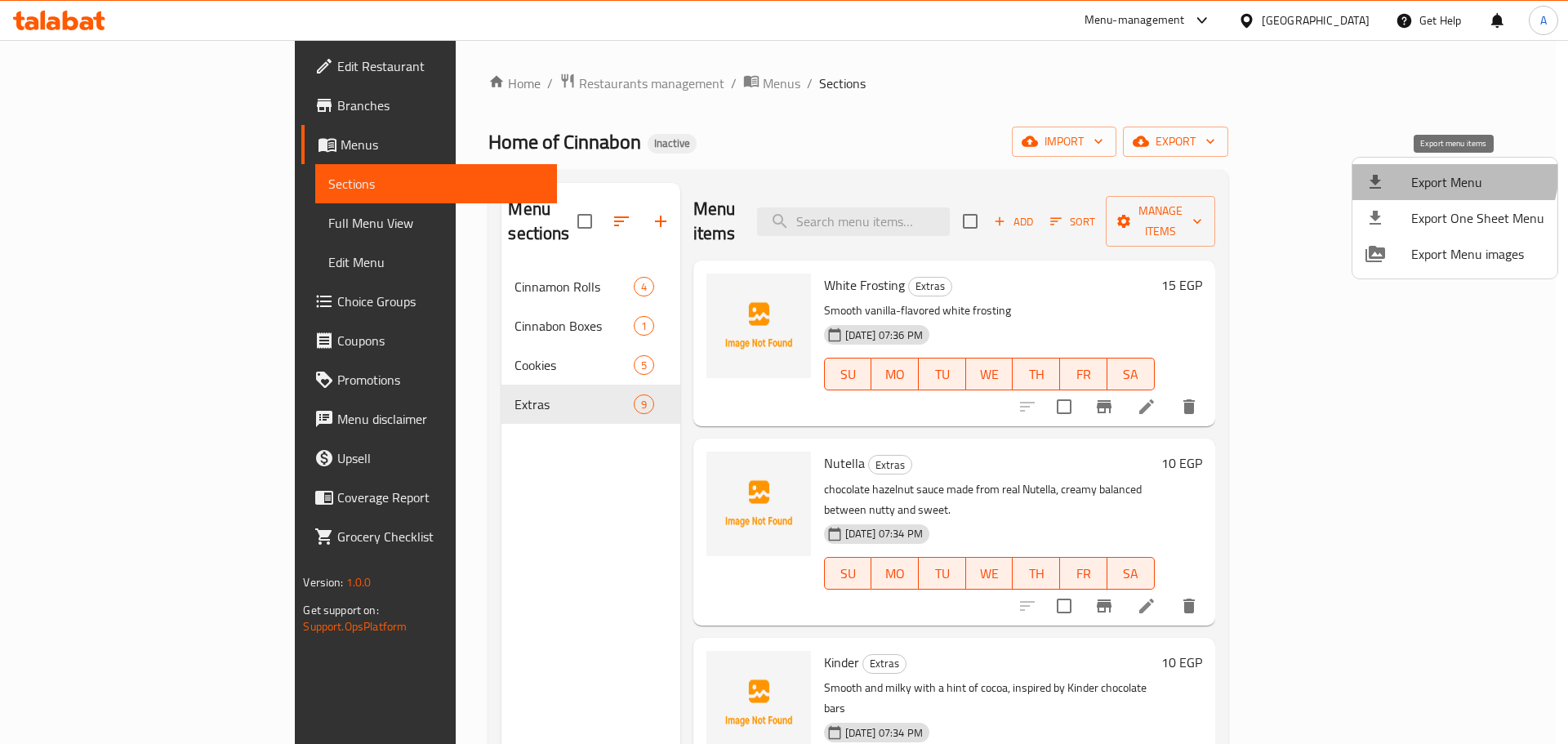
click at [1431, 168] on li "Export Menu" at bounding box center [1455, 182] width 205 height 36
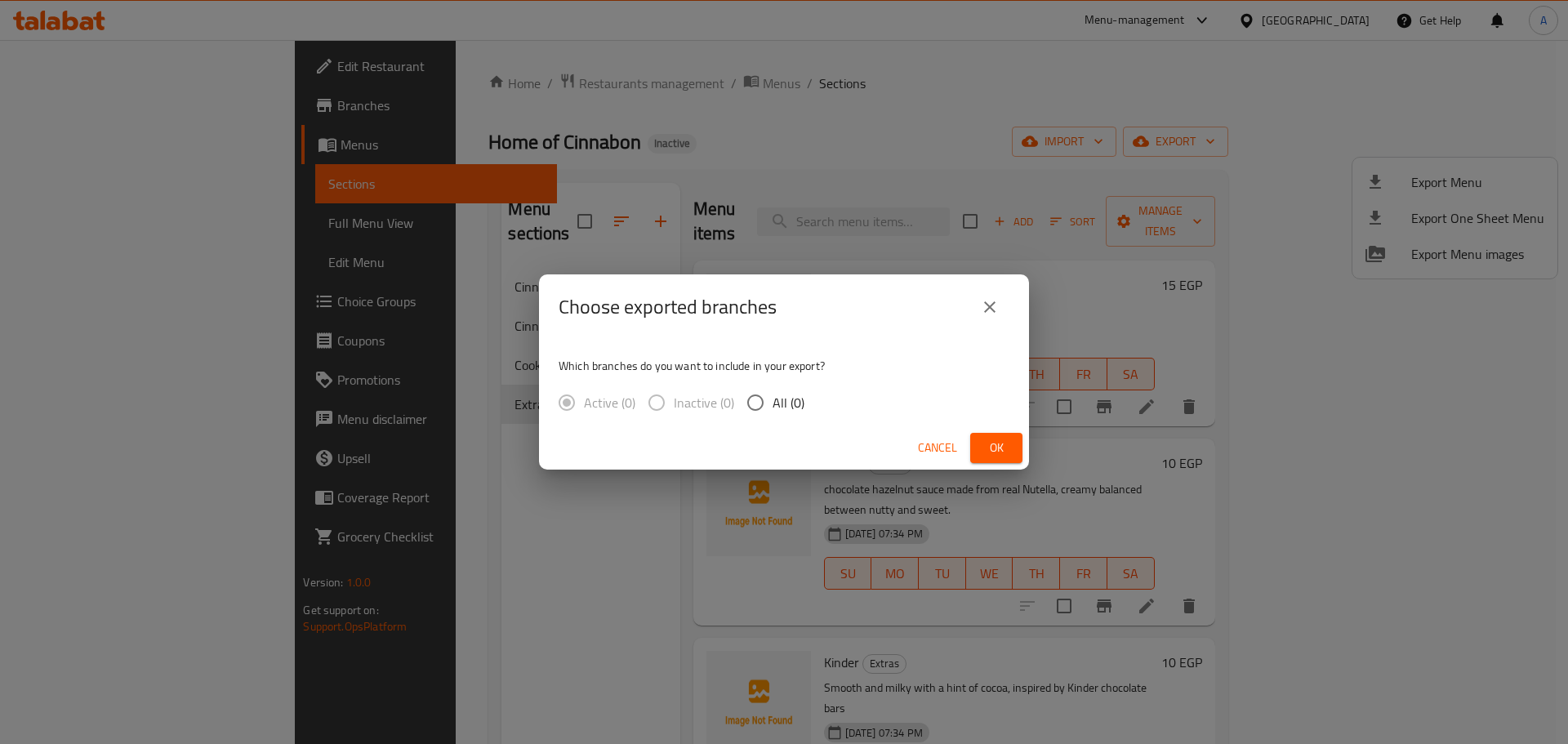
click at [767, 407] on input "All (0)" at bounding box center [755, 402] width 34 height 34
radio input "true"
click at [994, 441] on span "Ok" at bounding box center [996, 447] width 26 height 20
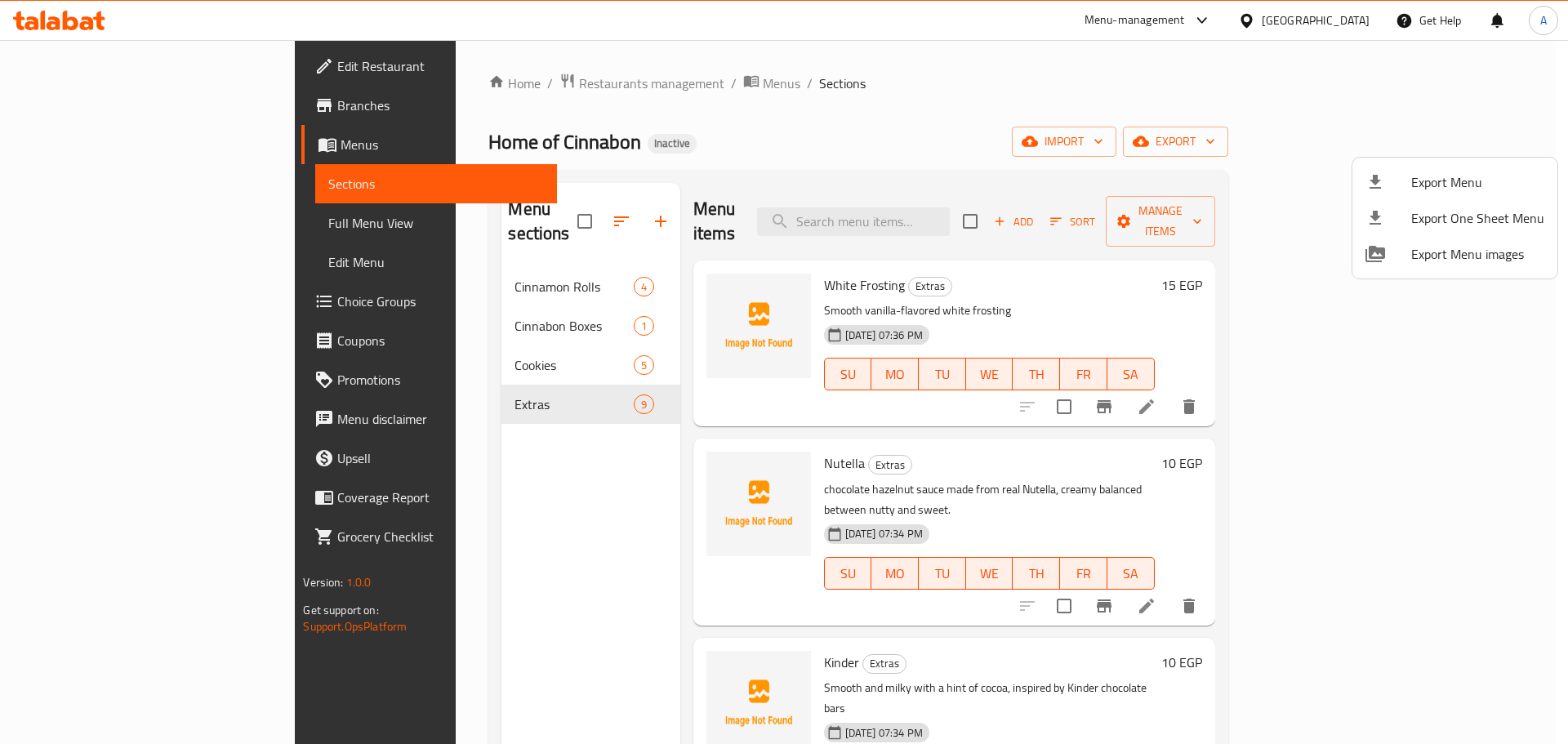
click at [114, 223] on div at bounding box center [784, 372] width 1568 height 744
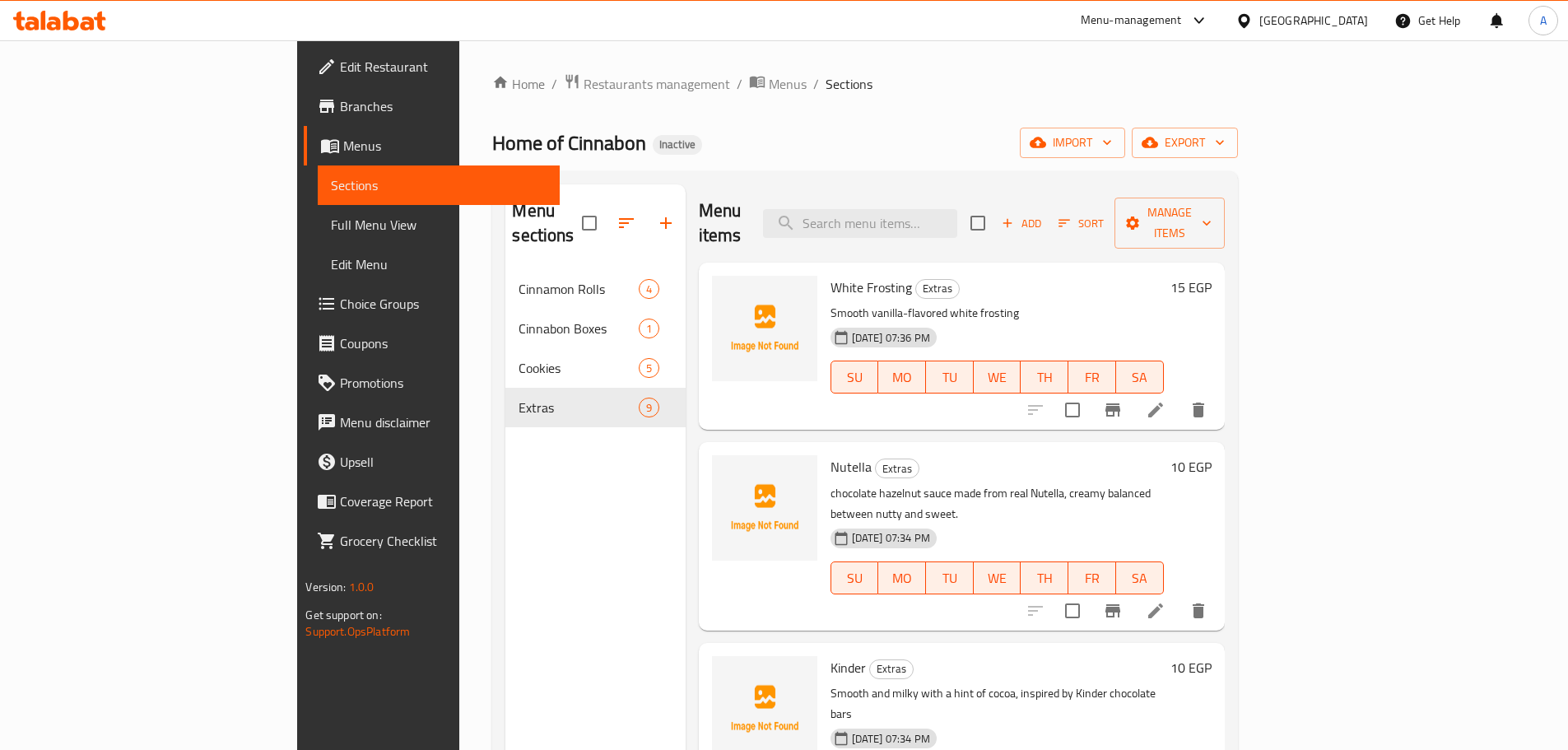
click at [331, 227] on span "Full Menu View" at bounding box center [438, 224] width 215 height 20
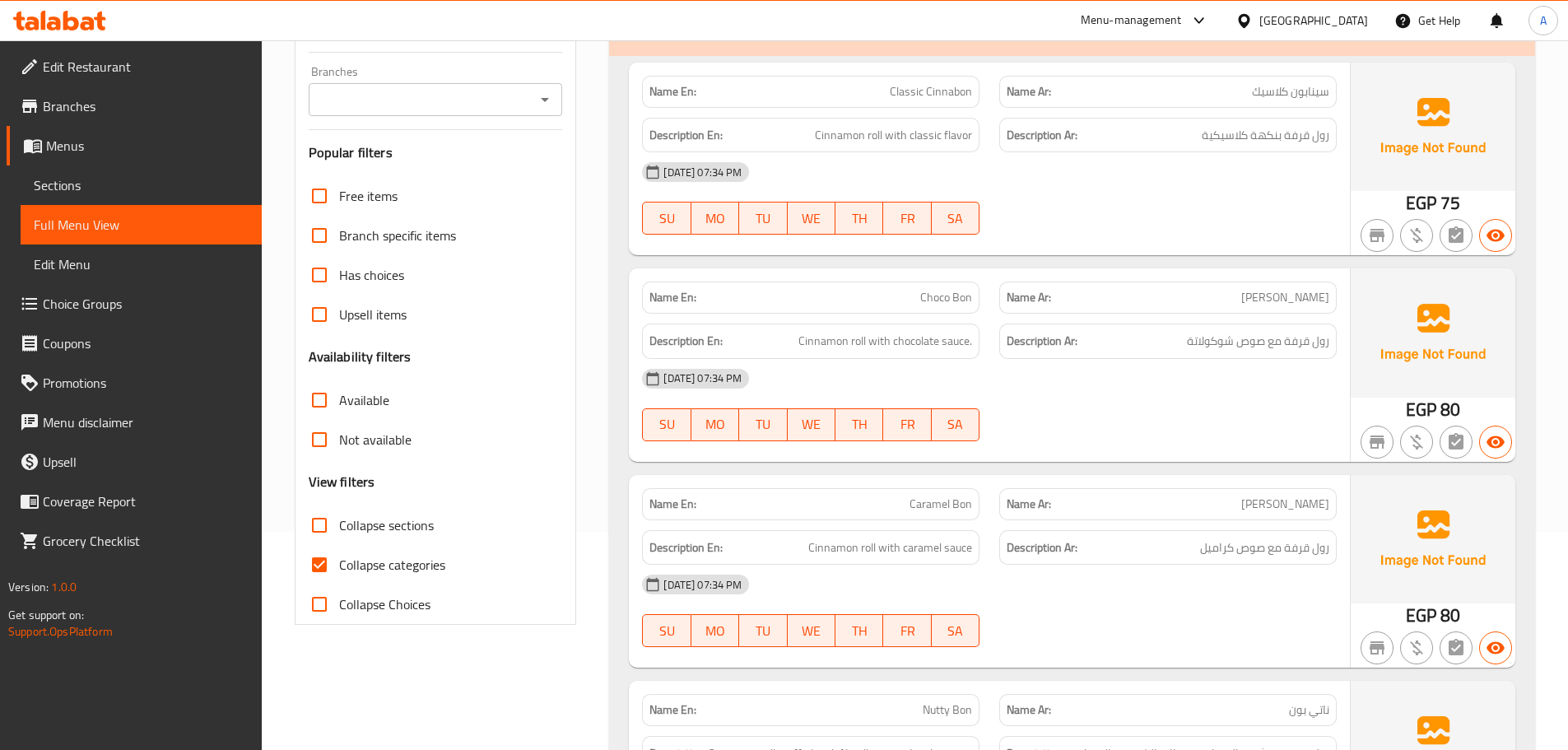
scroll to position [247, 0]
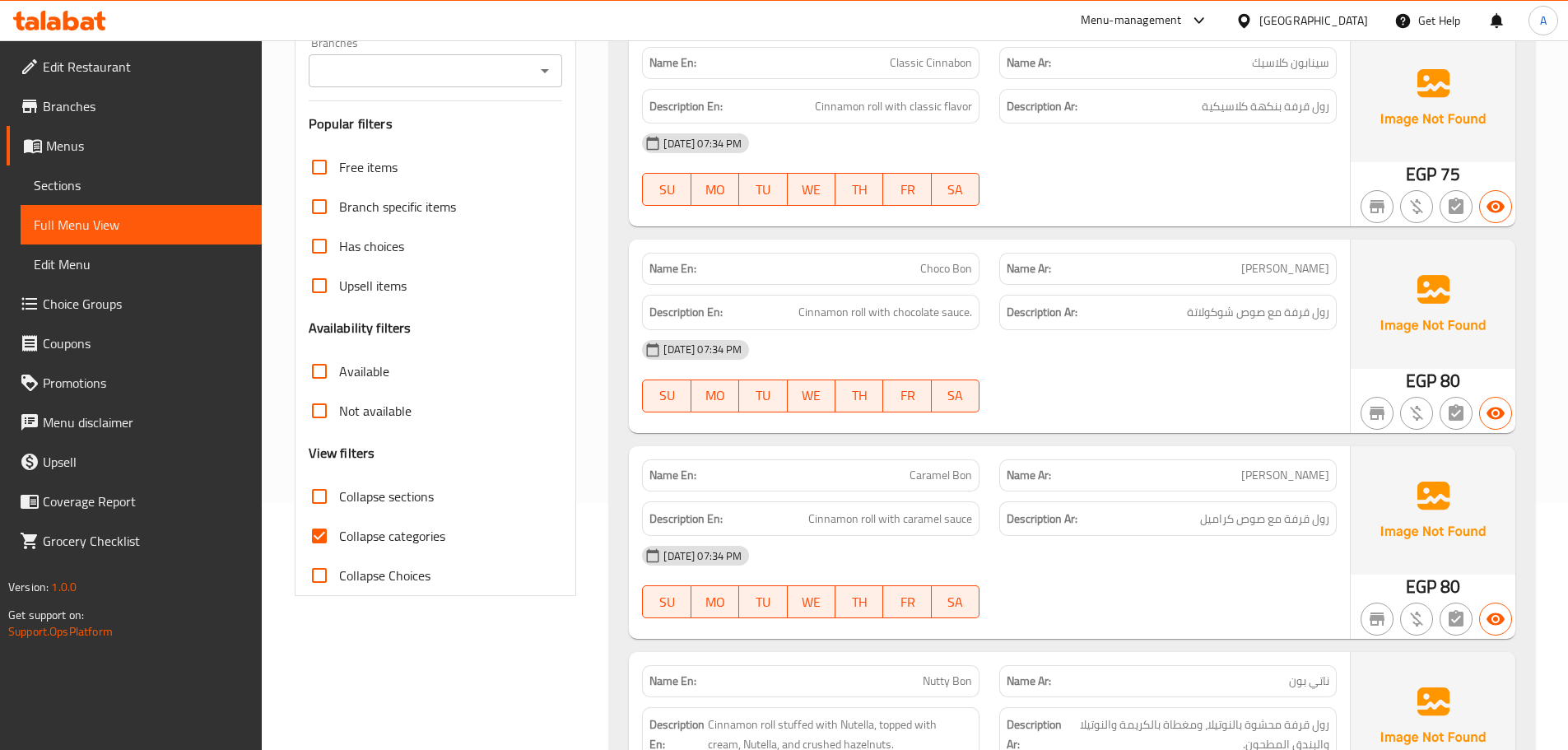
click at [845, 203] on button "TH" at bounding box center [859, 189] width 48 height 33
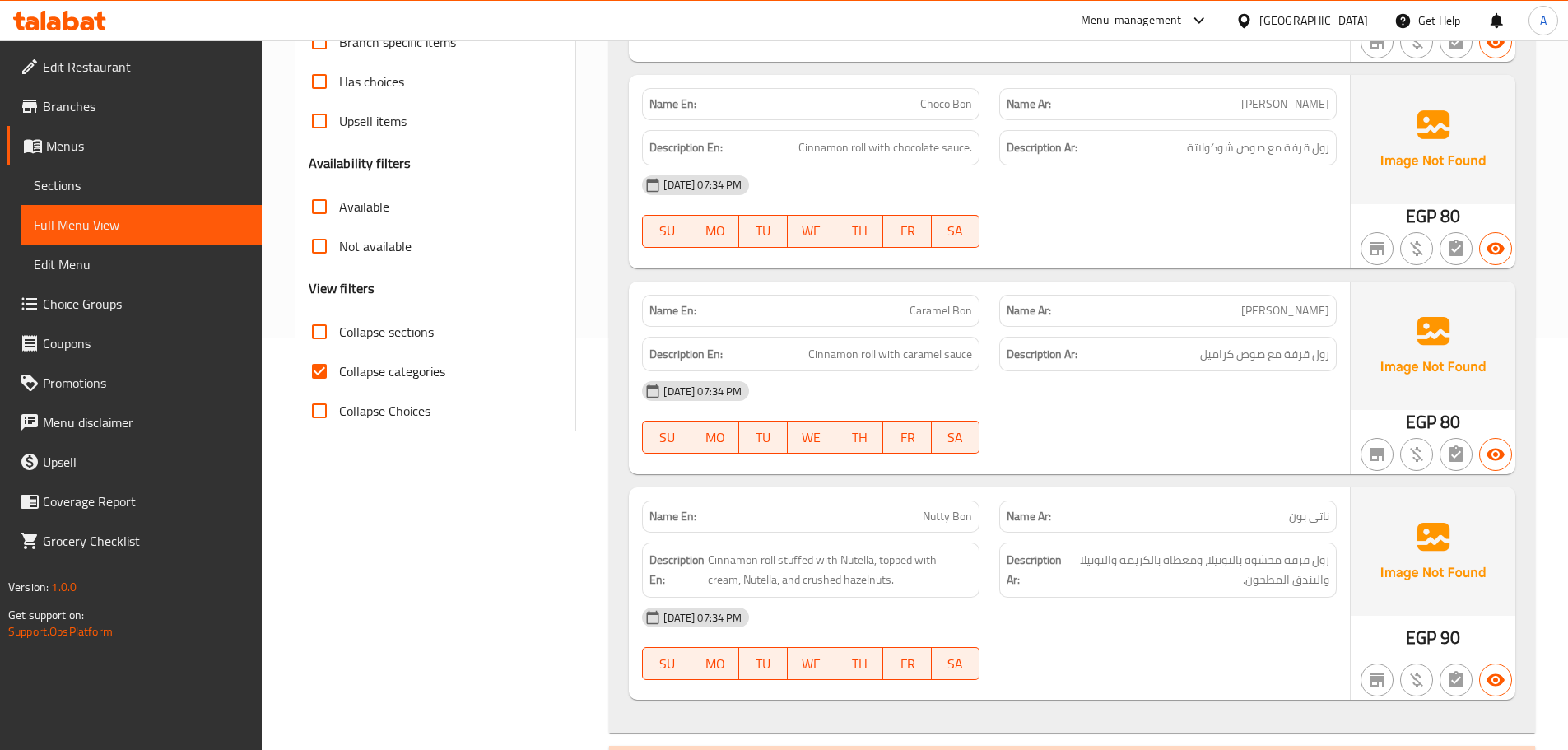
click at [310, 378] on input "Collapse categories" at bounding box center [320, 371] width 40 height 40
checkbox input "false"
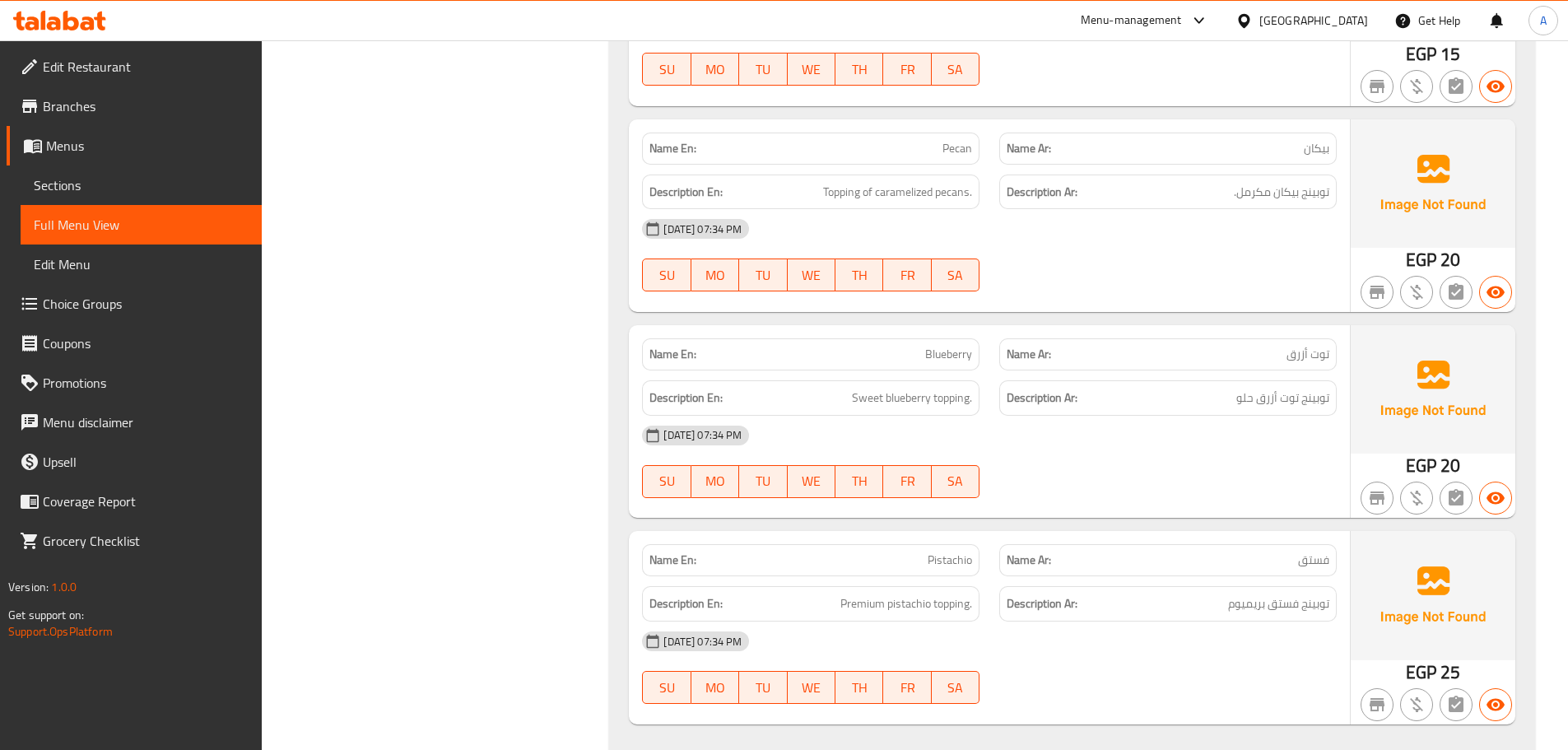
scroll to position [5243, 0]
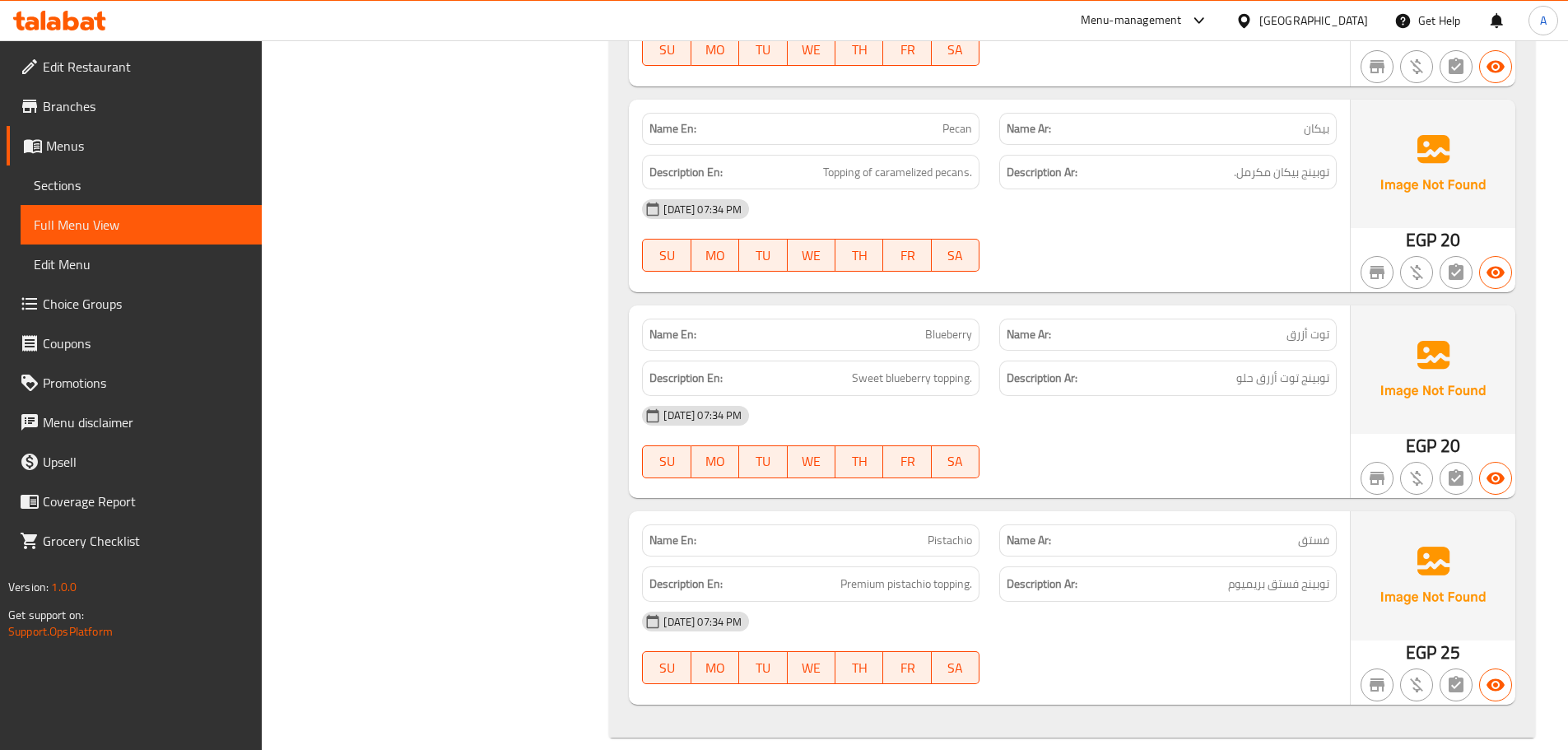
click at [760, 326] on p "Name En: Blueberry" at bounding box center [811, 334] width 323 height 17
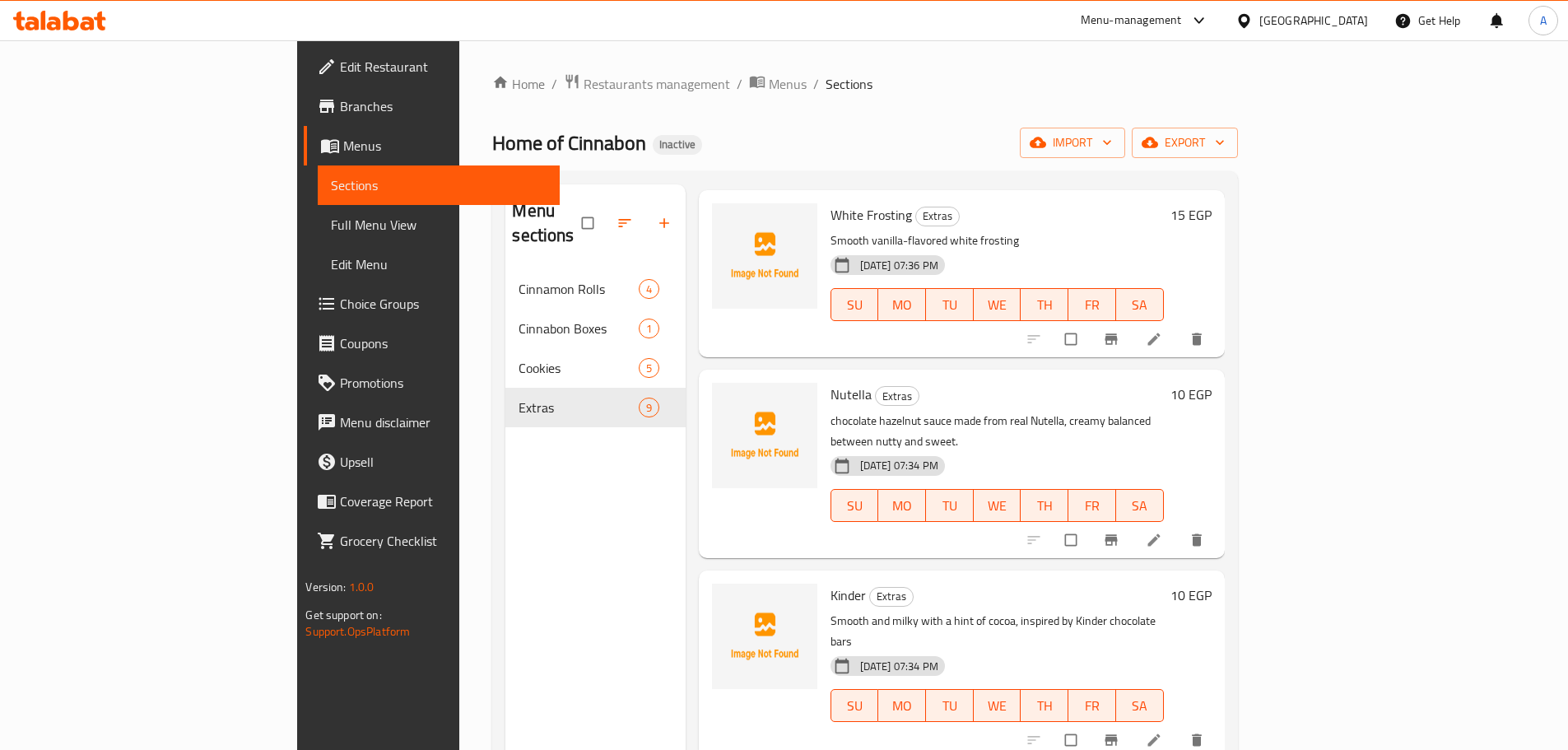
scroll to position [165, 0]
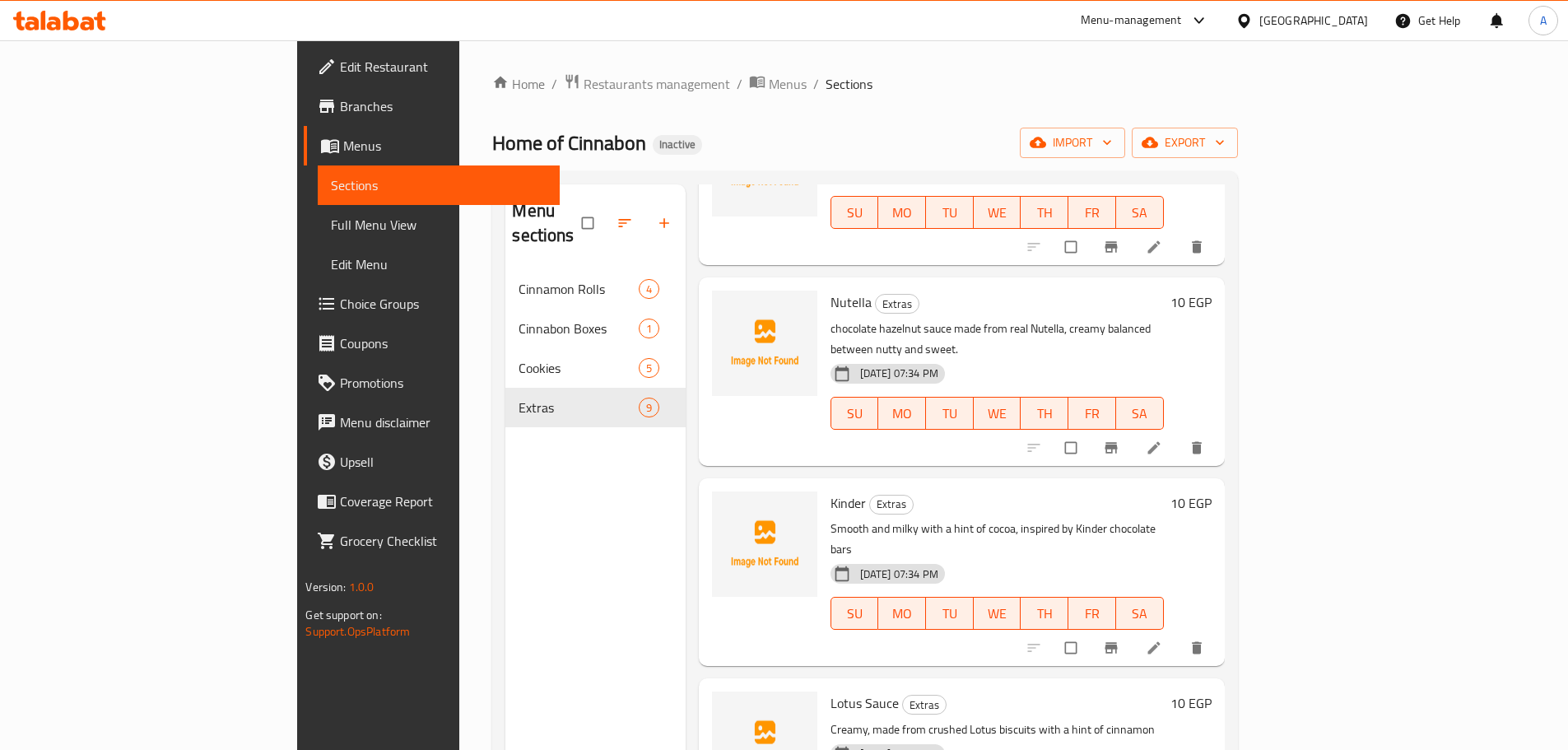
click at [331, 235] on span "Full Menu View" at bounding box center [438, 224] width 215 height 20
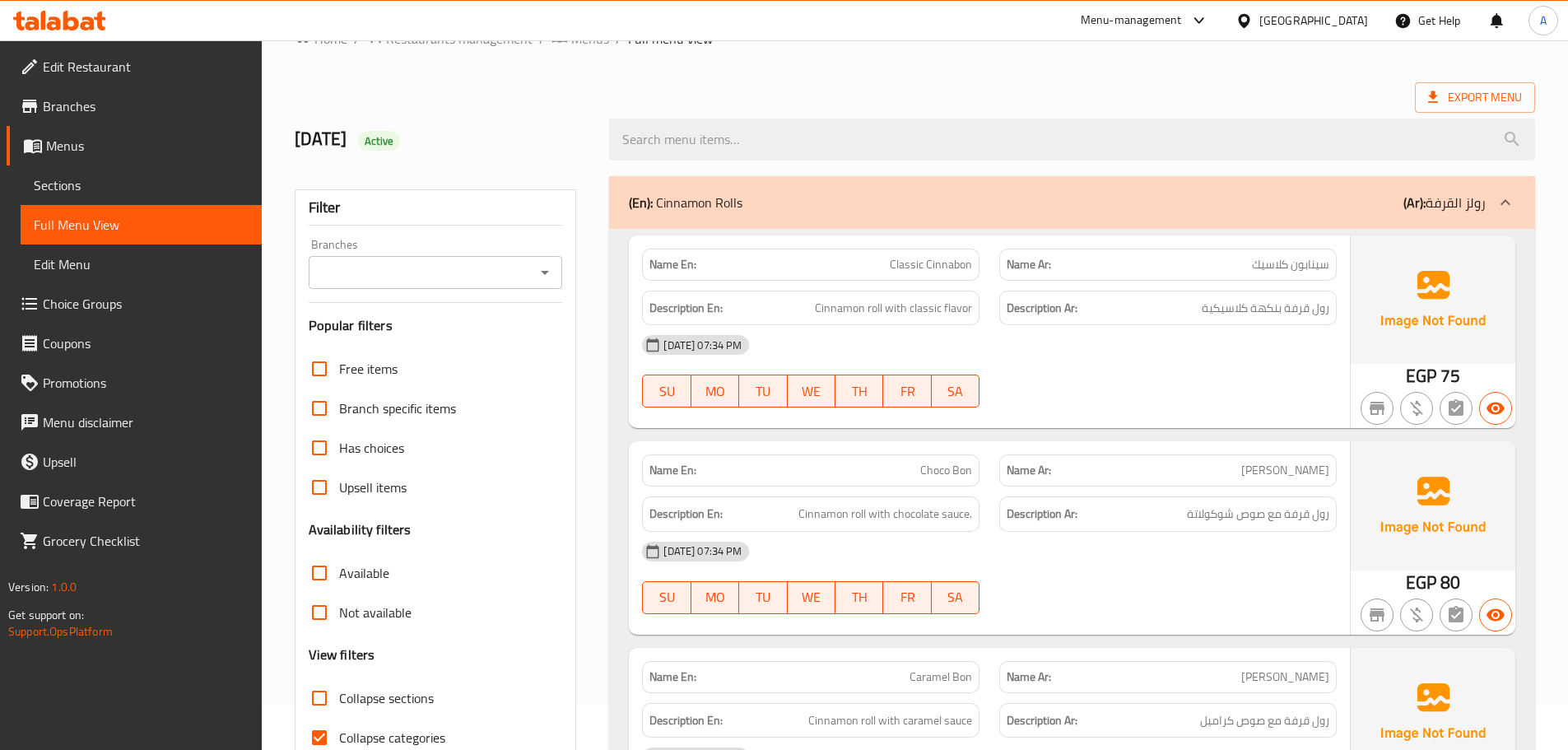
scroll to position [82, 0]
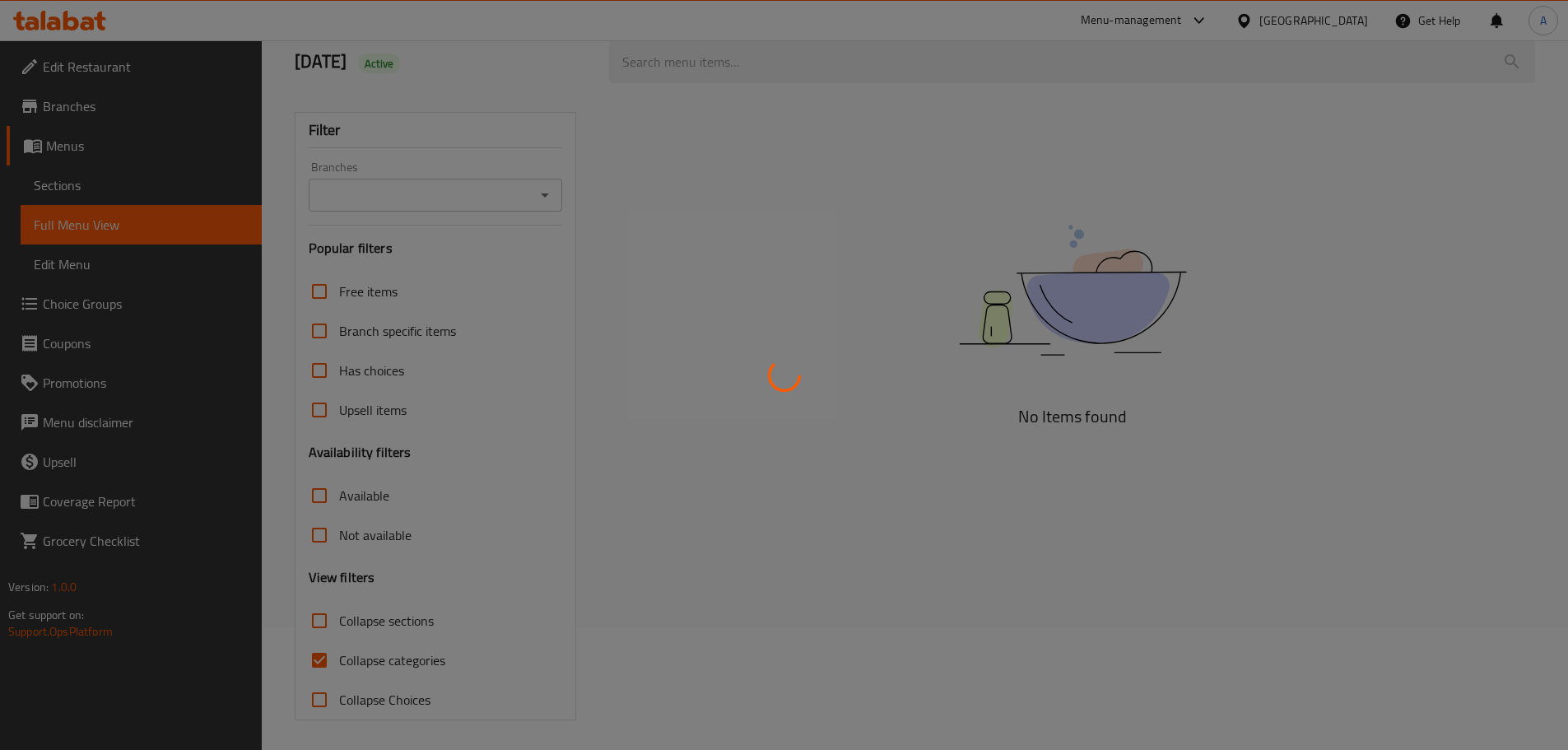
scroll to position [126, 0]
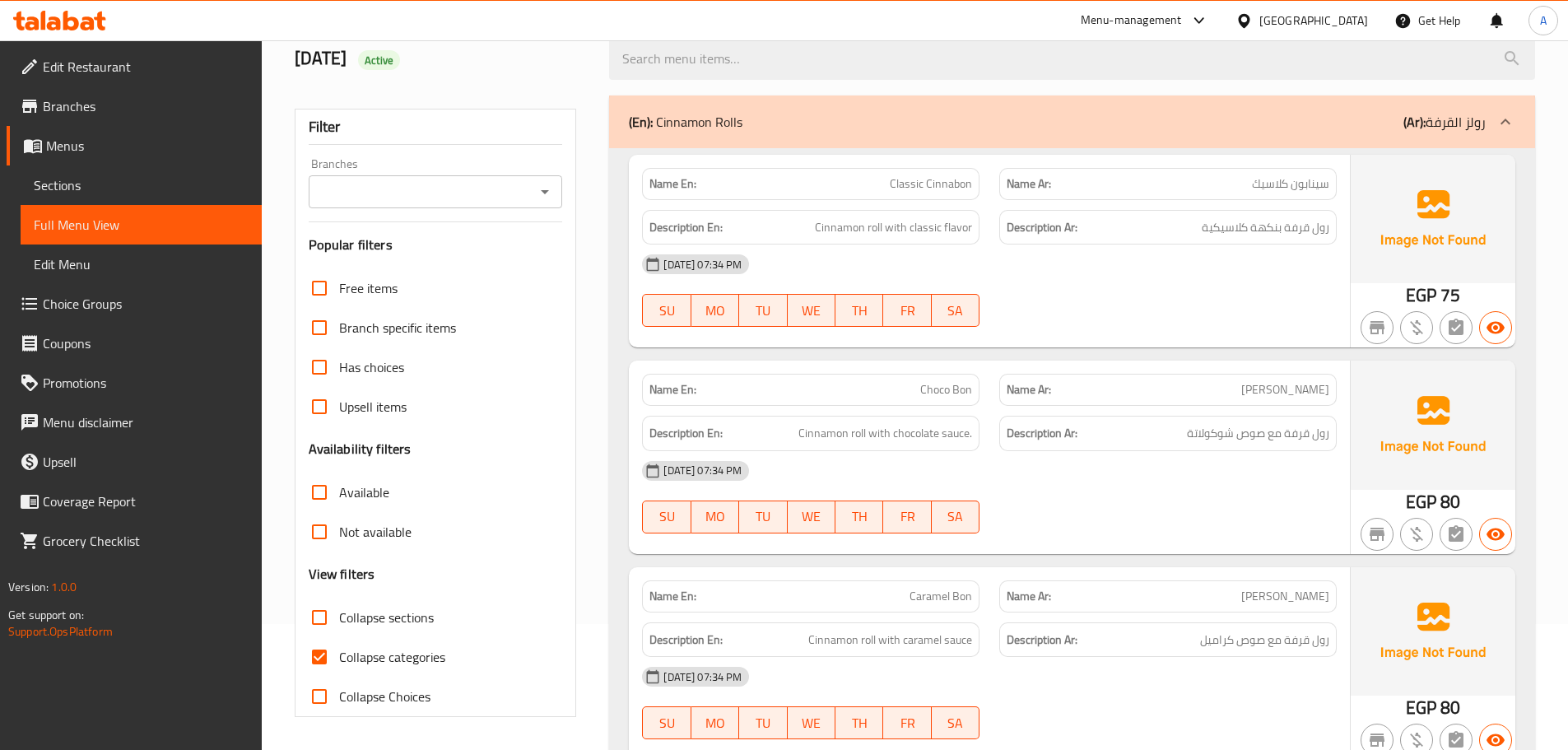
drag, startPoint x: 1277, startPoint y: 202, endPoint x: 1144, endPoint y: 111, distance: 161.2
click at [1273, 197] on div "Name En: Classic Cinnabon Name Ar: سينابون كلاسيك Description En: Cinnamon roll…" at bounding box center [989, 251] width 721 height 192
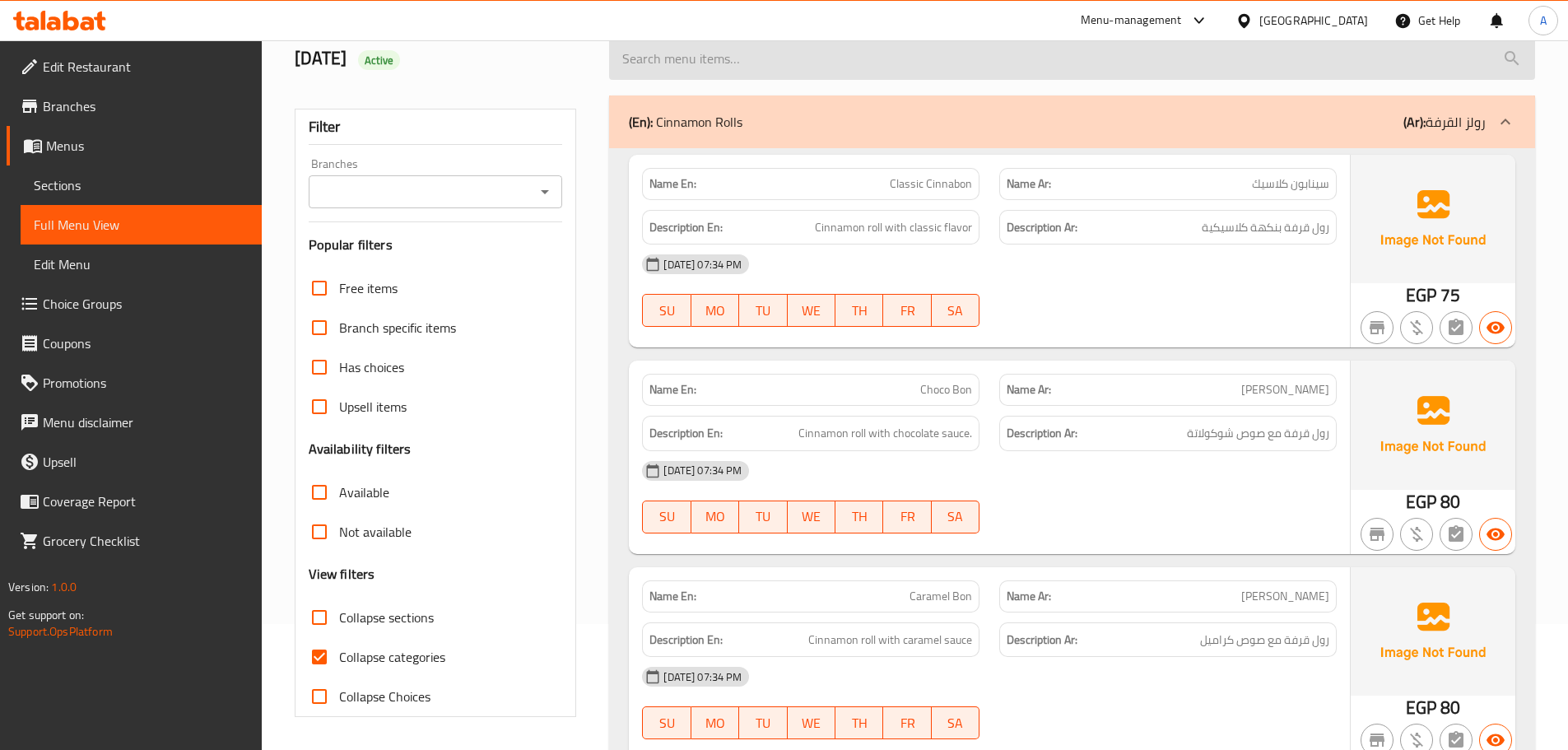
click at [1101, 71] on input "search" at bounding box center [1072, 58] width 926 height 42
paste input "White Frosting"
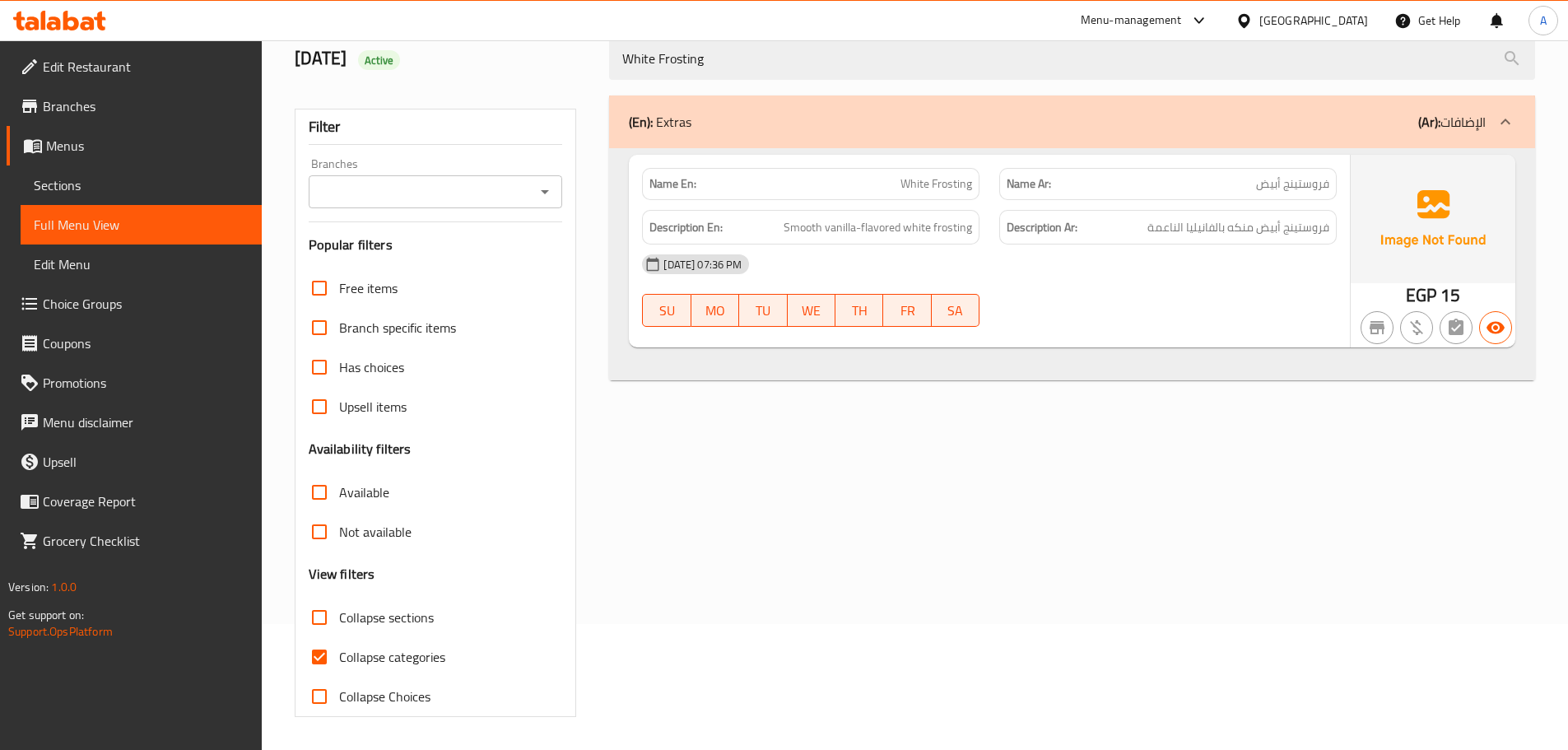
type input "White Frosting"
drag, startPoint x: 1321, startPoint y: 189, endPoint x: 1250, endPoint y: 189, distance: 71.0
click at [1250, 189] on p "Name Ar: فروستينج أبيض" at bounding box center [1168, 184] width 323 height 17
drag, startPoint x: 1325, startPoint y: 230, endPoint x: 1140, endPoint y: 226, distance: 185.0
click at [1140, 226] on h6 "Description Ar: فروستينج أبيض منكه بالفانيليا الناعمة" at bounding box center [1168, 228] width 323 height 21
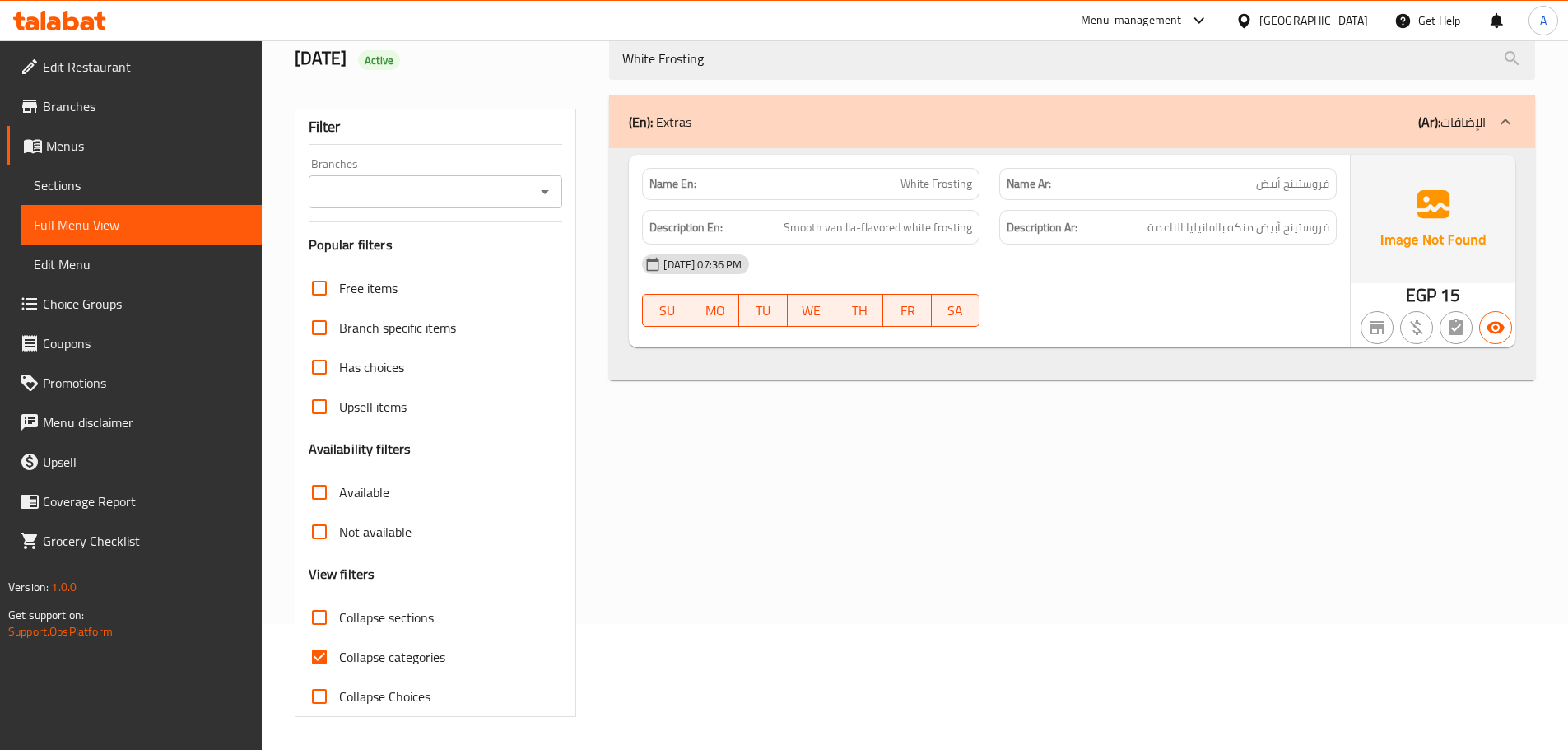
click at [1144, 256] on div "[DATE] 07:36 PM" at bounding box center [990, 265] width 715 height 40
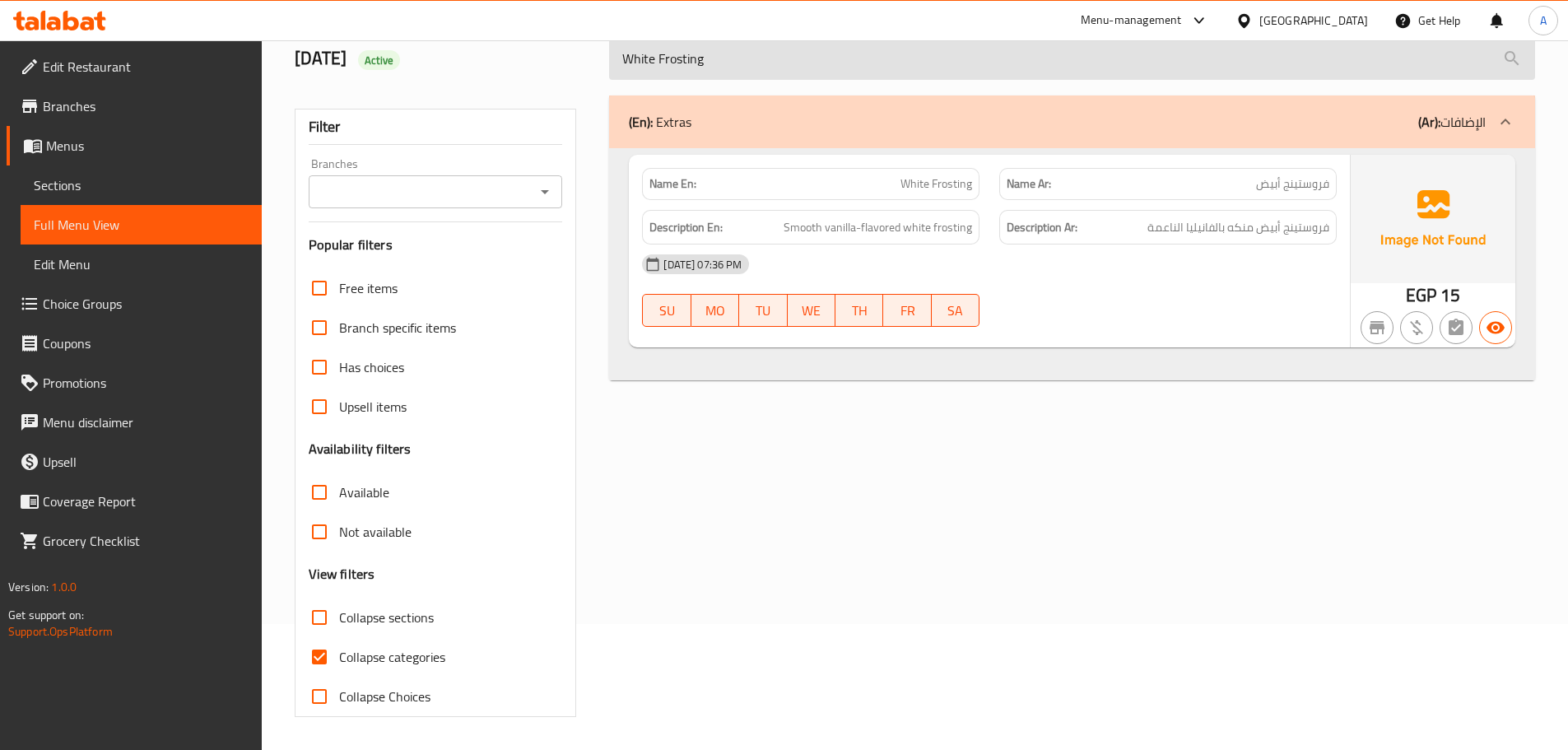
click at [710, 48] on input "White Frosting" at bounding box center [1072, 58] width 926 height 42
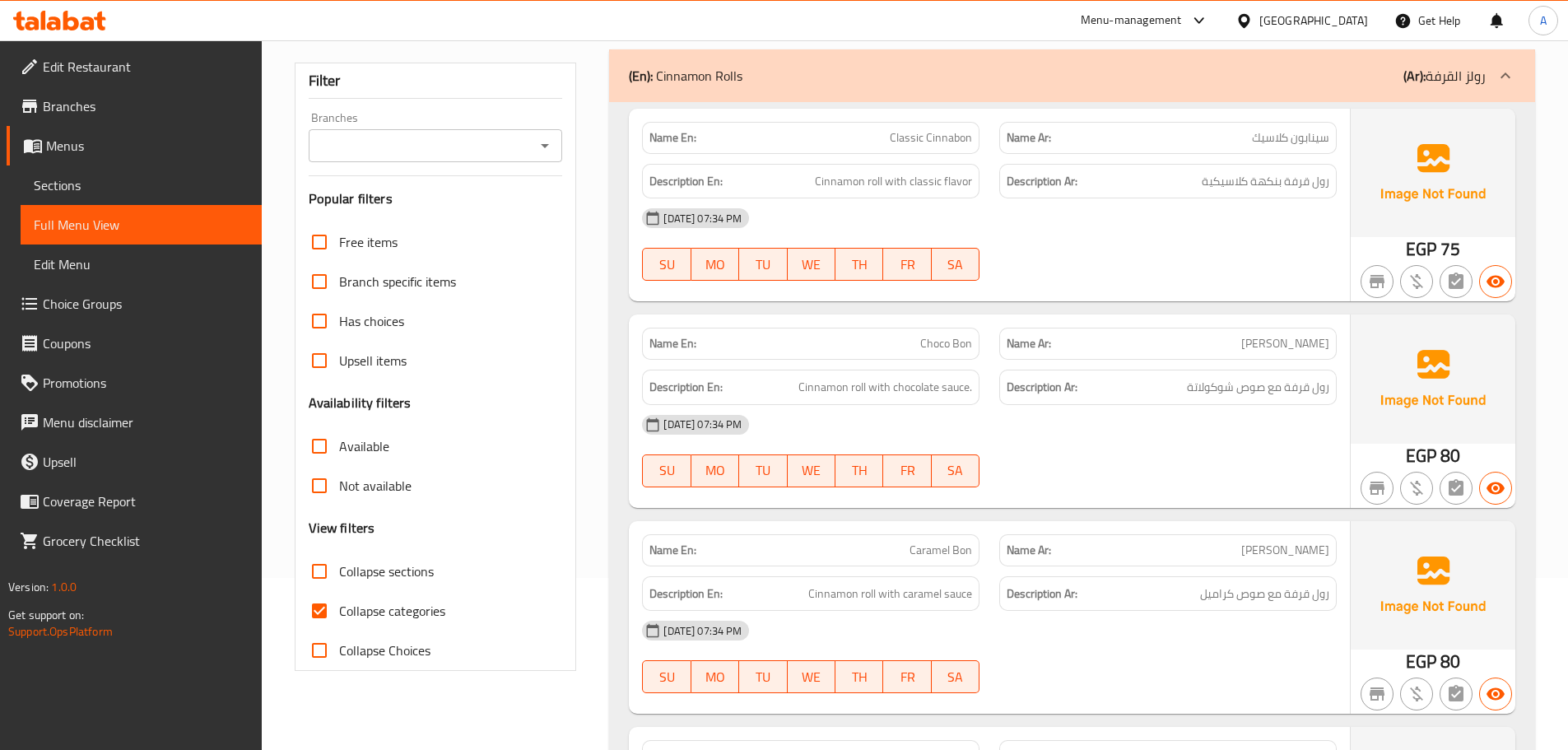
click at [1272, 277] on div at bounding box center [1168, 280] width 357 height 20
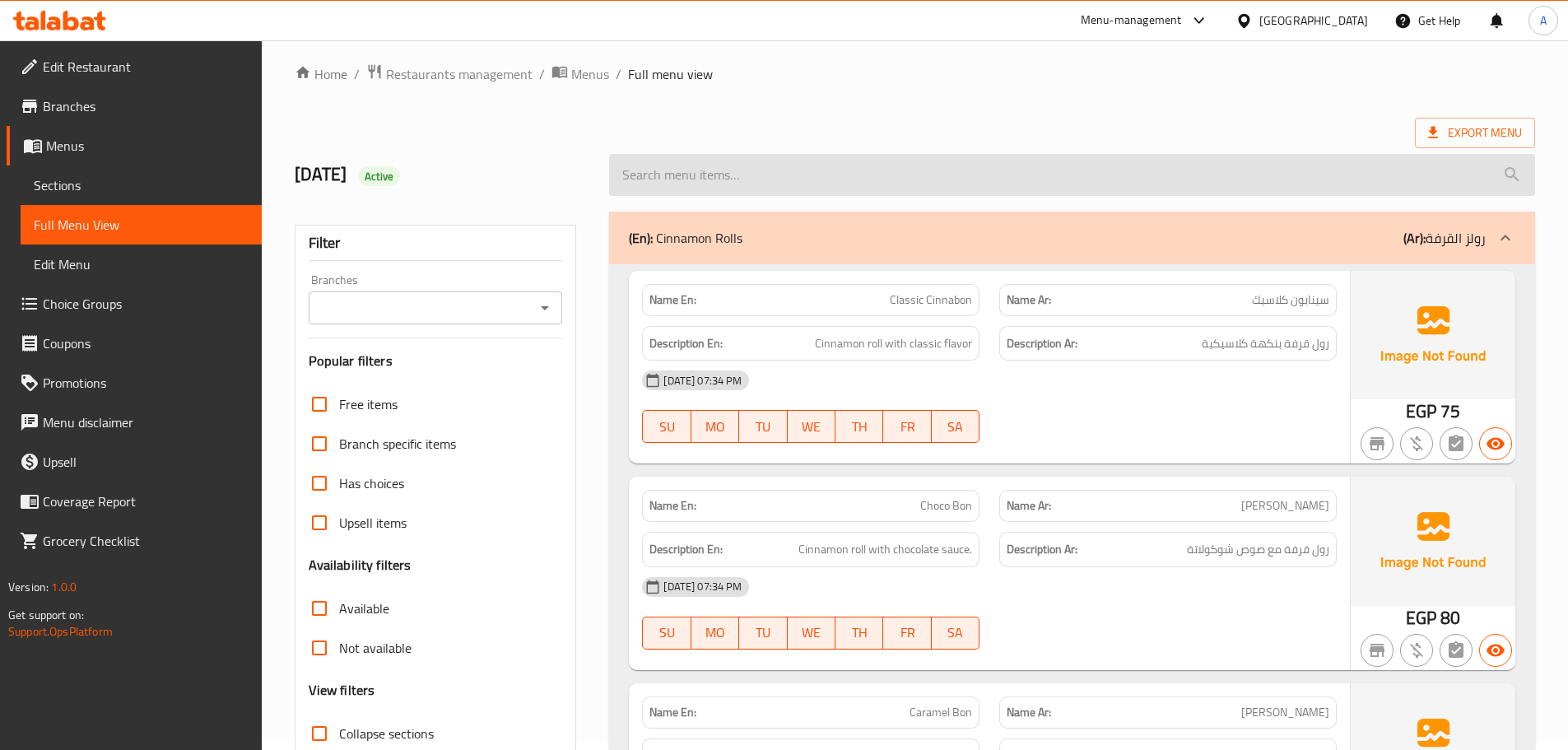
scroll to position [0, 0]
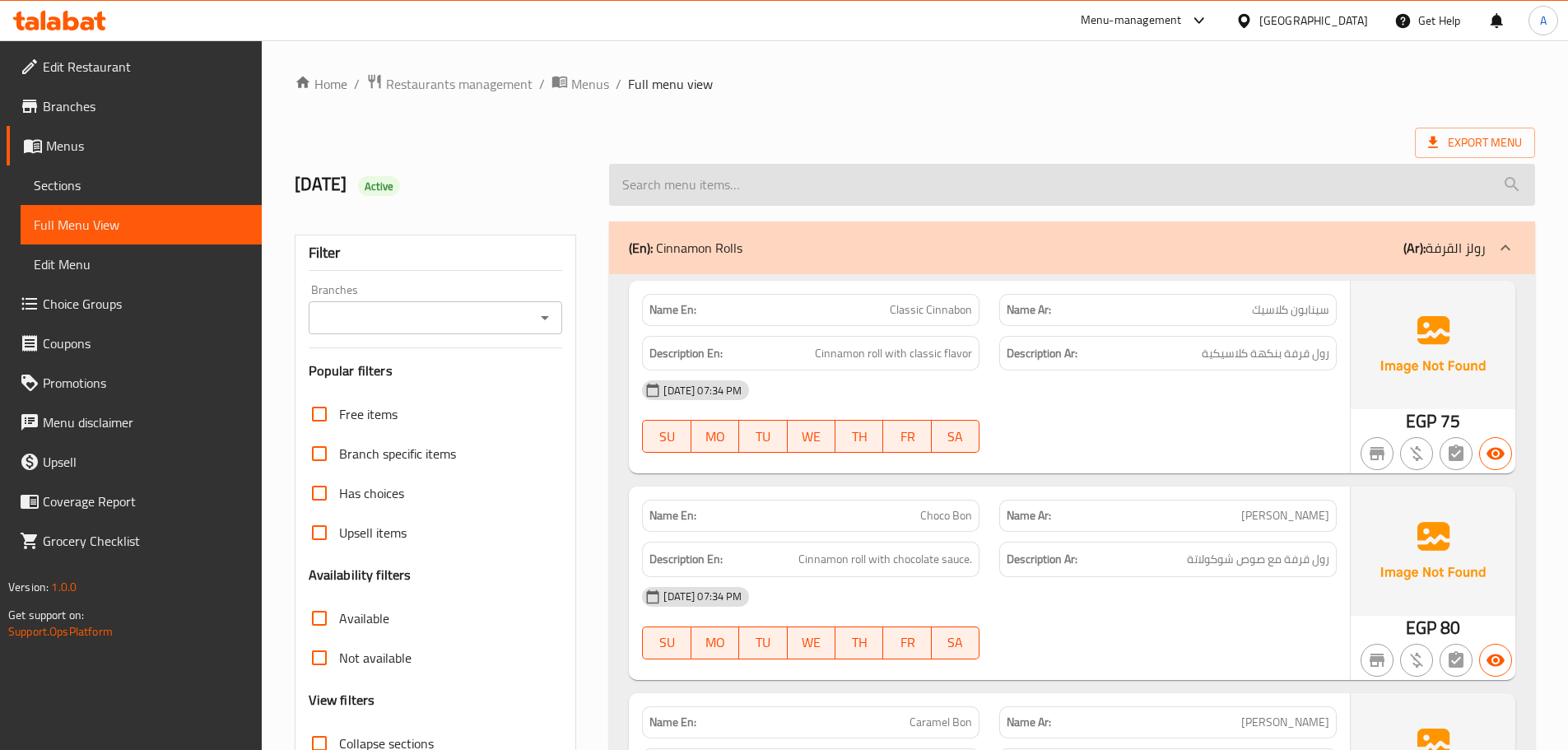
click at [748, 204] on input "search" at bounding box center [1072, 185] width 926 height 42
click at [748, 201] on input "search" at bounding box center [1072, 185] width 926 height 42
paste input "Mini Cinnabon Box"
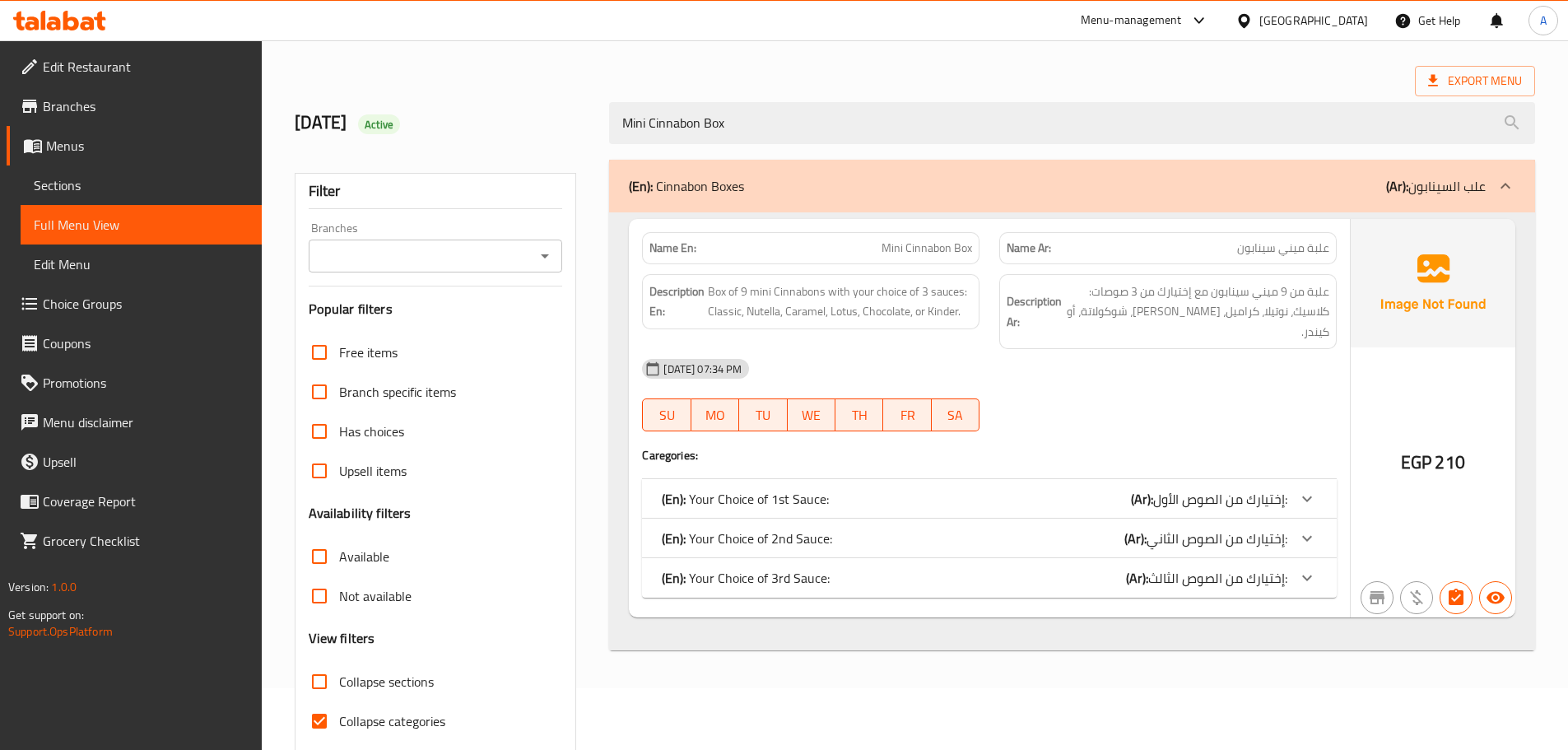
scroll to position [126, 0]
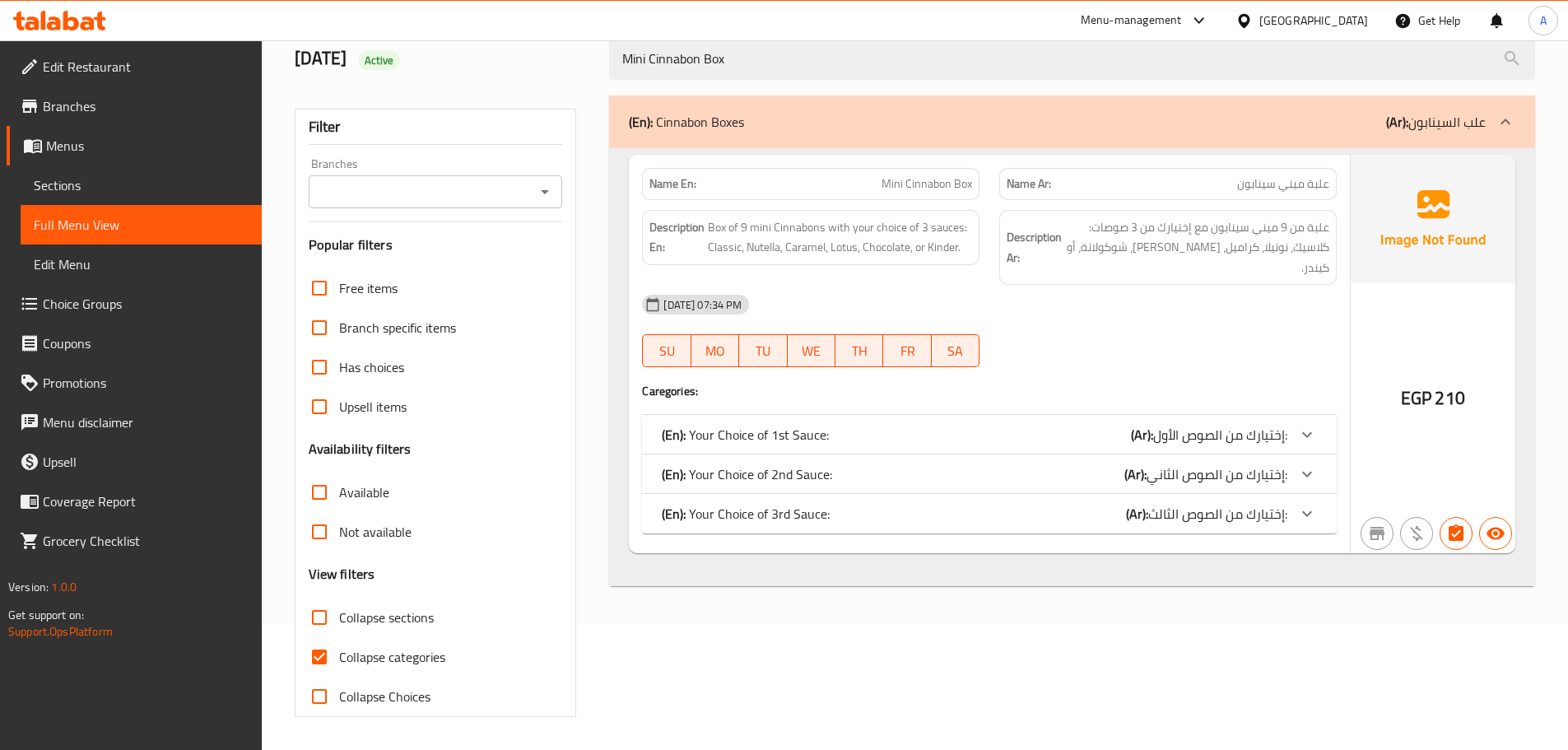
type input "Mini Cinnabon Box"
click at [1098, 503] on div "(En): Your Choice of 3rd Sauce: (Ar): إختيارك من الصوص الثالث:" at bounding box center [974, 513] width 625 height 20
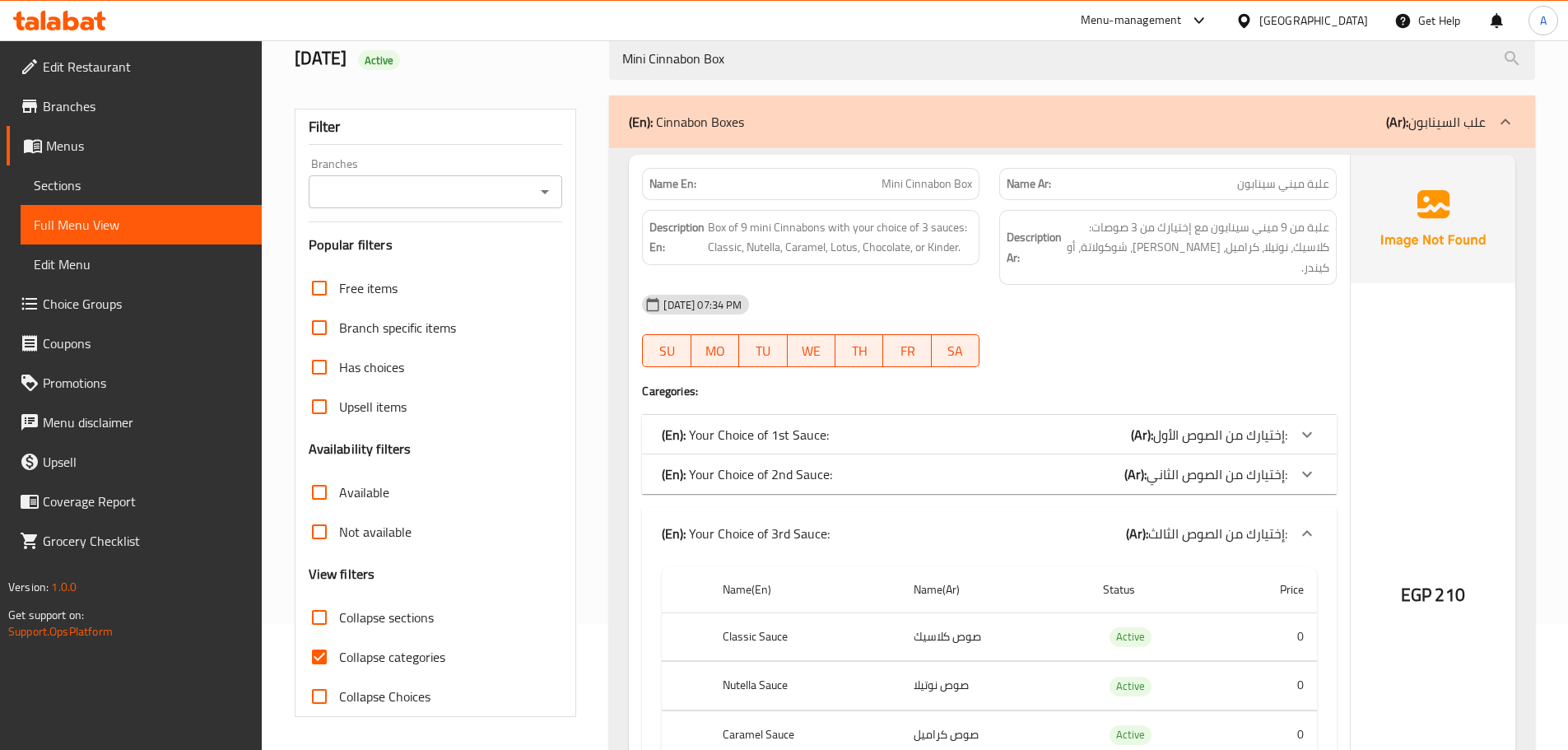
click at [1066, 464] on div "(En): Your Choice of 2nd Sauce: (Ar): إختيارك من الصوص الثاني:" at bounding box center [974, 473] width 625 height 20
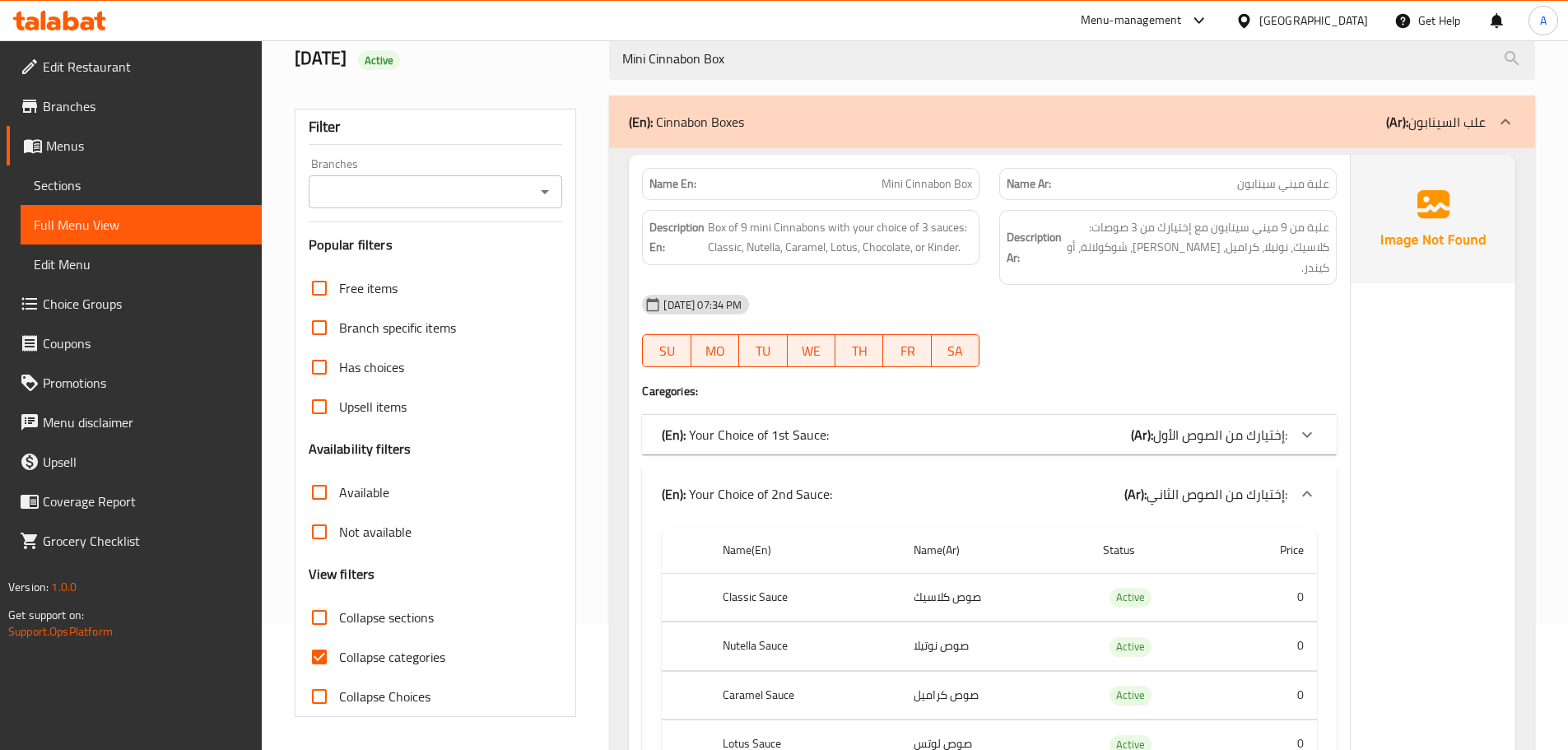
click at [1025, 415] on div "(En): Your Choice of 1st Sauce: (Ar): إختيارك من الصوص الأول:" at bounding box center [989, 435] width 695 height 40
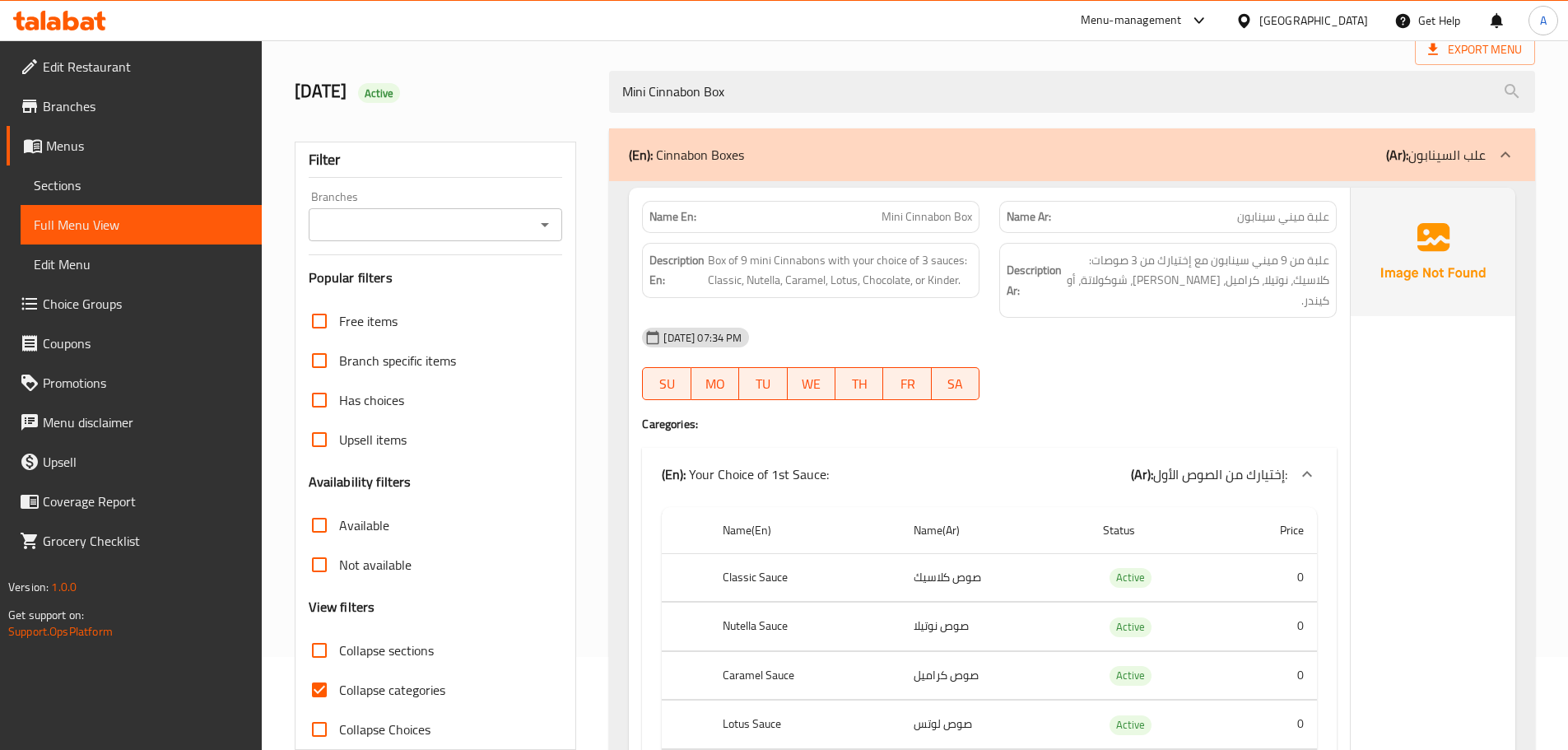
scroll to position [0, 0]
